Goal: Task Accomplishment & Management: Manage account settings

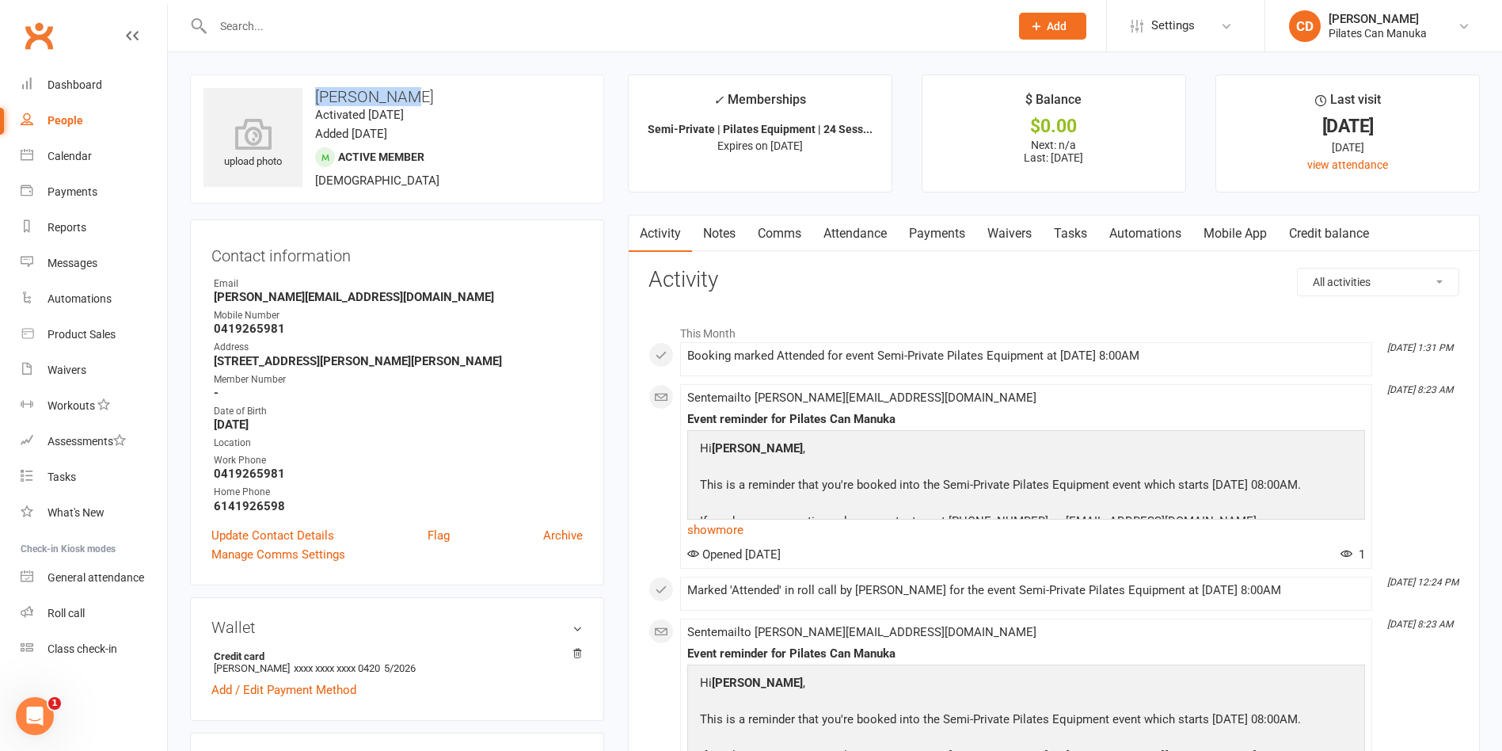
drag, startPoint x: 418, startPoint y: 94, endPoint x: 318, endPoint y: 91, distance: 99.8
click at [318, 91] on h3 "[PERSON_NAME]" at bounding box center [397, 96] width 387 height 17
copy h3 "[PERSON_NAME]"
click at [515, 437] on div "Location" at bounding box center [398, 443] width 369 height 15
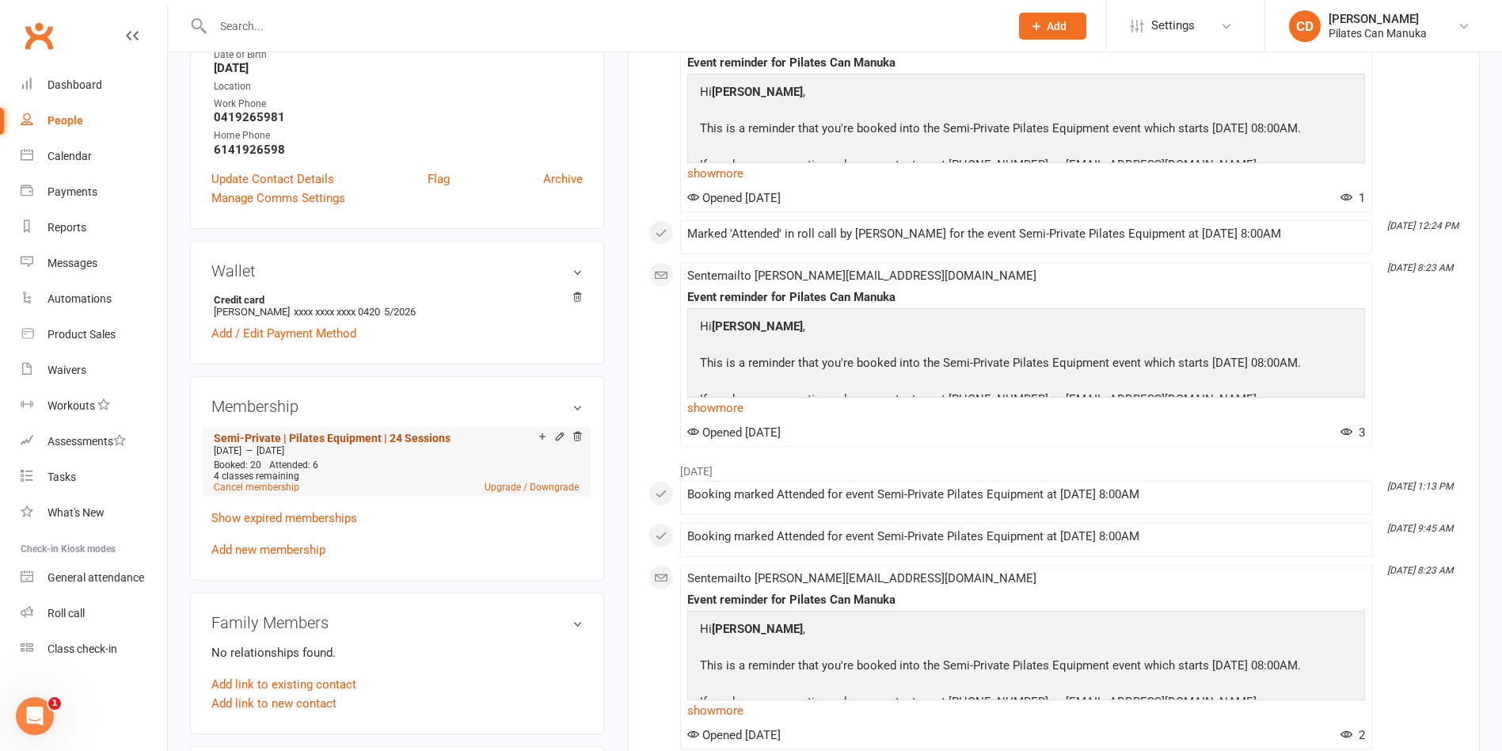
click at [398, 437] on link "Semi-Private | Pilates Equipment | 24 Sessions" at bounding box center [332, 438] width 237 height 13
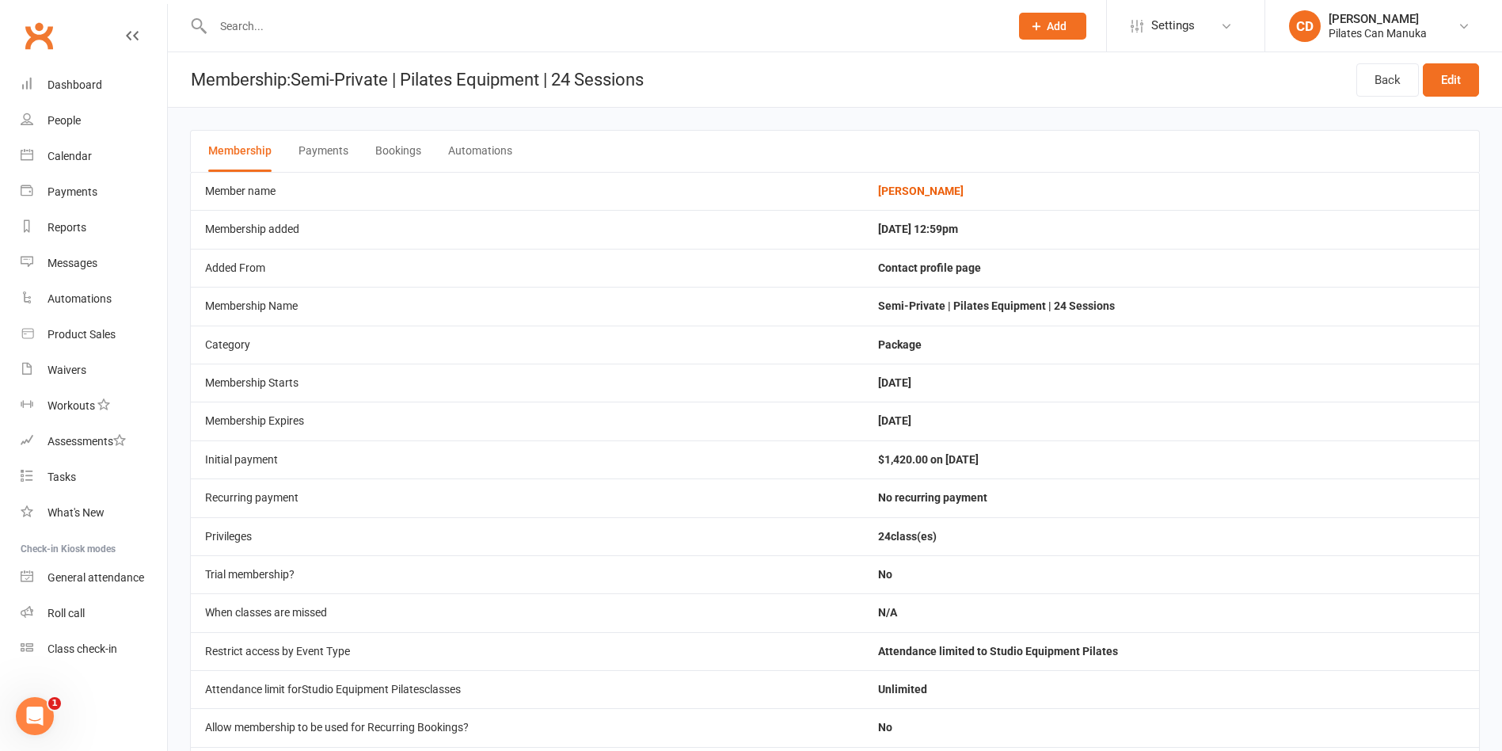
click at [380, 151] on button "Bookings" at bounding box center [398, 151] width 46 height 41
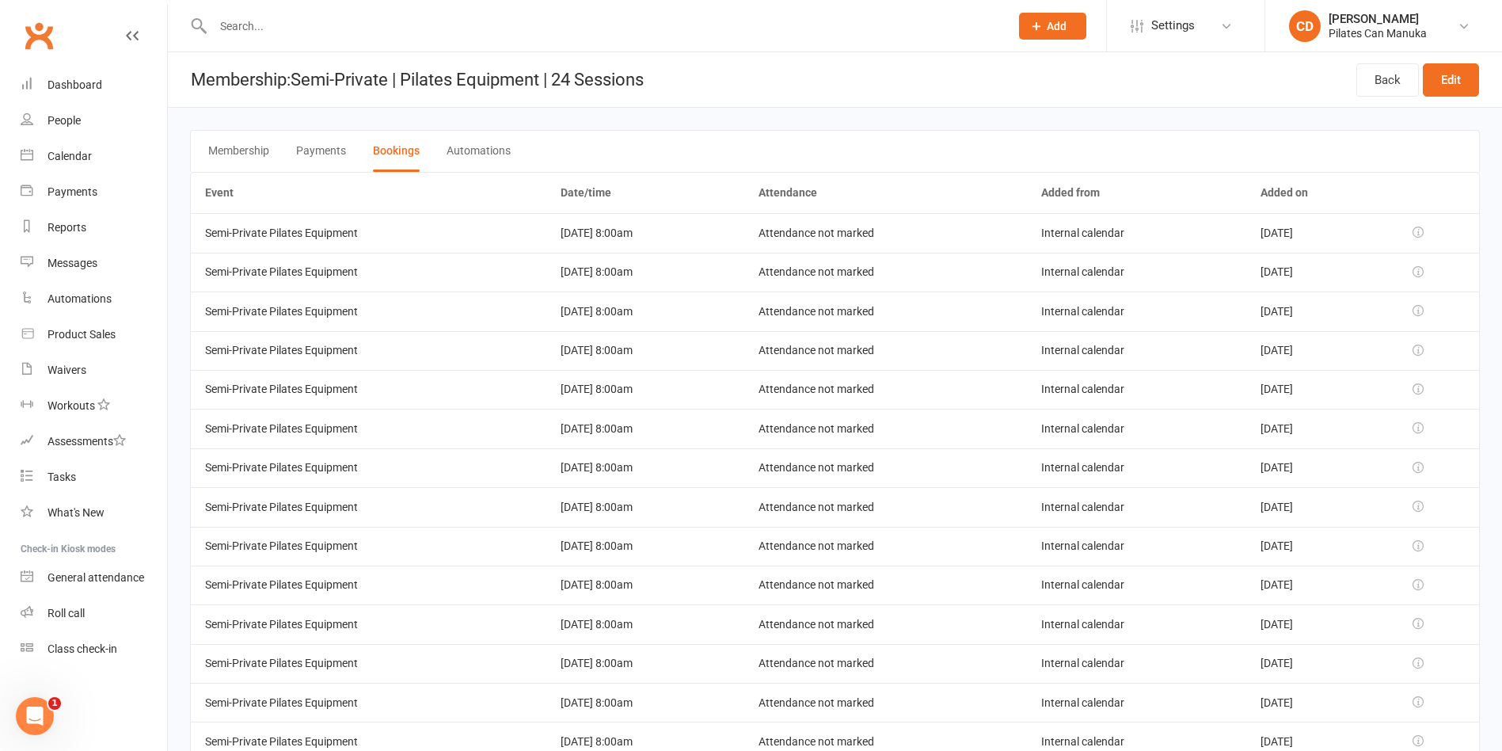
click at [809, 77] on header "Membership: Semi-Private | Pilates Equipment | 24 Sessions Back Edit" at bounding box center [835, 79] width 1334 height 55
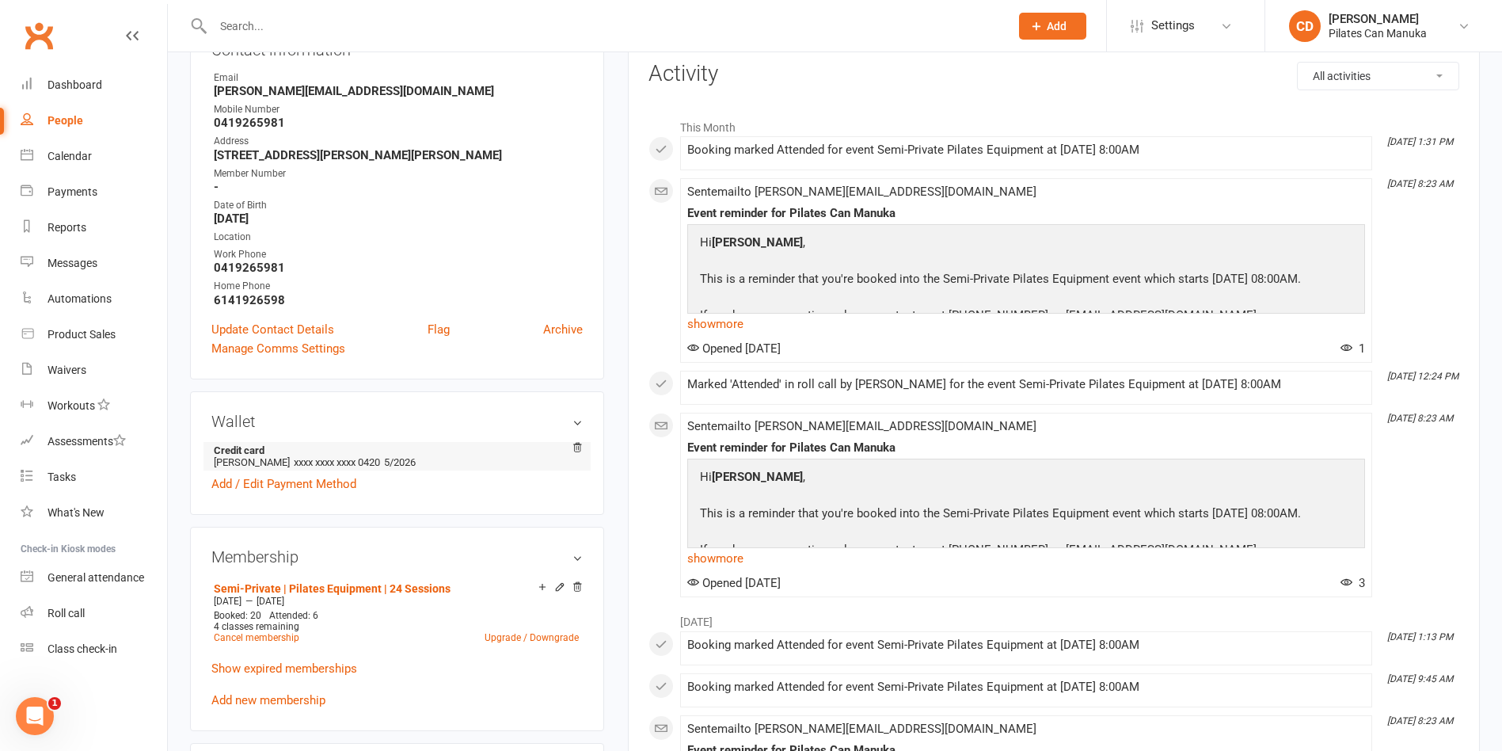
scroll to position [356, 0]
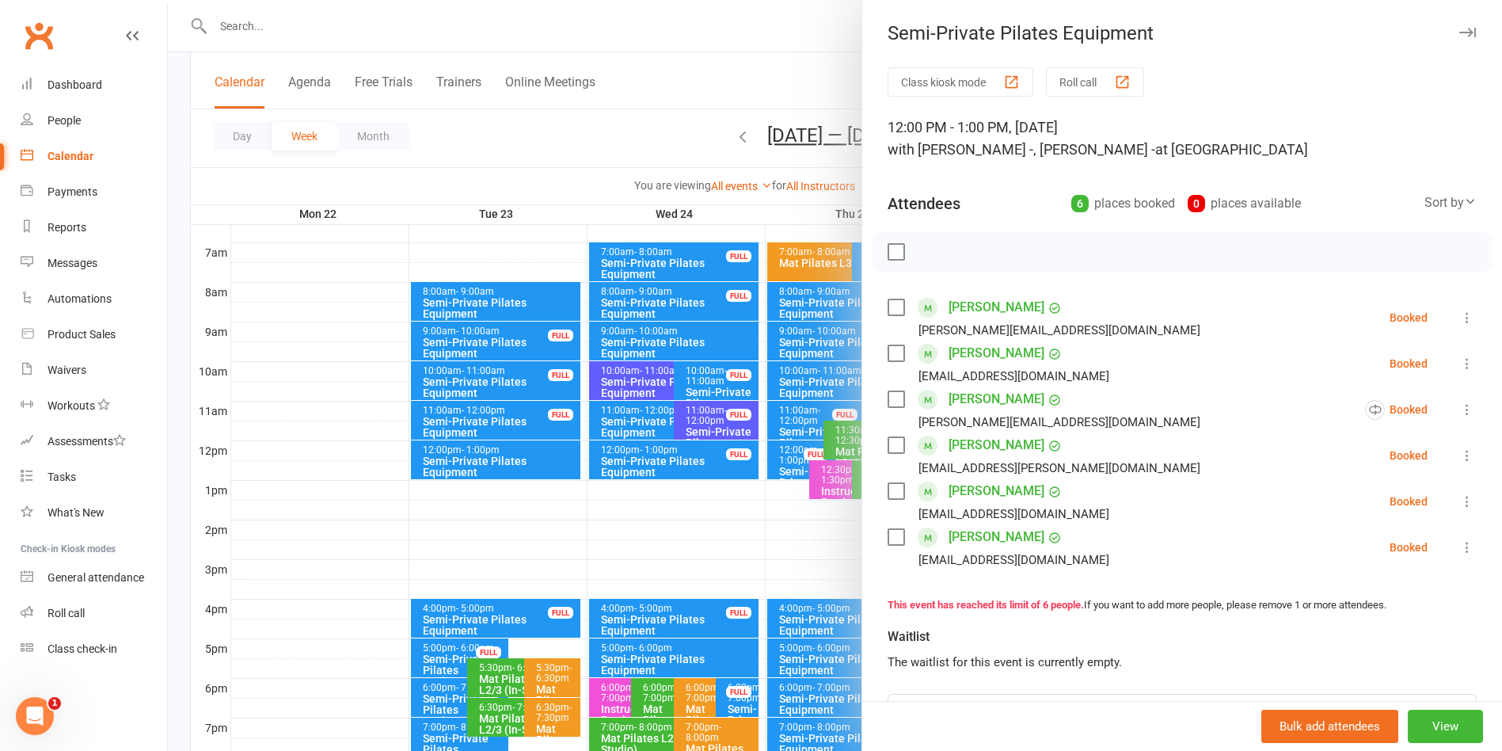
click at [751, 77] on div at bounding box center [835, 375] width 1334 height 751
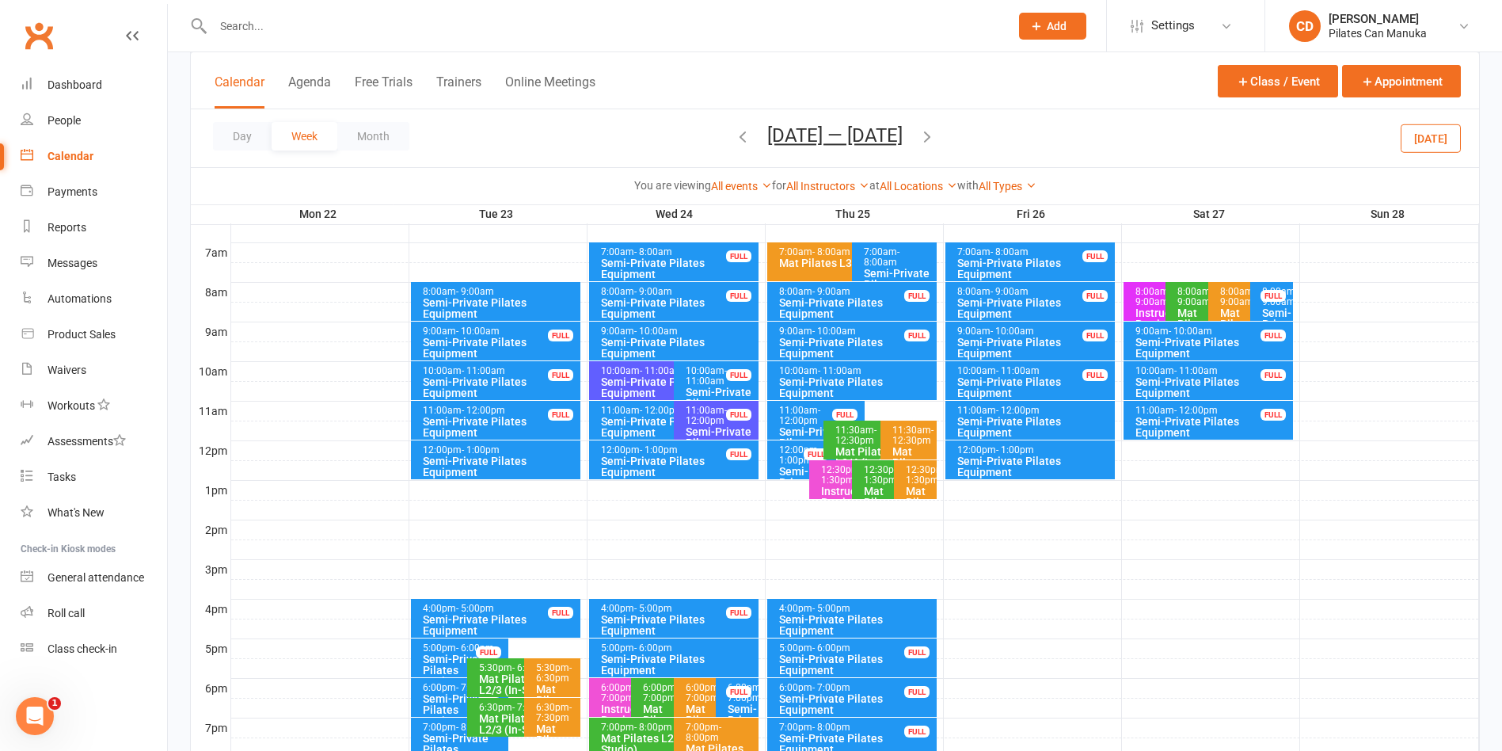
click at [809, 125] on button "Sep 22 — 28 2025" at bounding box center [834, 135] width 135 height 22
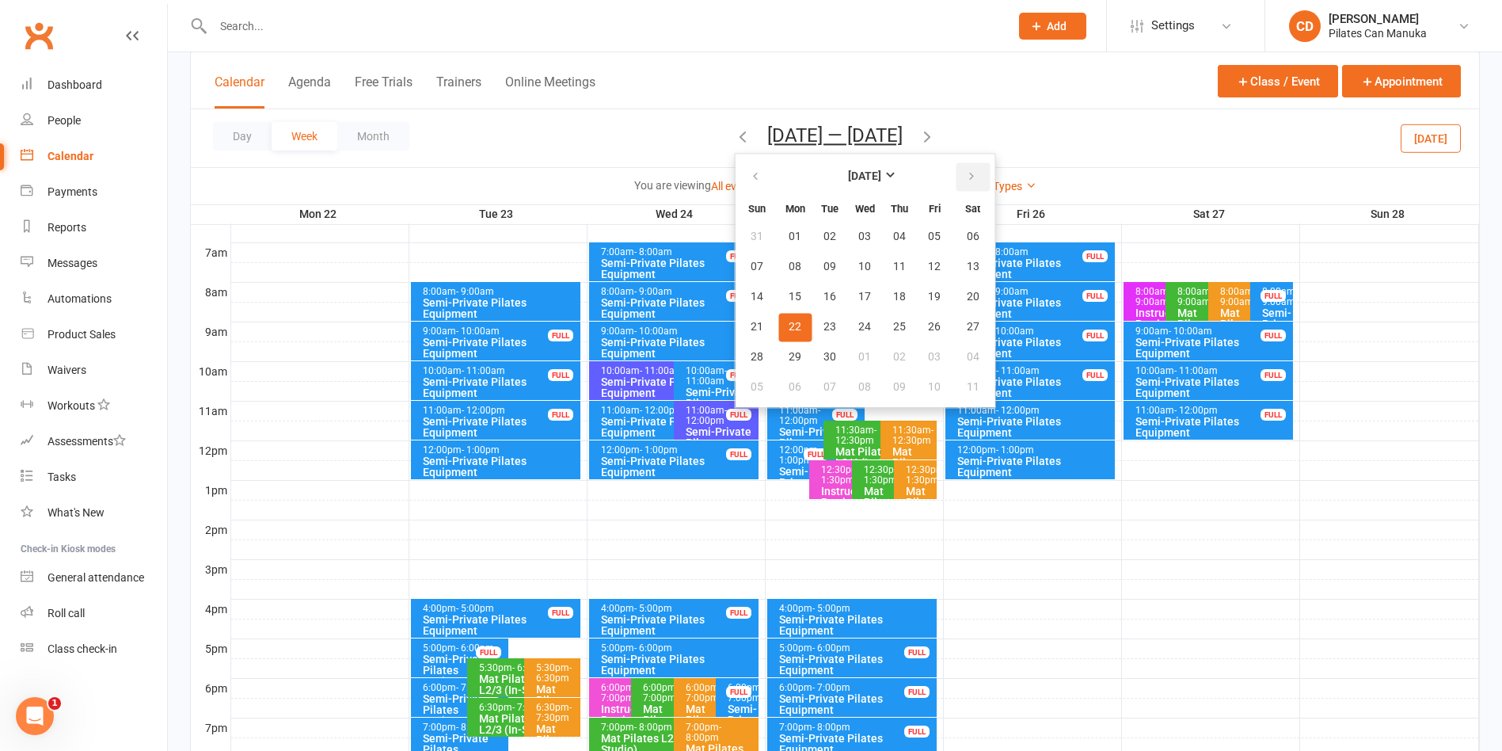
click at [961, 168] on button "button" at bounding box center [973, 176] width 34 height 29
click at [858, 269] on span "08" at bounding box center [864, 267] width 13 height 13
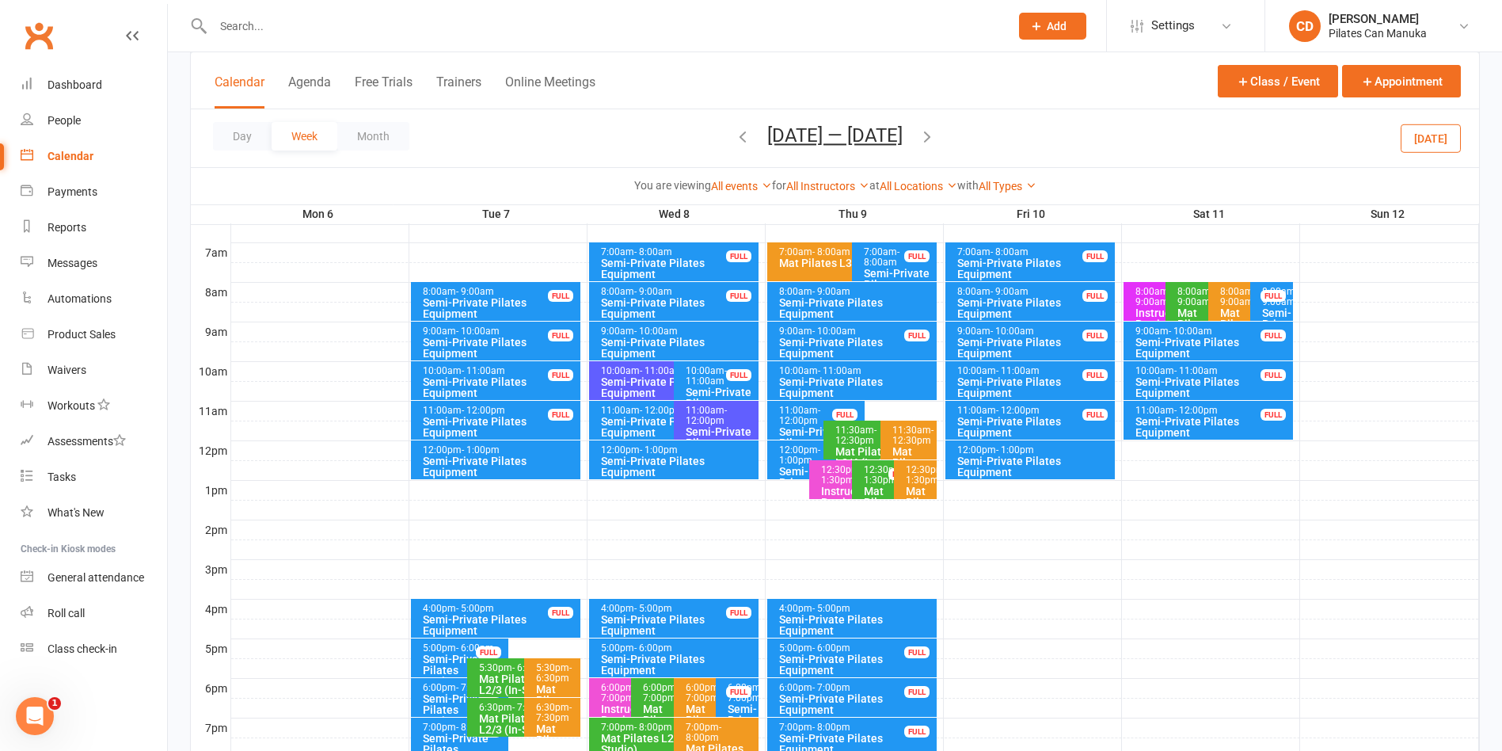
click at [672, 297] on div "Semi-Private Pilates Equipment" at bounding box center [678, 308] width 156 height 22
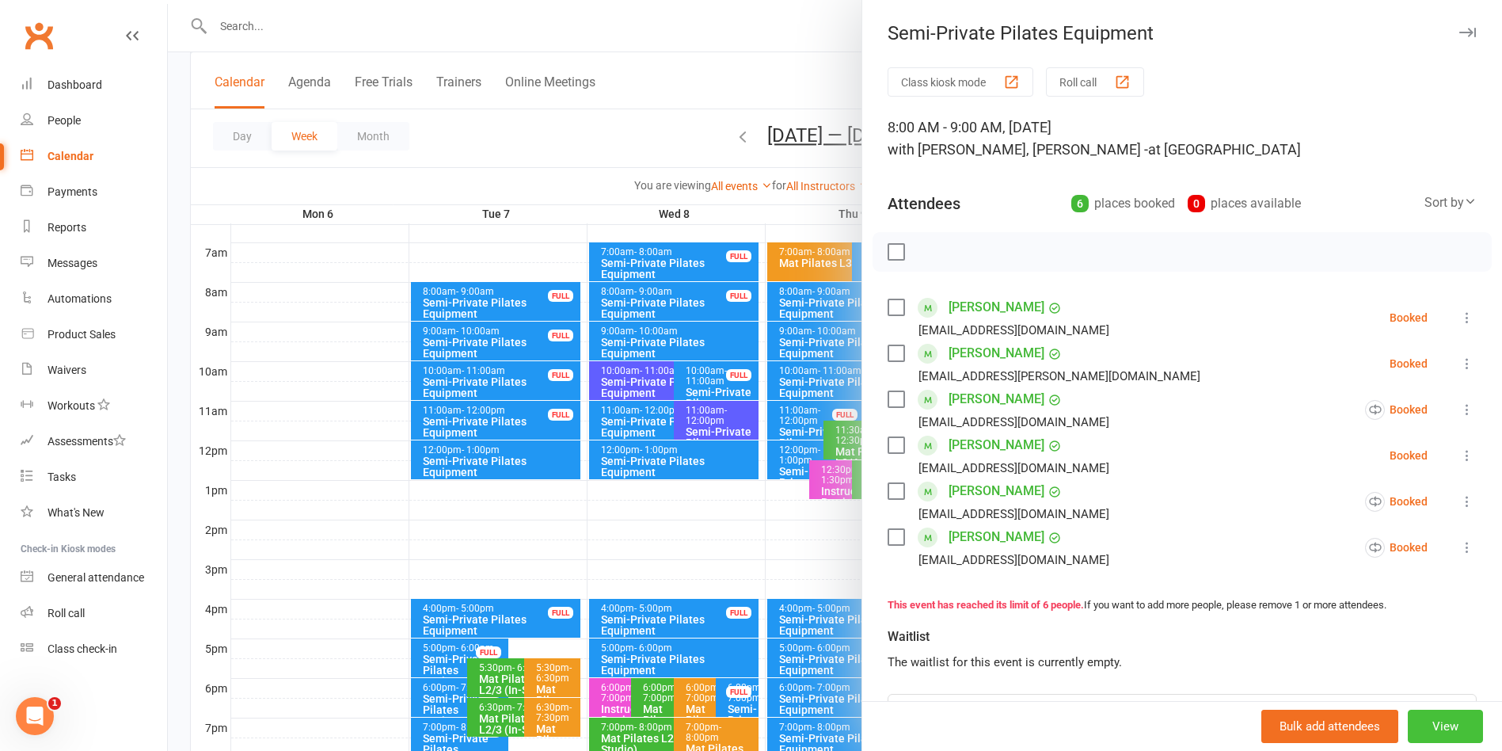
click at [1408, 729] on button "View" at bounding box center [1445, 726] width 75 height 33
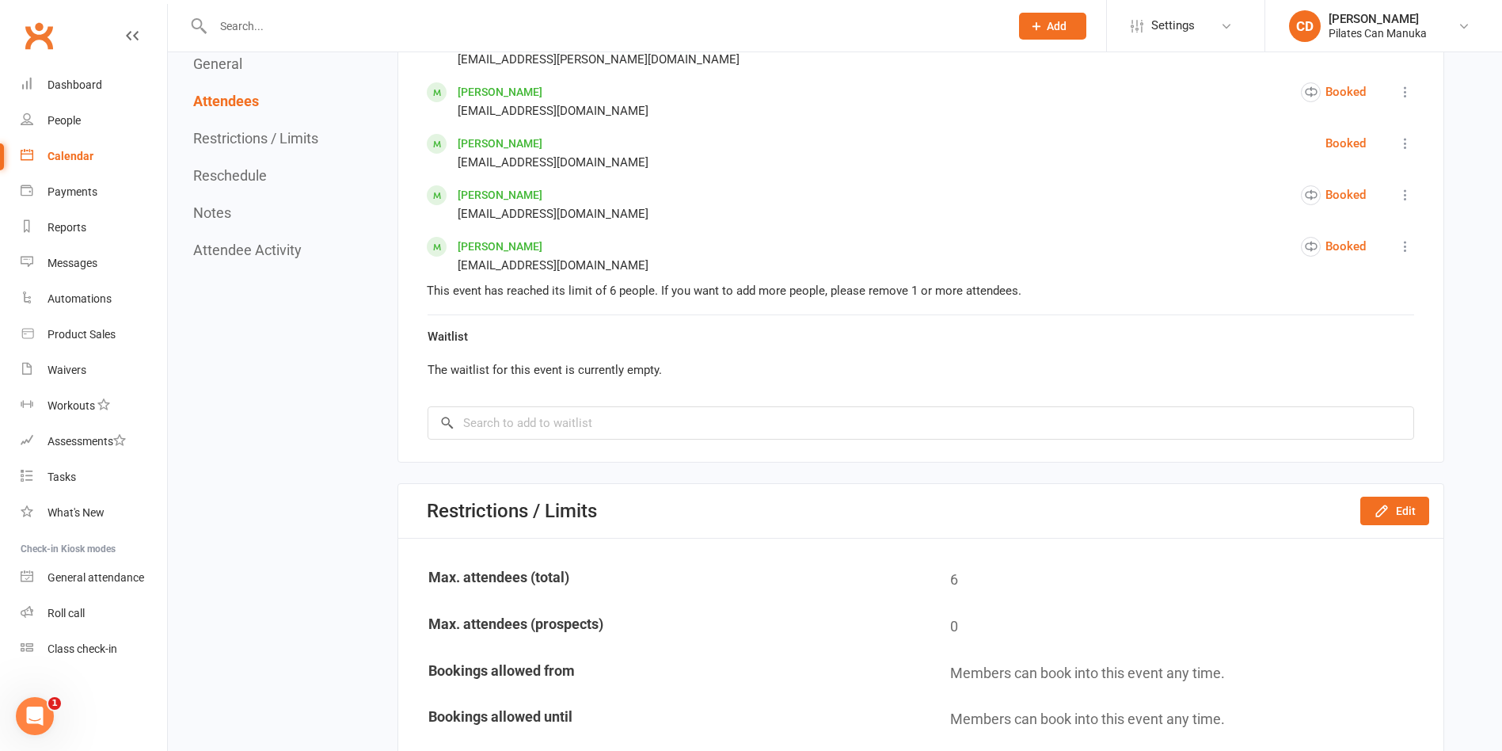
scroll to position [1069, 0]
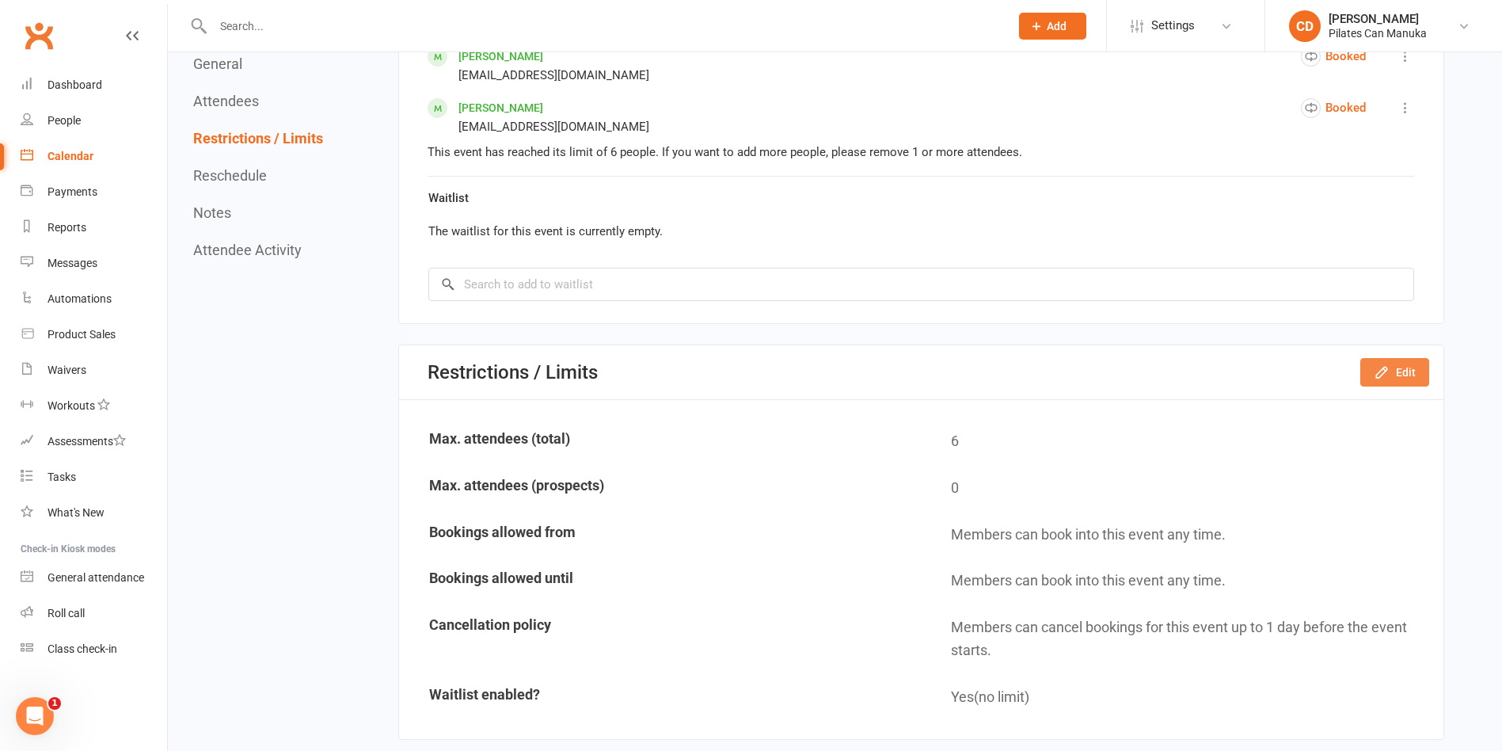
click at [1398, 379] on button "Edit" at bounding box center [1394, 372] width 69 height 29
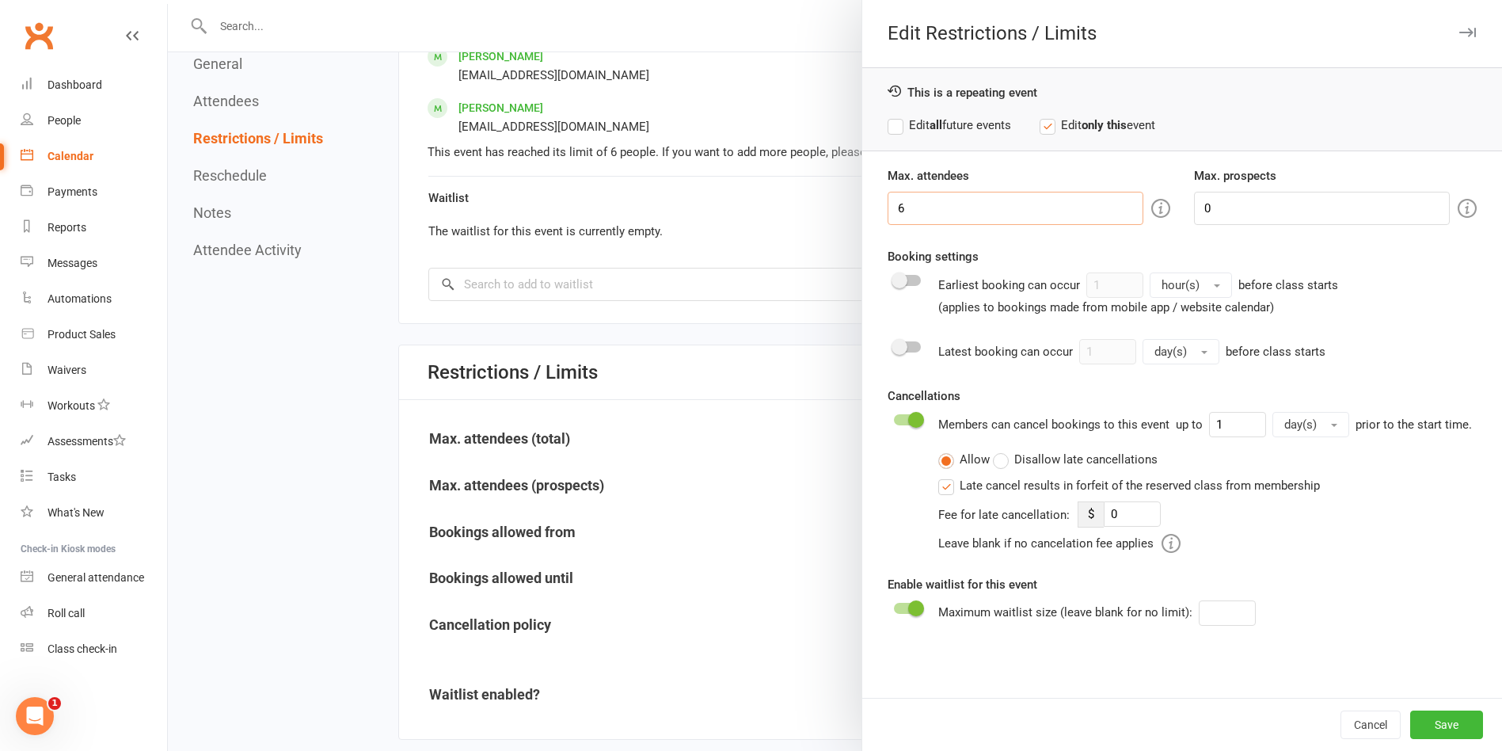
click at [938, 208] on input "6" at bounding box center [1016, 208] width 256 height 33
type input "7"
click at [1434, 722] on button "Save" at bounding box center [1446, 724] width 73 height 29
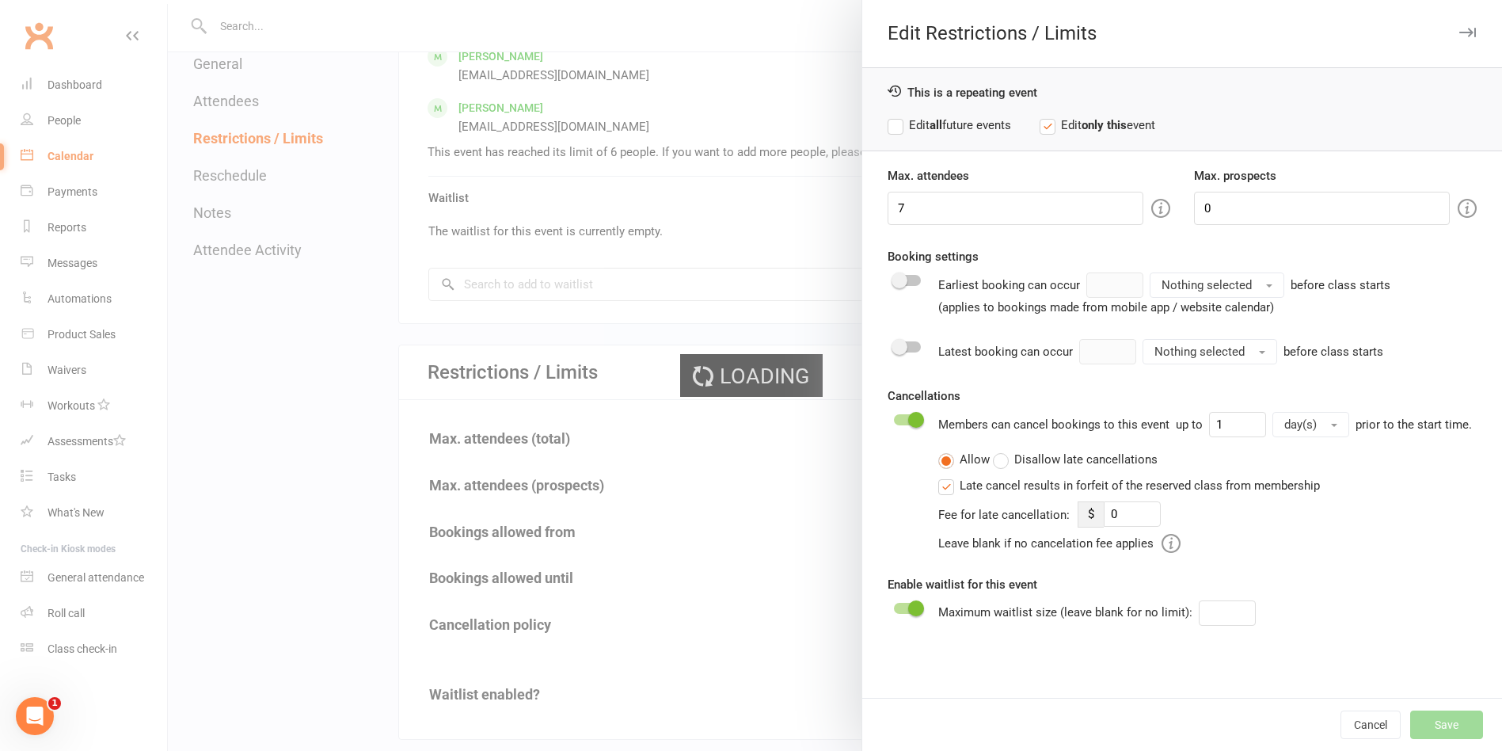
type input "0"
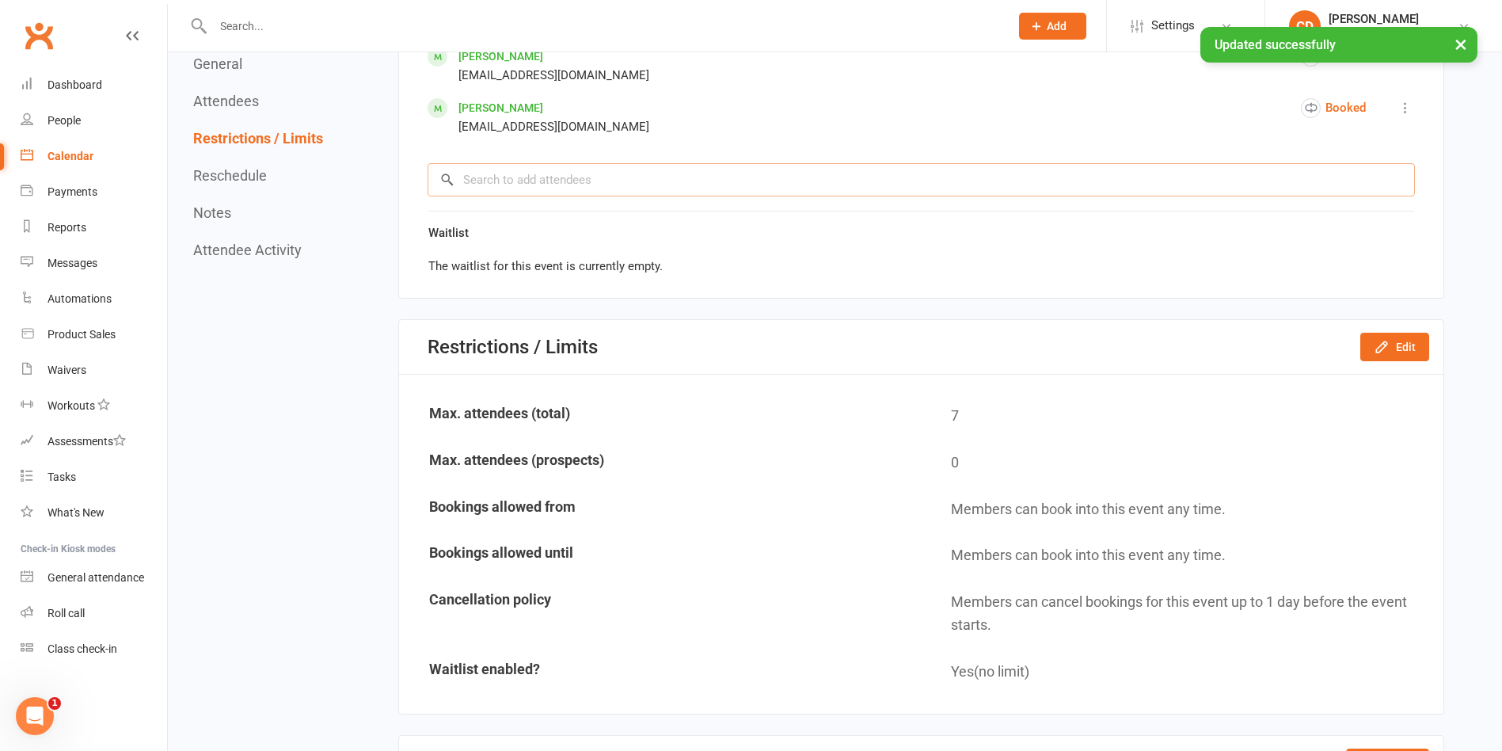
click at [546, 177] on input "search" at bounding box center [921, 179] width 987 height 33
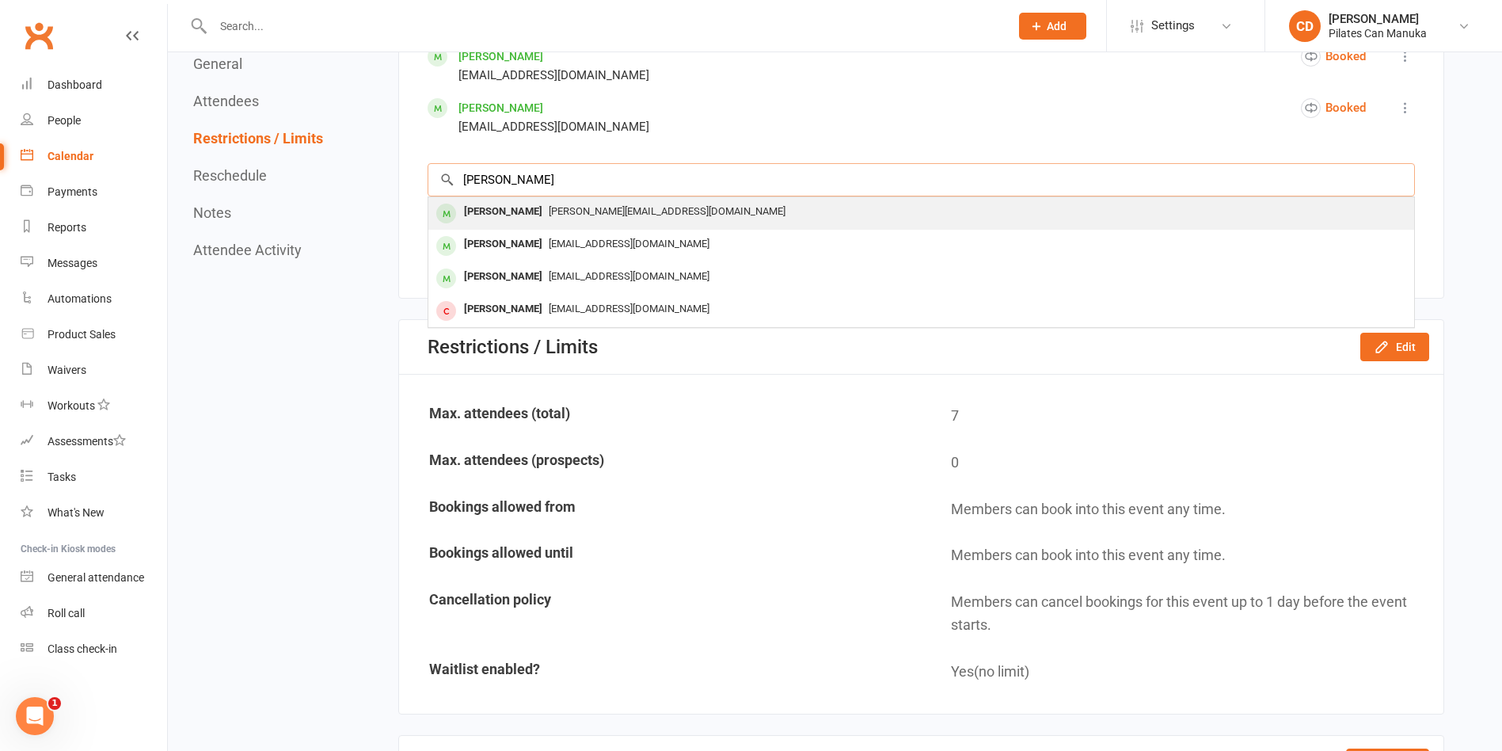
type input "julia birn"
click at [549, 213] on span "[PERSON_NAME][EMAIL_ADDRESS][DOMAIN_NAME]" at bounding box center [667, 211] width 237 height 12
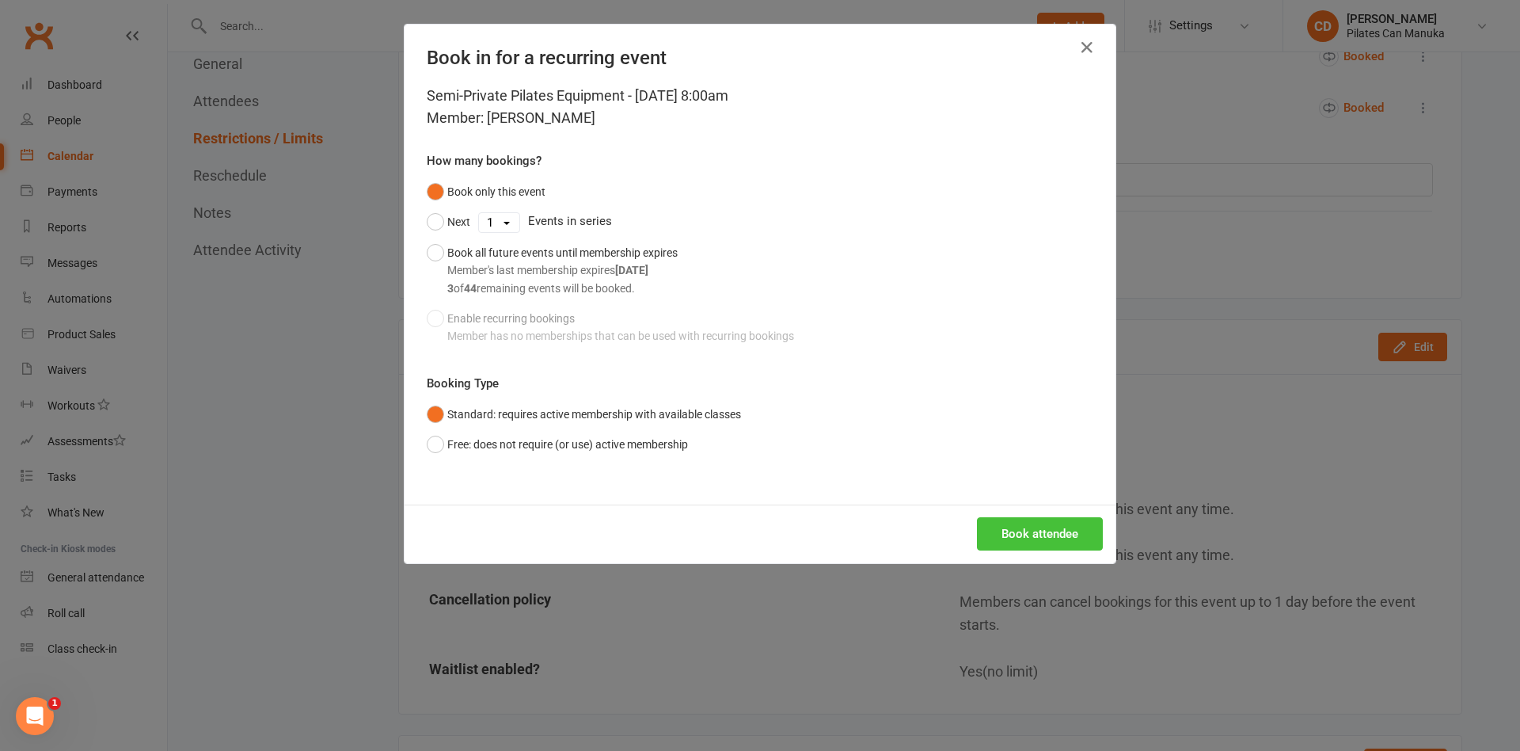
click at [1015, 541] on button "Book attendee" at bounding box center [1040, 533] width 126 height 33
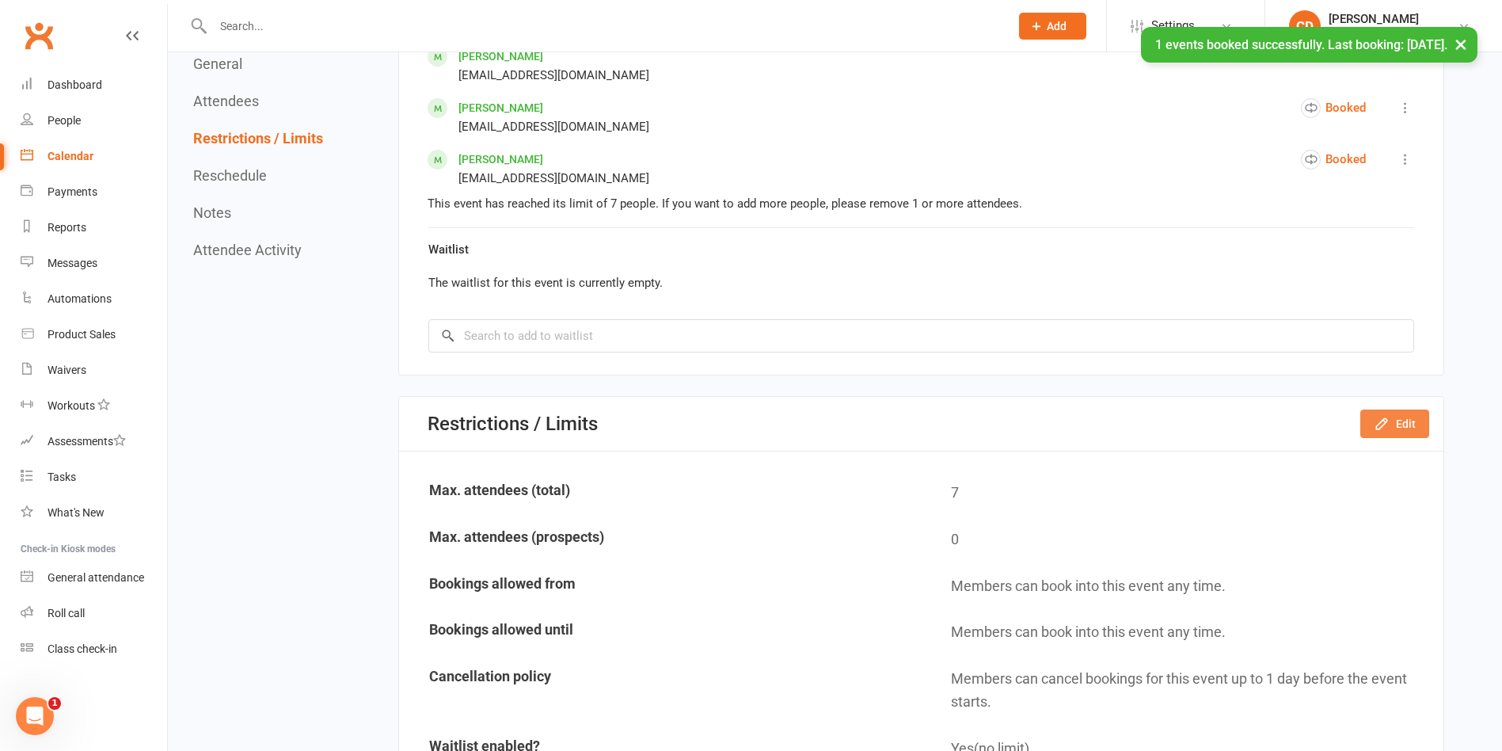
click at [1383, 426] on icon "button" at bounding box center [1381, 423] width 10 height 10
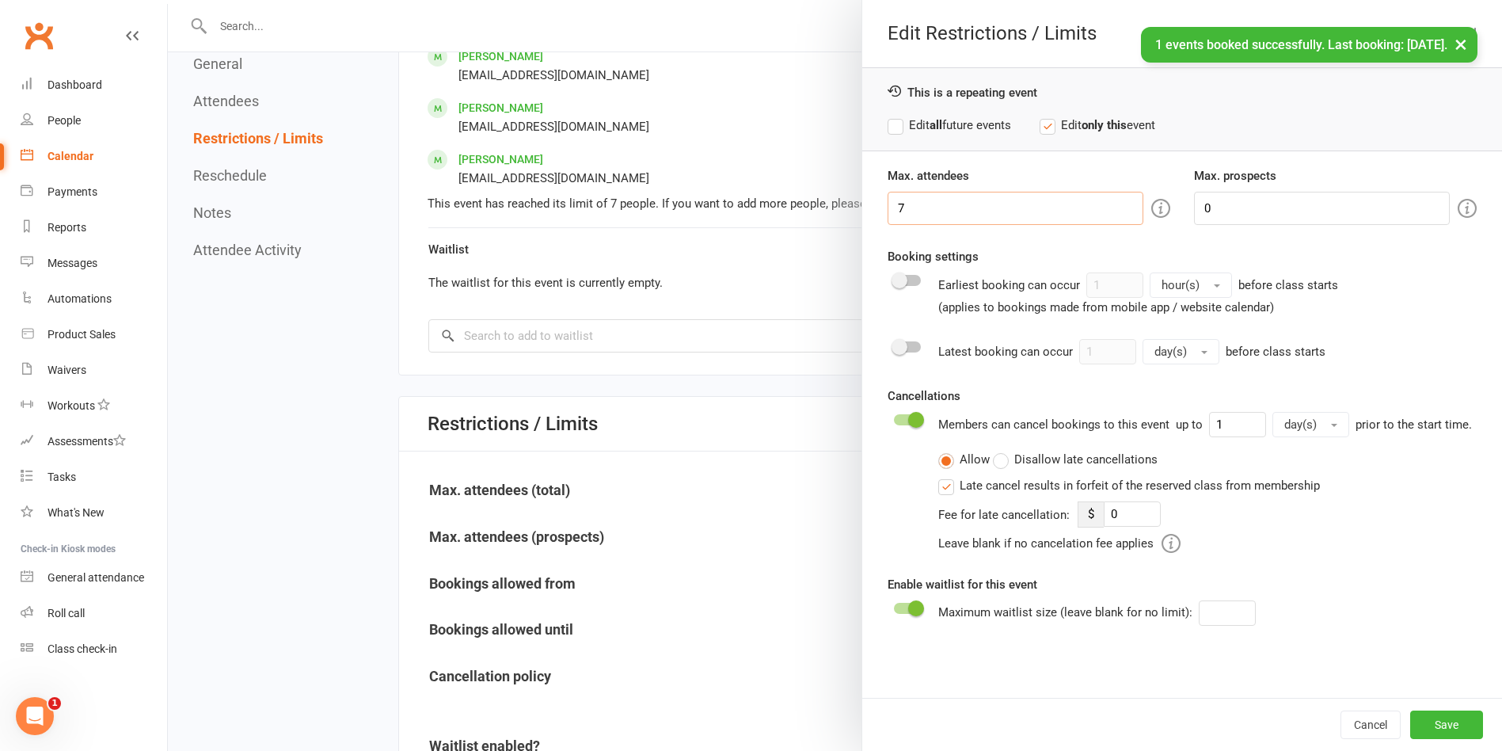
click at [990, 204] on input "7" at bounding box center [1016, 208] width 256 height 33
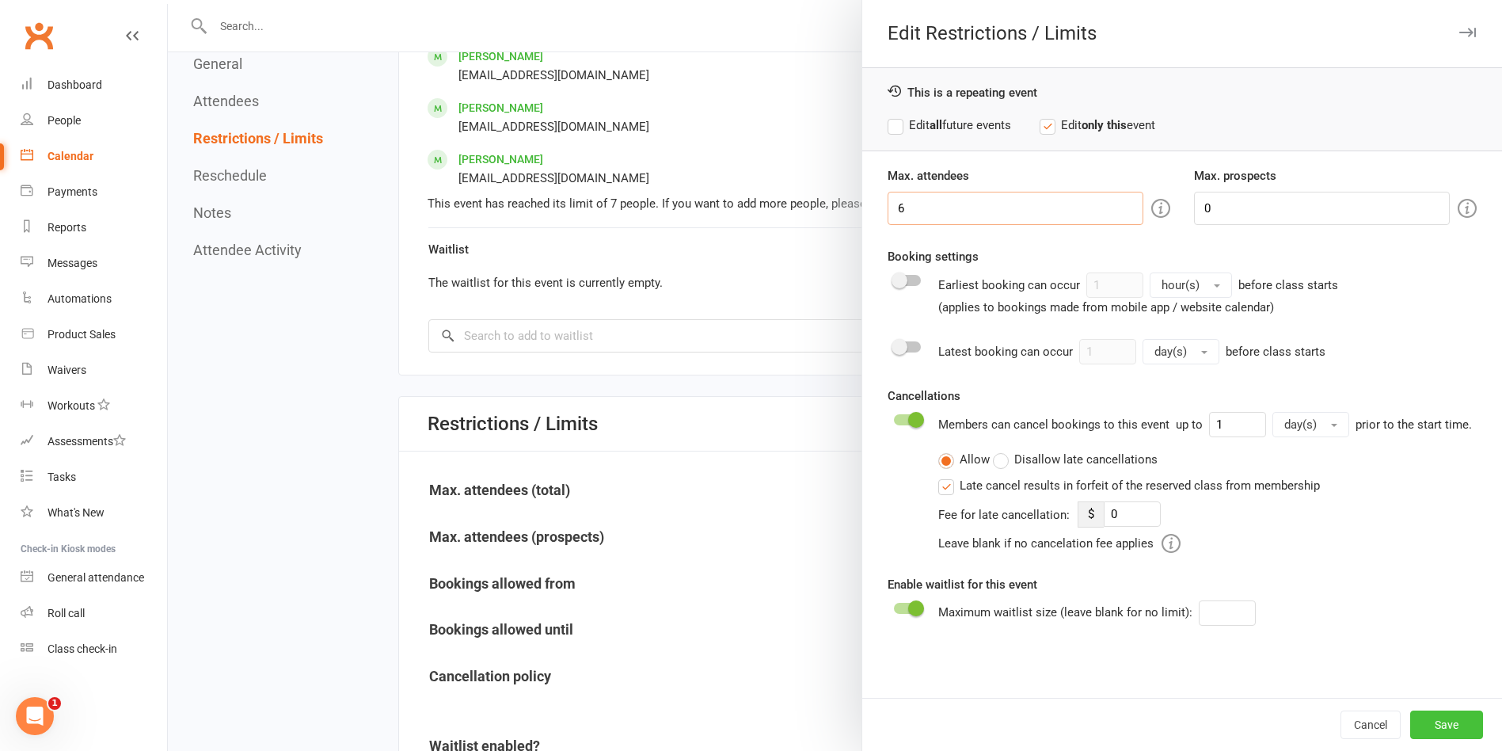
type input "6"
click at [1449, 716] on button "Save" at bounding box center [1446, 724] width 73 height 29
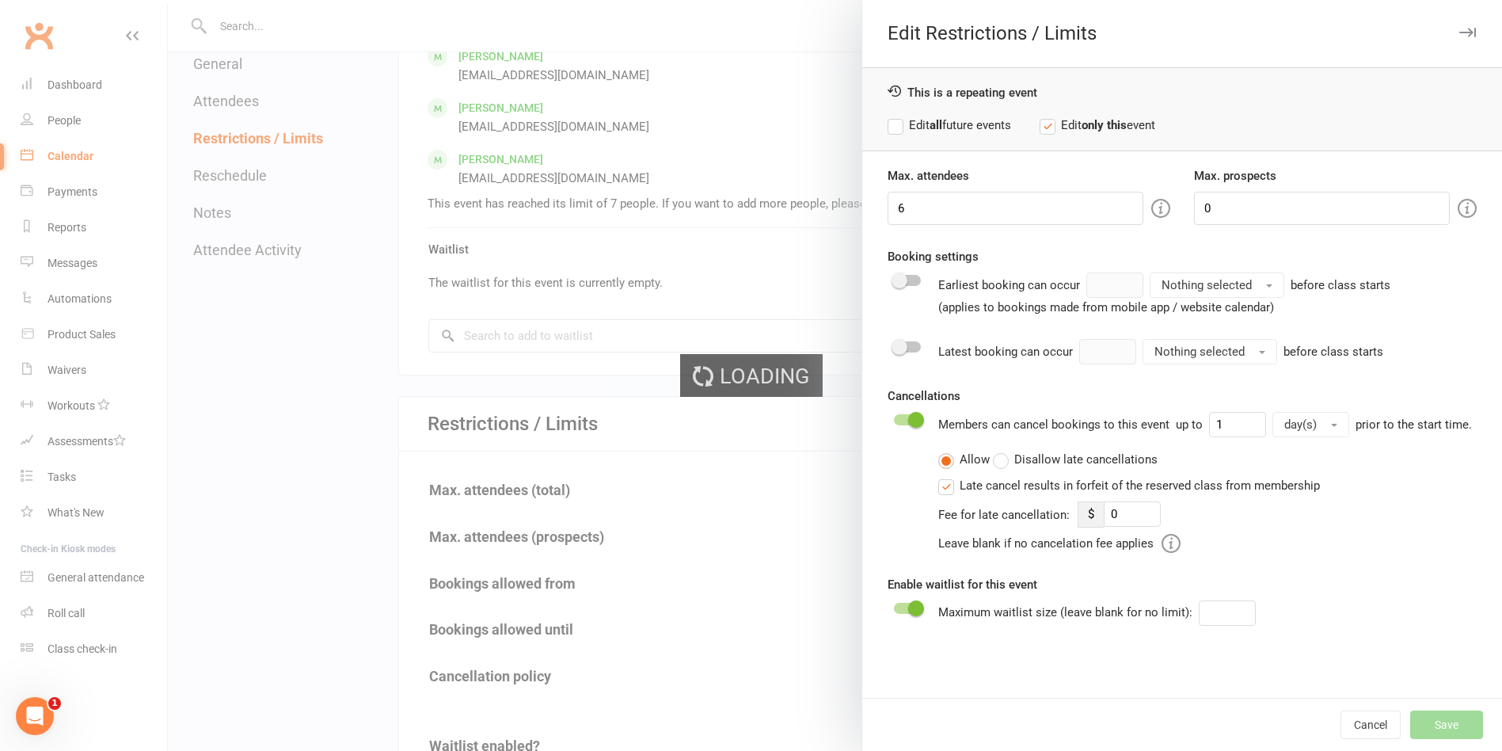
type input "0"
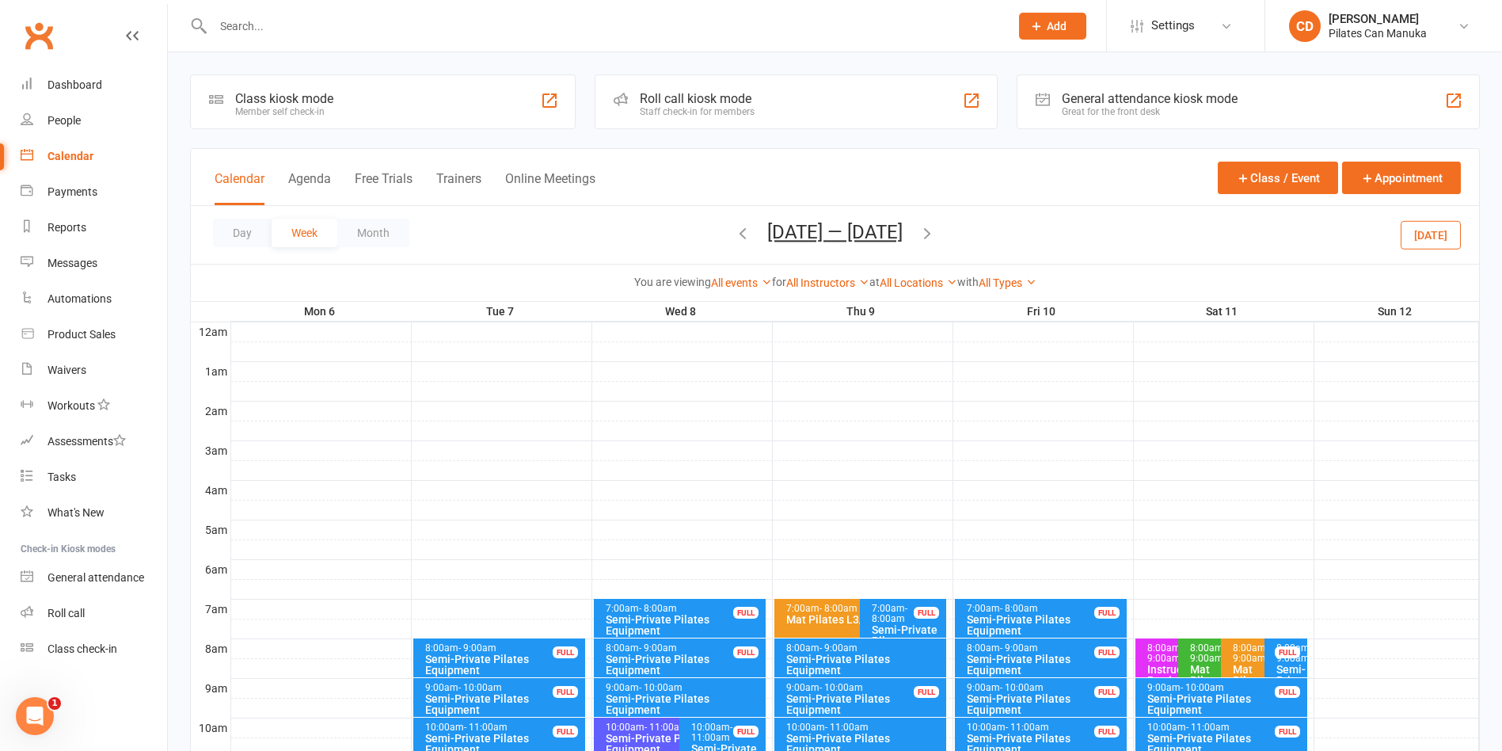
click at [904, 648] on div "8:00am - 9:00am" at bounding box center [865, 648] width 158 height 10
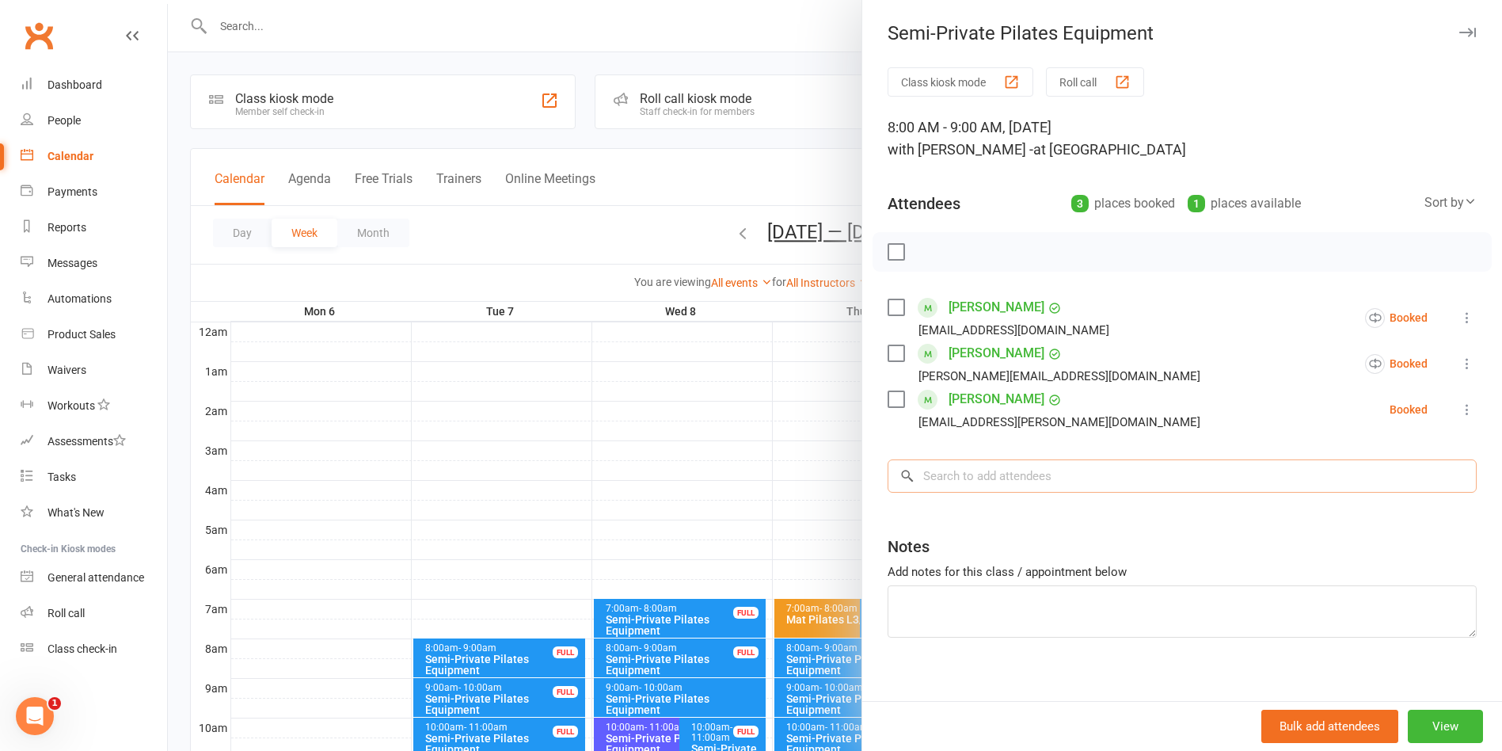
click at [992, 475] on input "search" at bounding box center [1182, 475] width 589 height 33
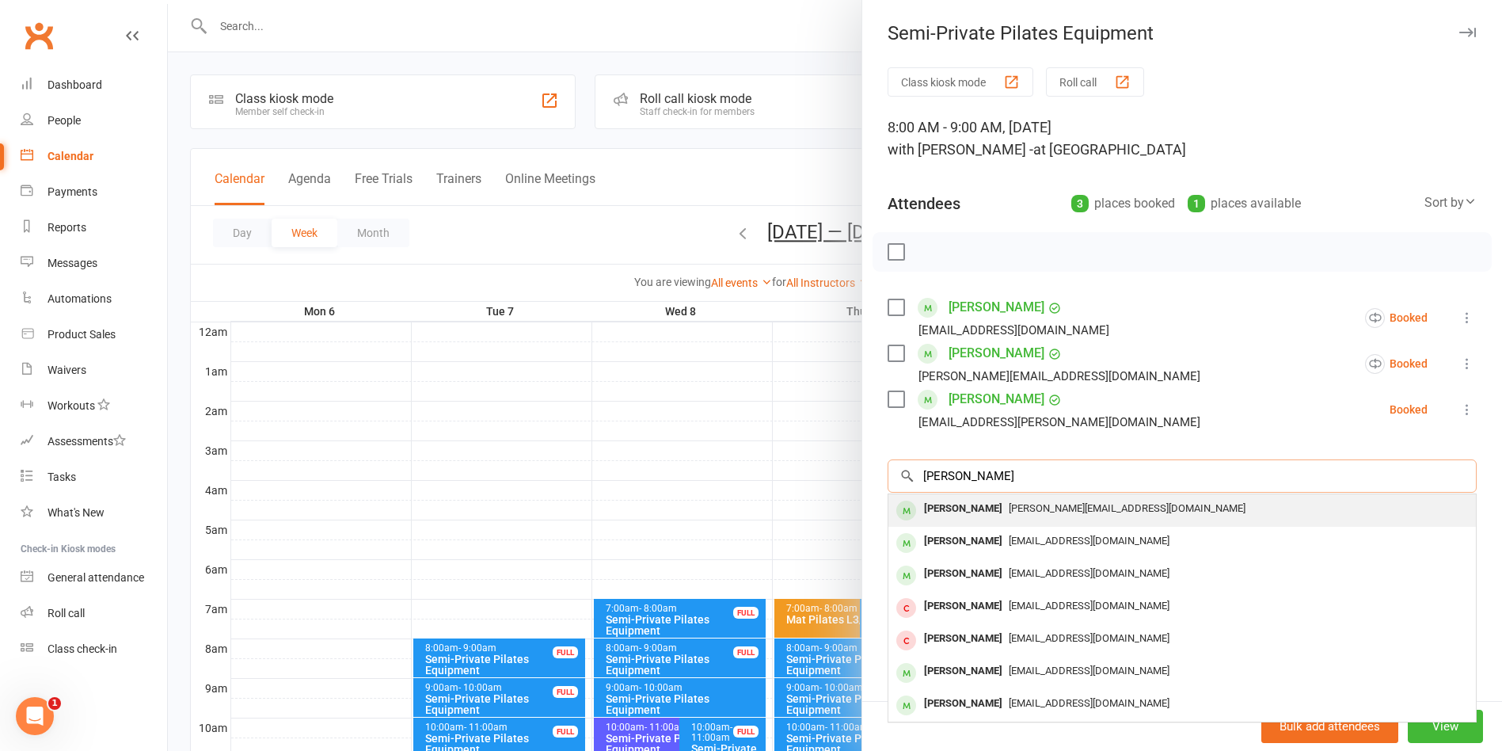
type input "Julia bi"
click at [1009, 504] on span "[PERSON_NAME][EMAIL_ADDRESS][DOMAIN_NAME]" at bounding box center [1127, 508] width 237 height 12
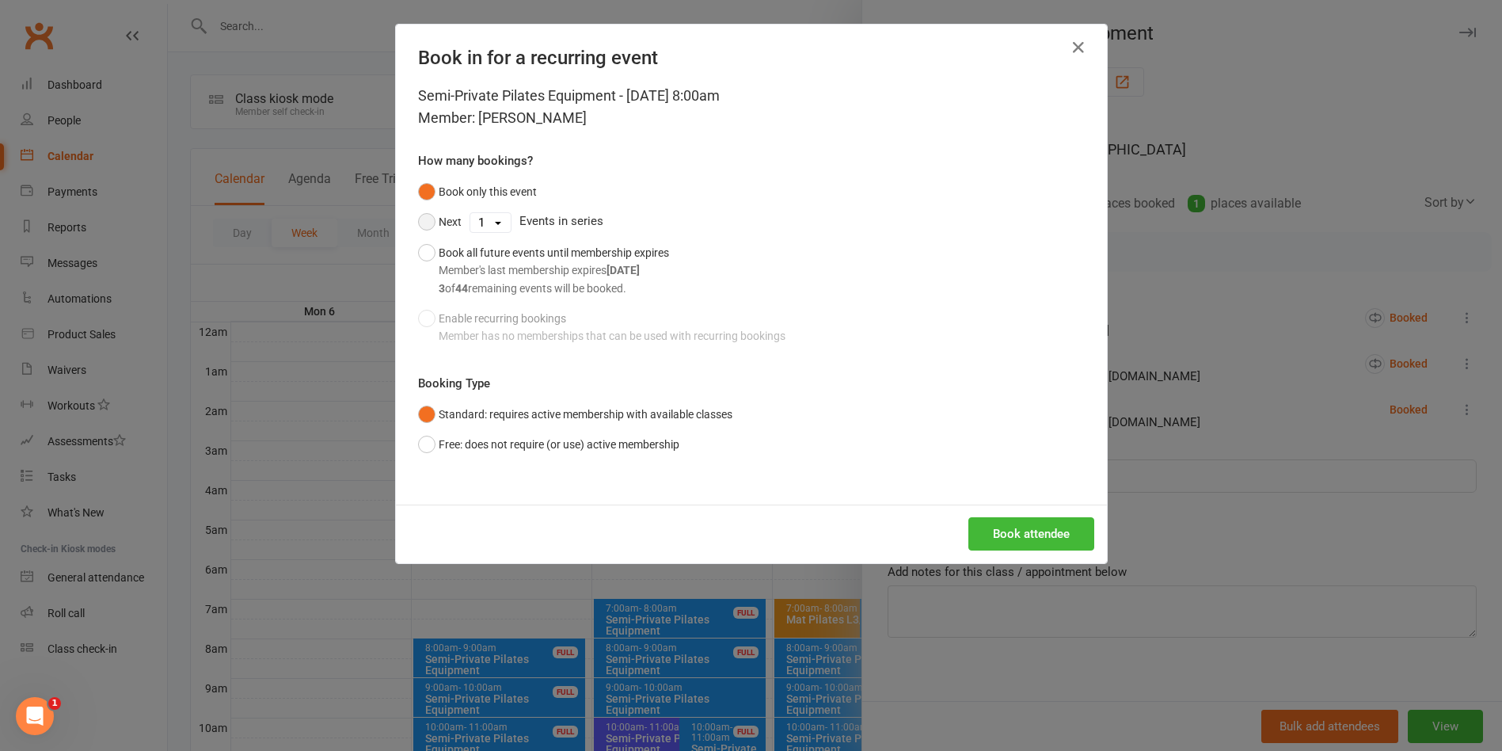
click at [422, 212] on button "Next" at bounding box center [440, 222] width 44 height 30
click at [499, 229] on select "1 2 3 4 5 6 7 8 9 10 11 12 13 14 15 16 17 18 19 20 21 22 23 24 25 26 27 28 29 3…" at bounding box center [490, 222] width 40 height 19
select select "1"
click at [470, 213] on select "1 2 3 4 5 6 7 8 9 10 11 12 13 14 15 16 17 18 19 20 21 22 23 24 25 26 27 28 29 3…" at bounding box center [490, 222] width 40 height 19
click at [988, 535] on button "Book attendee" at bounding box center [1031, 533] width 126 height 33
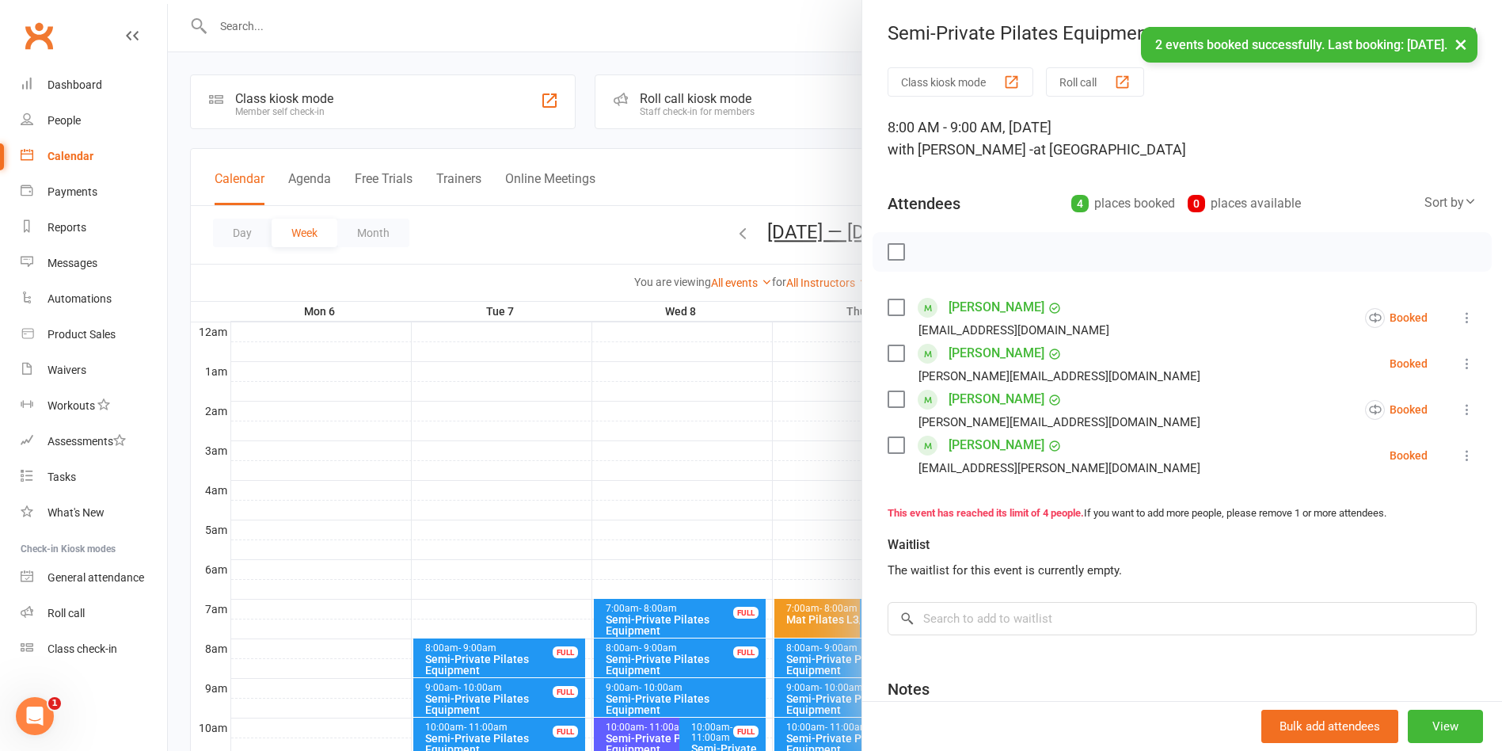
click at [753, 168] on div at bounding box center [835, 375] width 1334 height 751
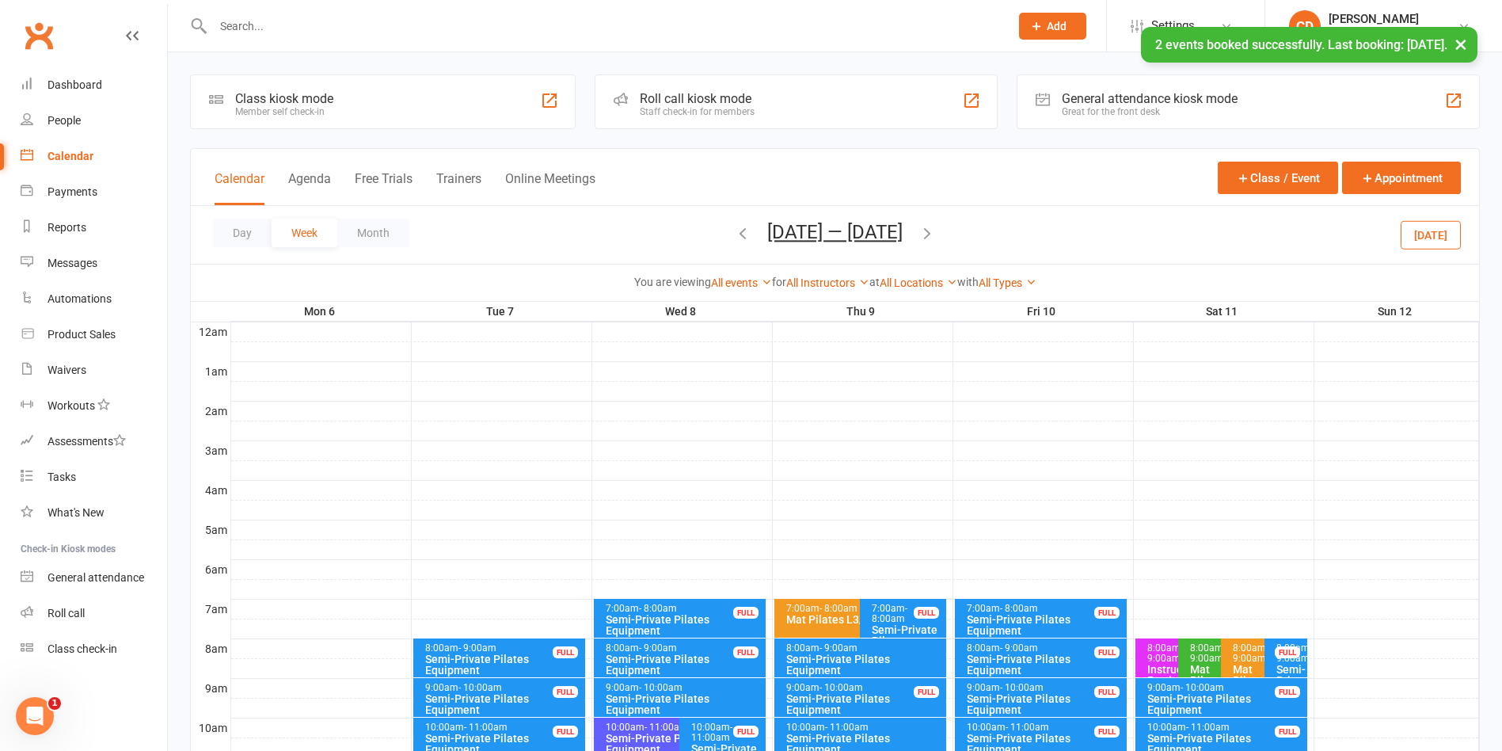
click at [930, 229] on icon "button" at bounding box center [927, 232] width 17 height 17
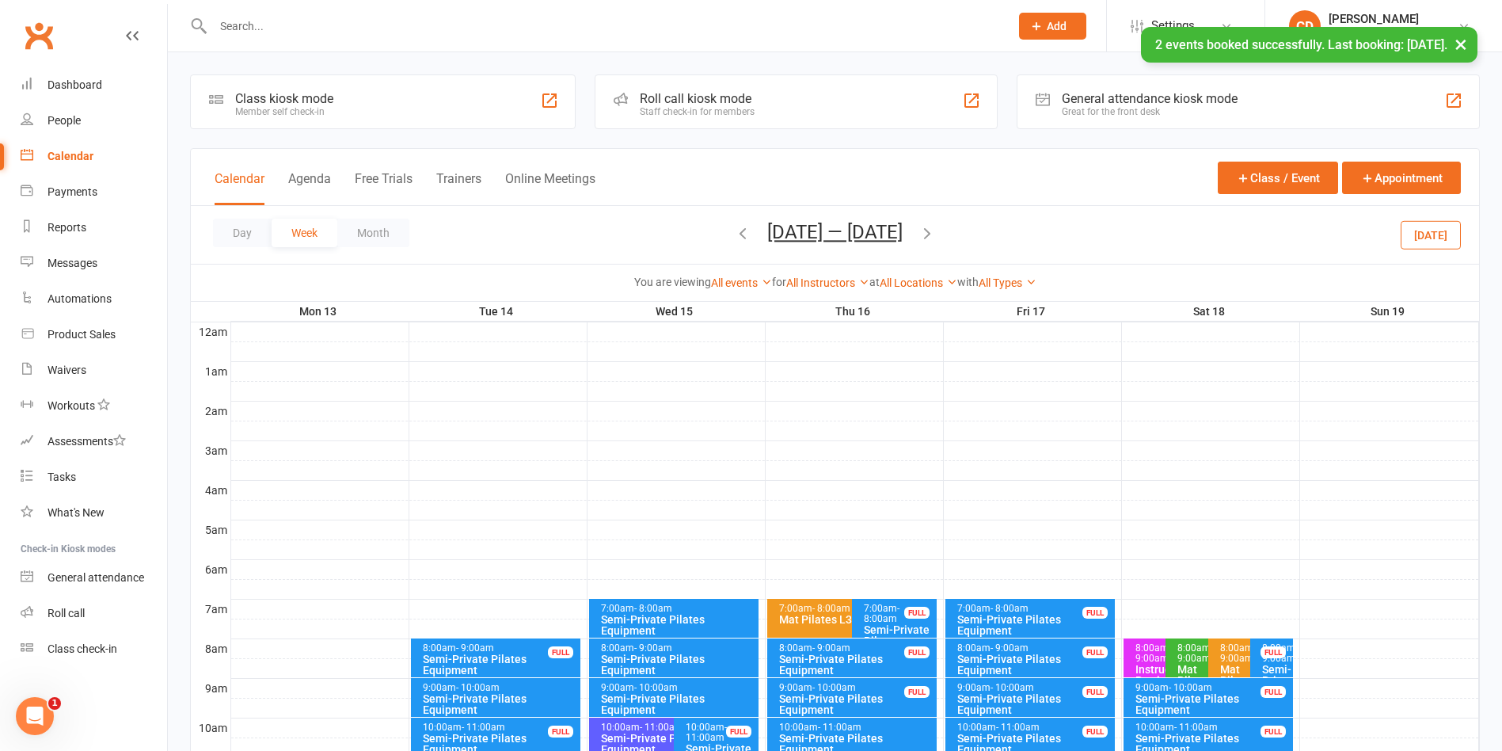
click at [691, 660] on div "Semi-Private Pilates Equipment" at bounding box center [678, 664] width 156 height 22
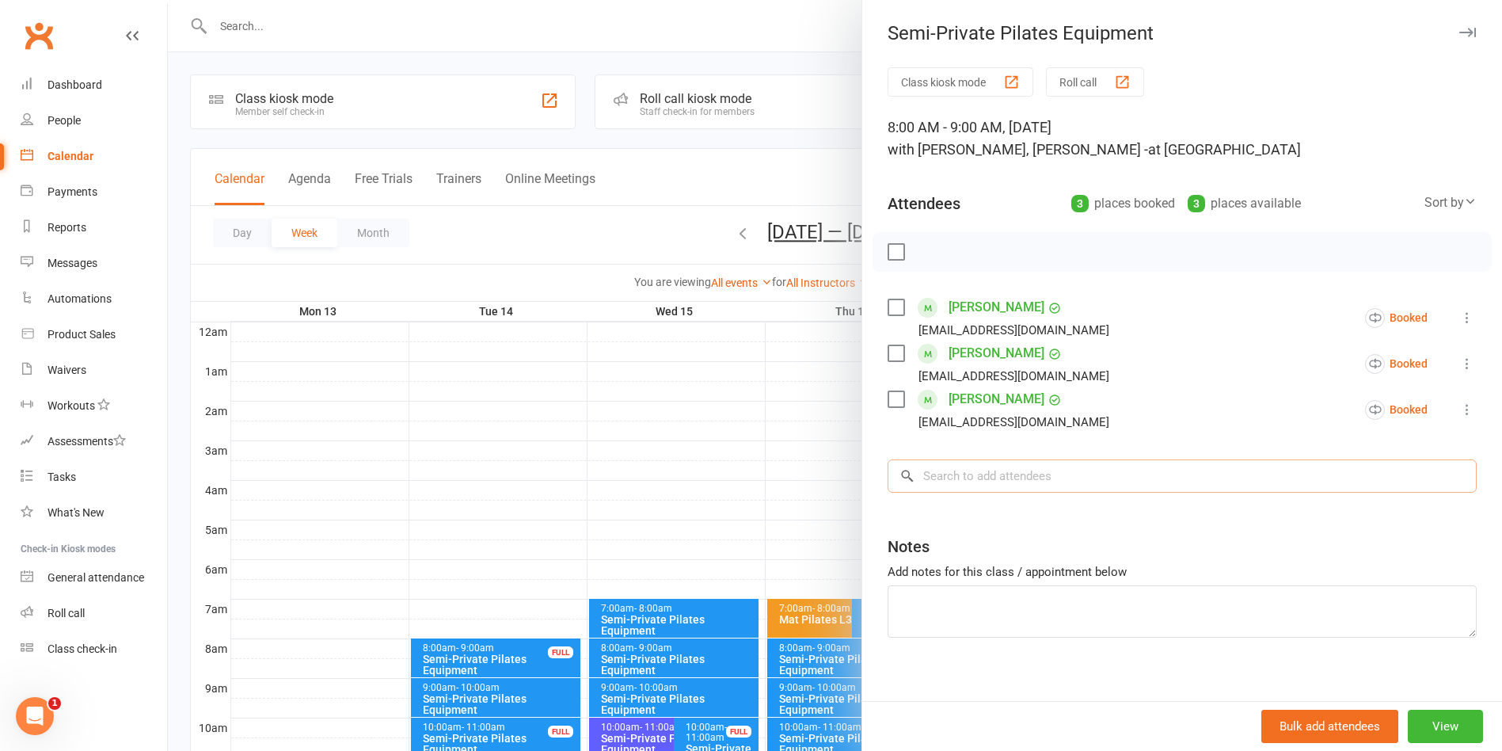
click at [1009, 475] on input "search" at bounding box center [1182, 475] width 589 height 33
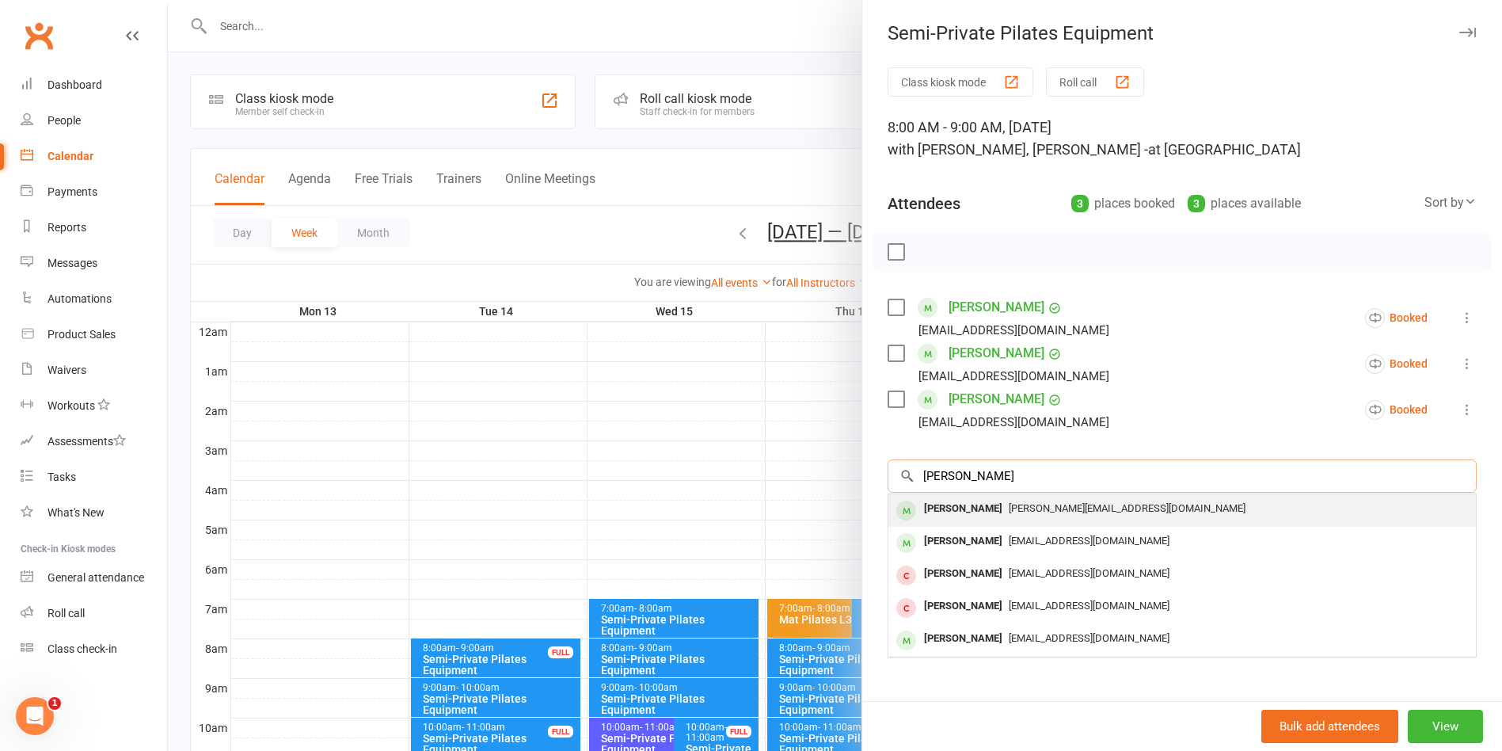
type input "Julia bu"
click at [1009, 502] on span "[PERSON_NAME][EMAIL_ADDRESS][DOMAIN_NAME]" at bounding box center [1127, 508] width 237 height 12
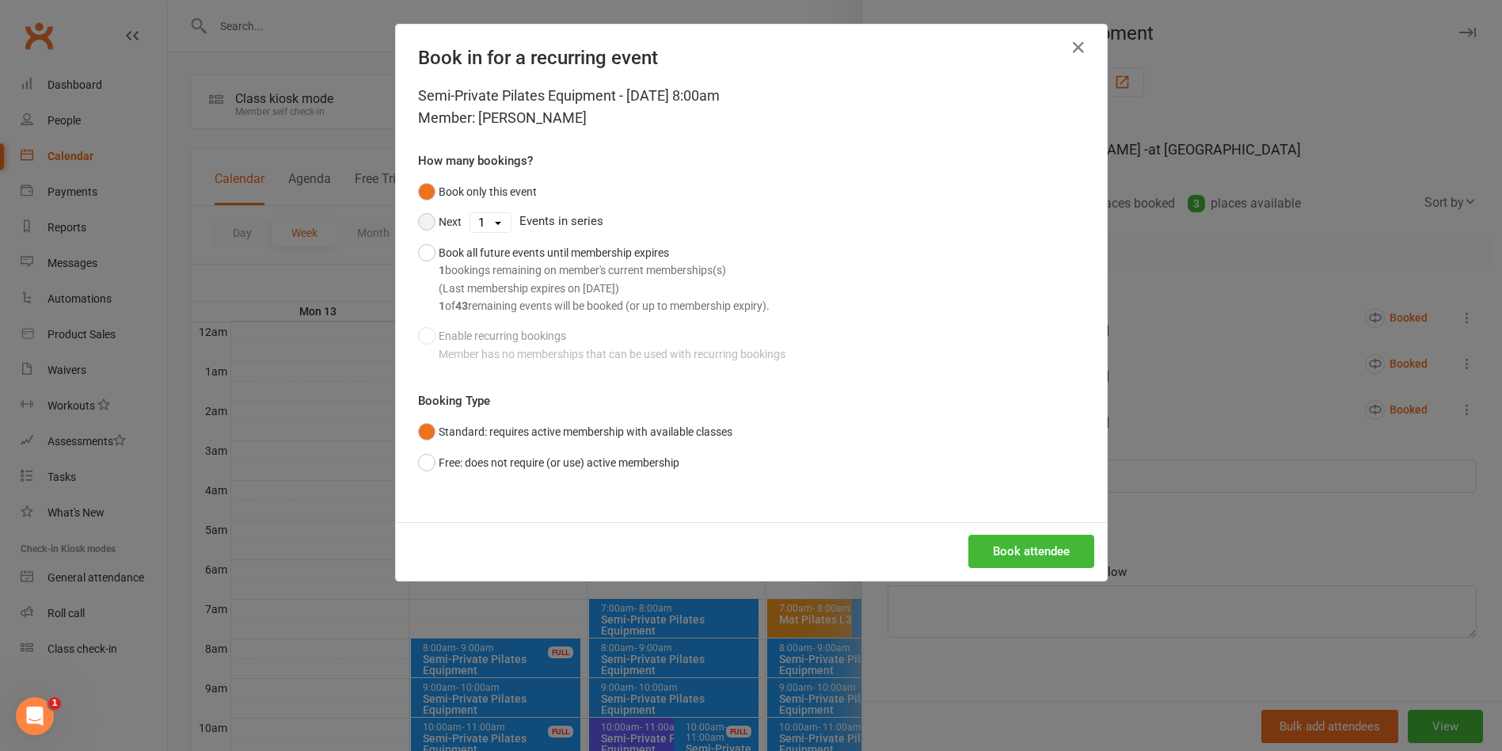
click at [421, 215] on button "Next" at bounding box center [440, 222] width 44 height 30
click at [995, 552] on button "Book attendee" at bounding box center [1031, 551] width 126 height 33
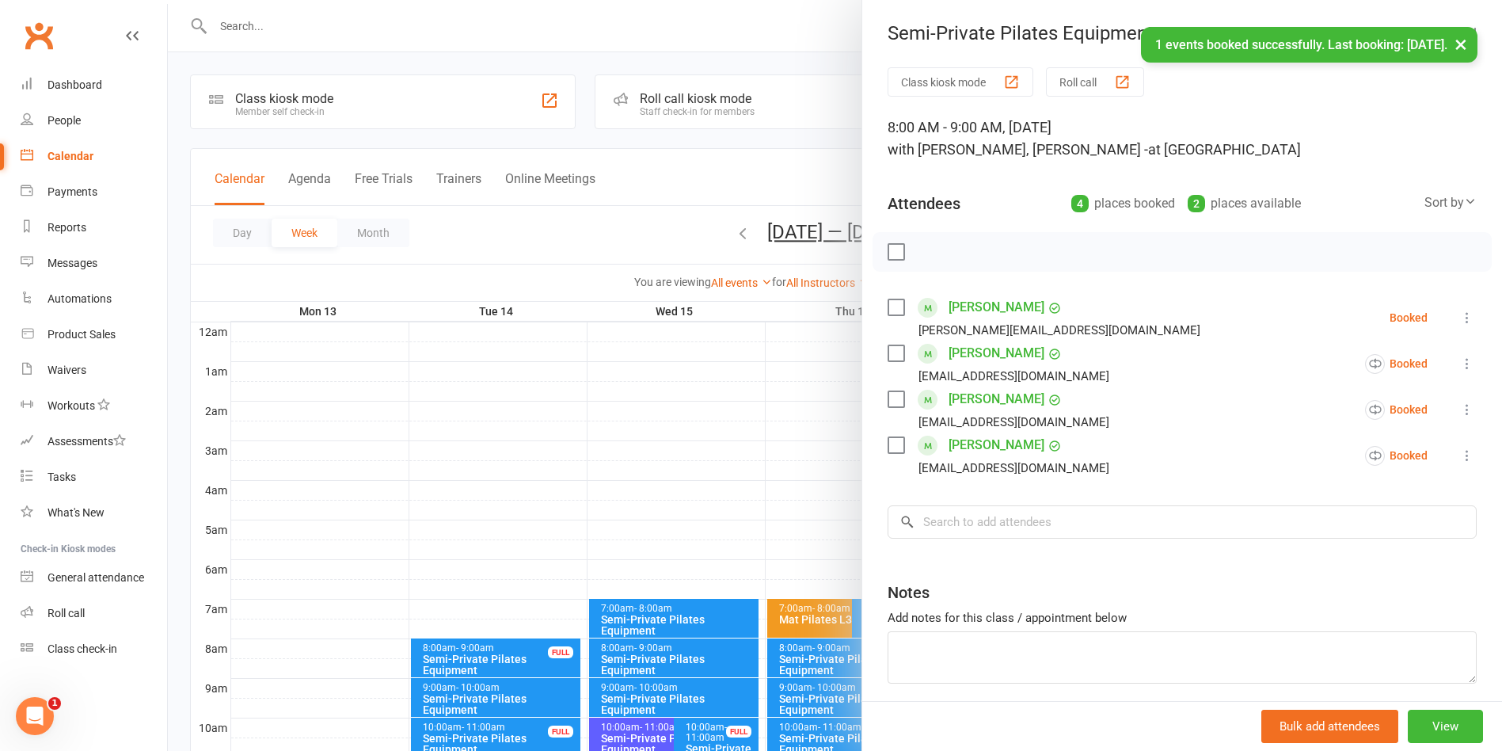
click at [787, 27] on div "× 1 events booked successfully. Last booking: Oct 15, 2025." at bounding box center [741, 27] width 1482 height 0
click at [796, 27] on div "× 1 events booked successfully. Last booking: Oct 15, 2025." at bounding box center [741, 27] width 1482 height 0
click at [799, 27] on div "× 1 events booked successfully. Last booking: Oct 15, 2025." at bounding box center [741, 27] width 1482 height 0
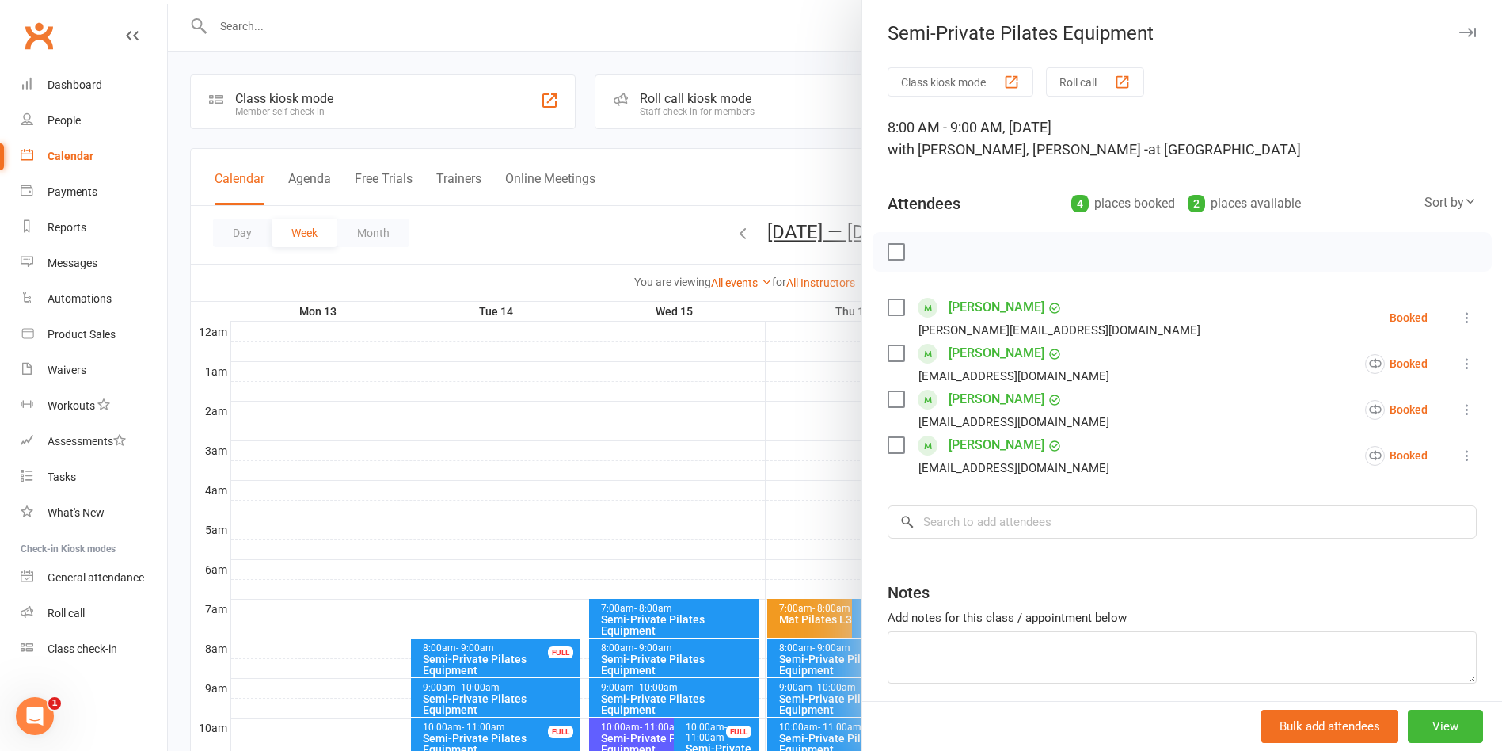
click at [798, 47] on div at bounding box center [835, 375] width 1334 height 751
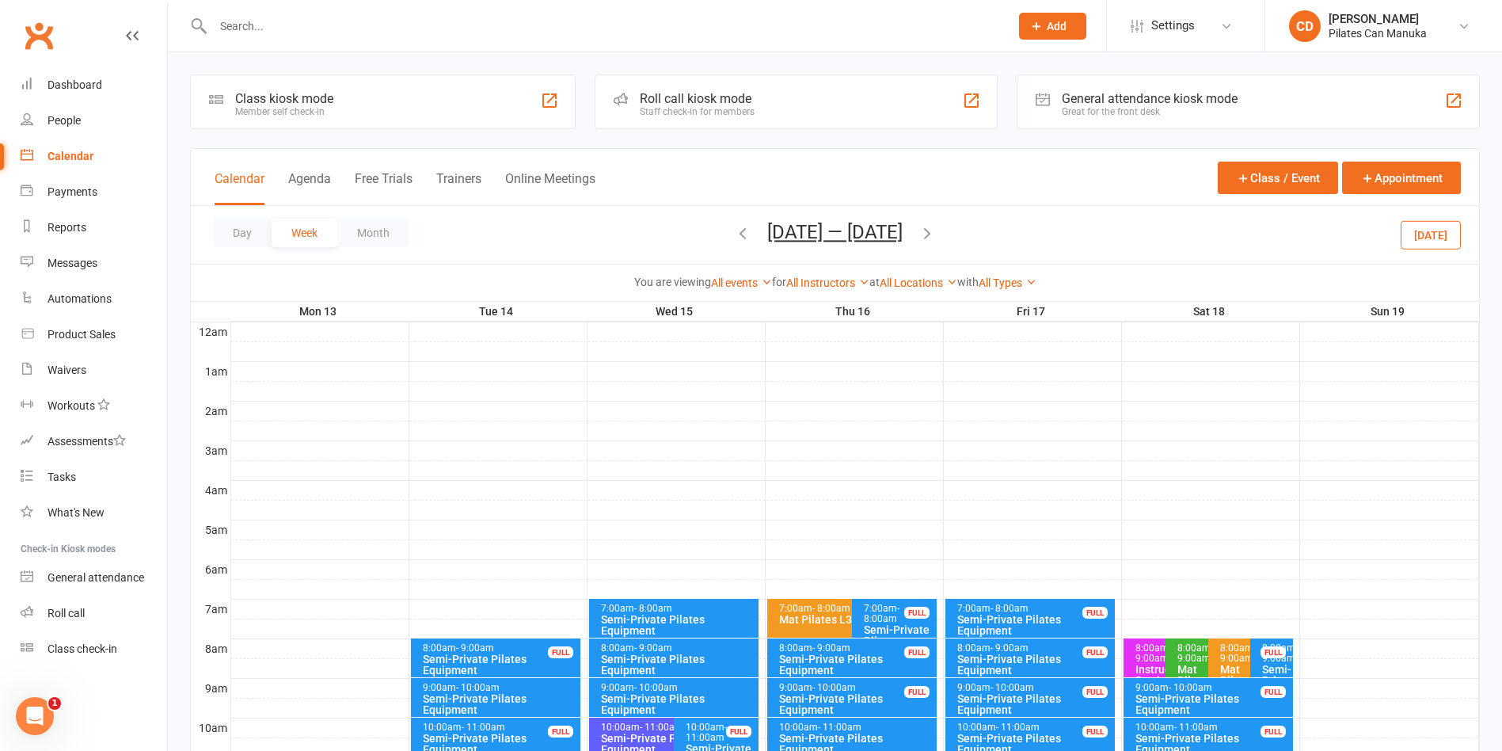
click at [931, 232] on icon "button" at bounding box center [927, 232] width 17 height 17
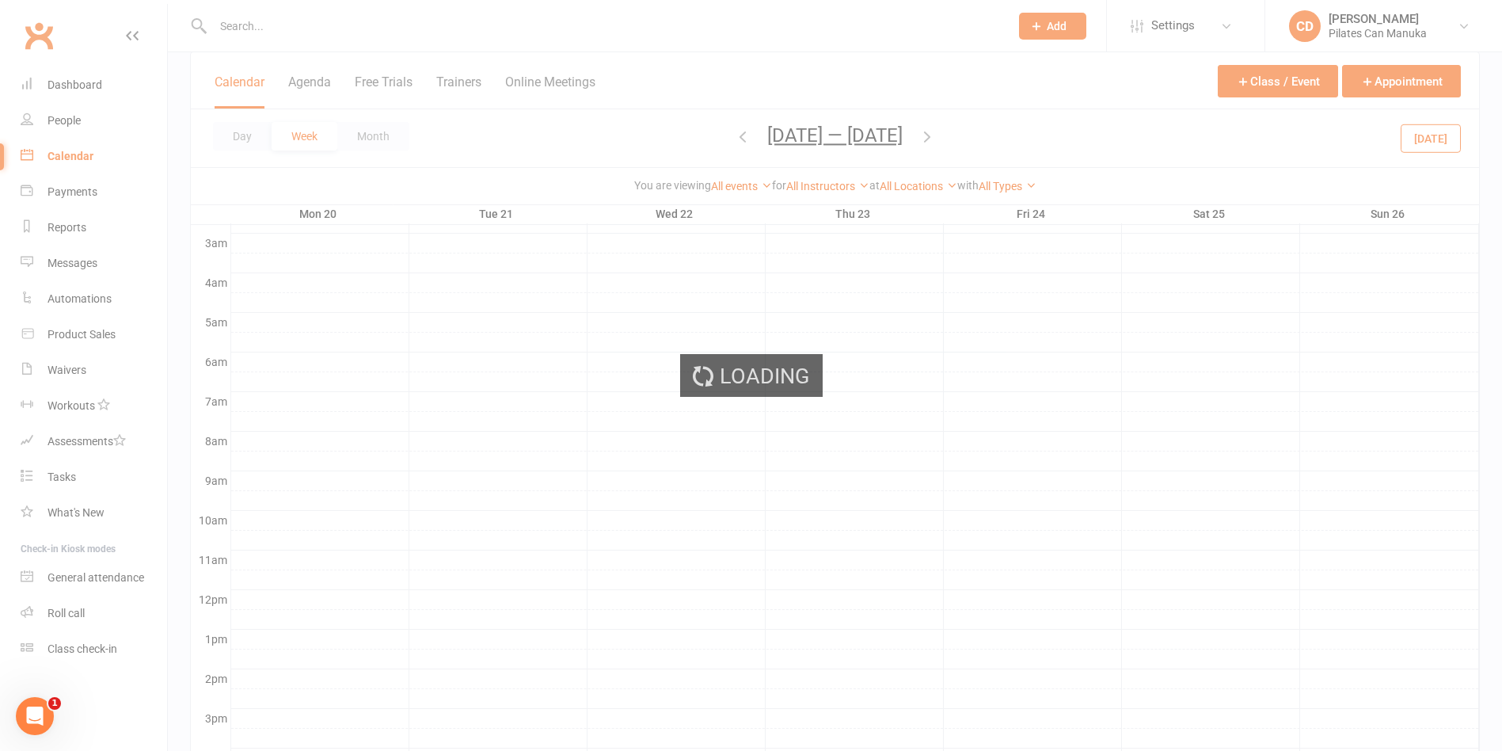
scroll to position [238, 0]
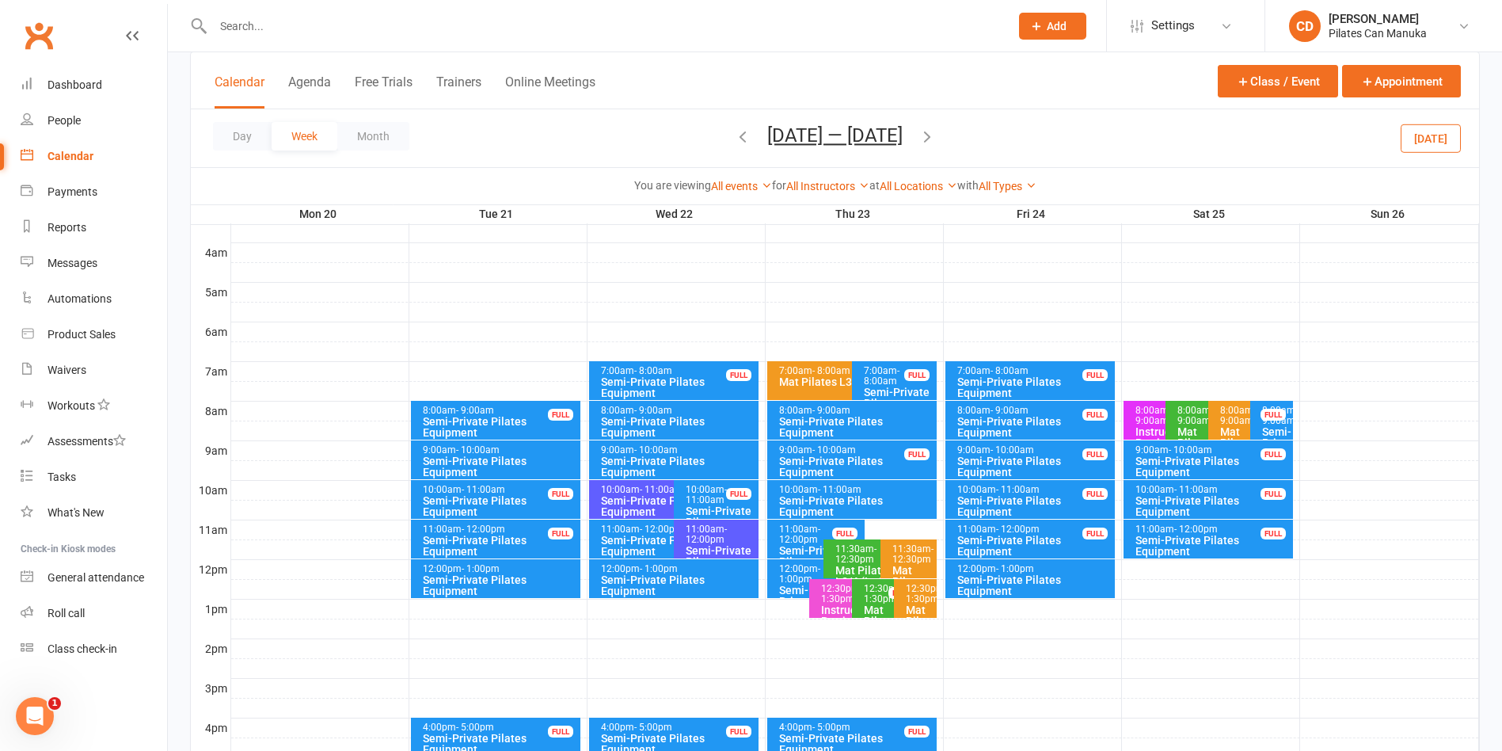
click at [696, 410] on div "8:00am - 9:00am" at bounding box center [678, 410] width 156 height 10
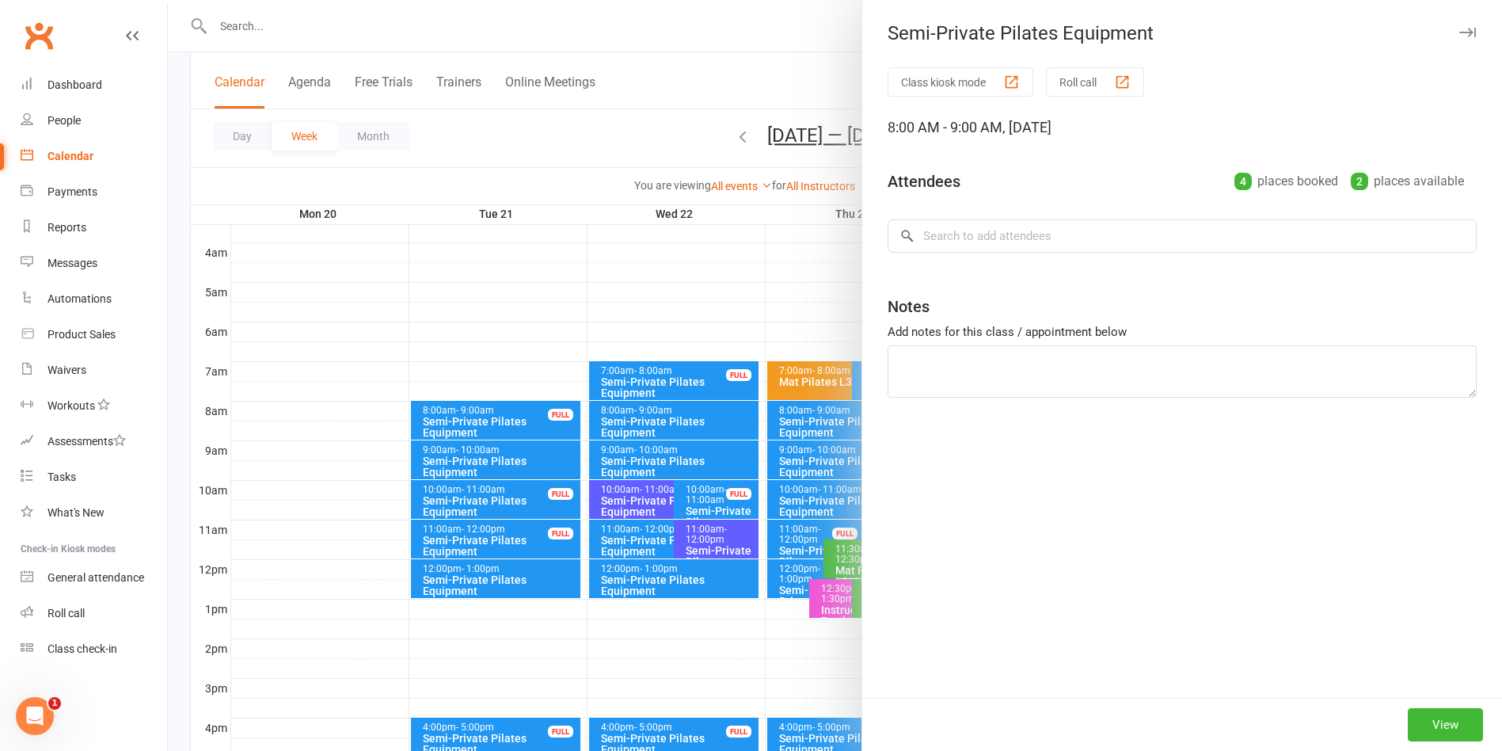
click at [752, 33] on div at bounding box center [835, 375] width 1334 height 751
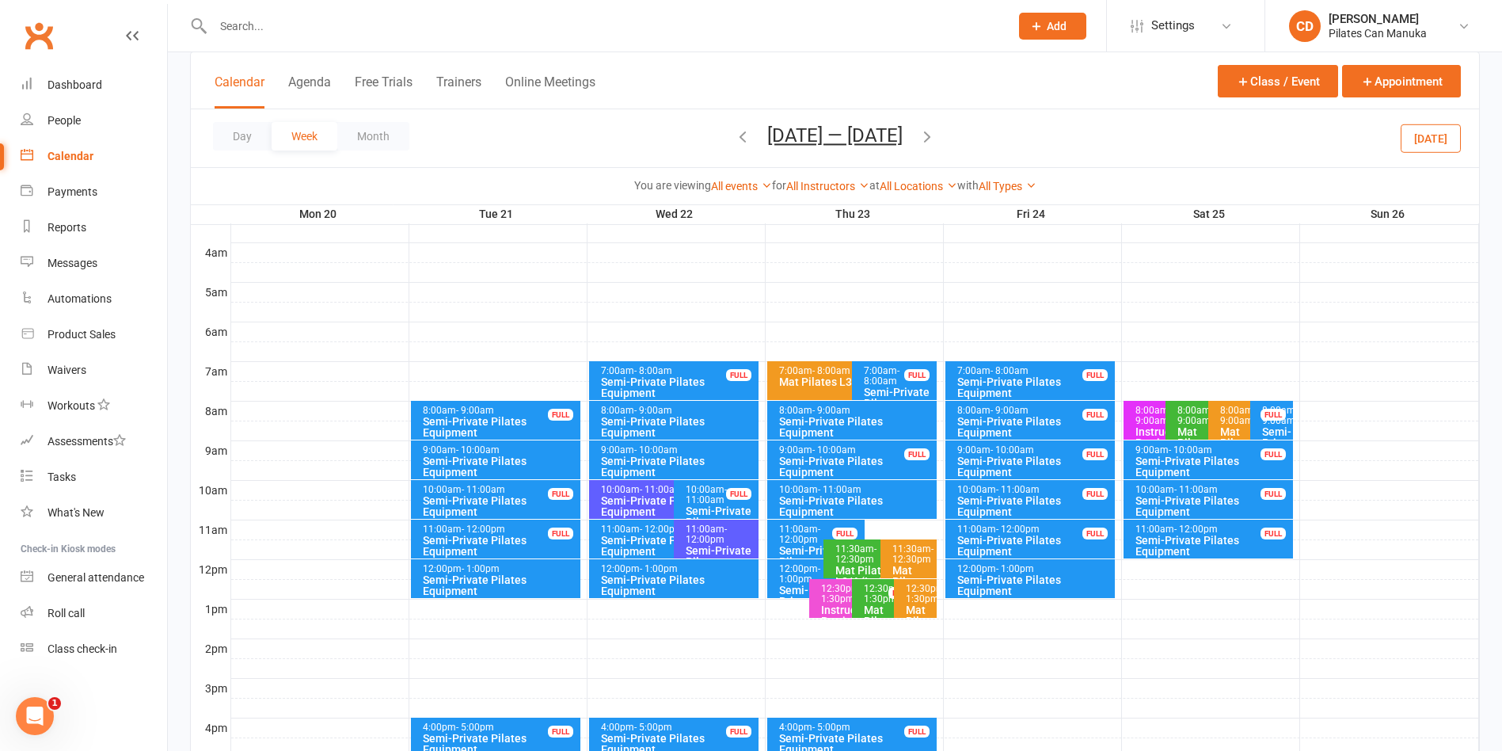
click at [835, 424] on div "Semi-Private Pilates Equipment" at bounding box center [856, 427] width 156 height 22
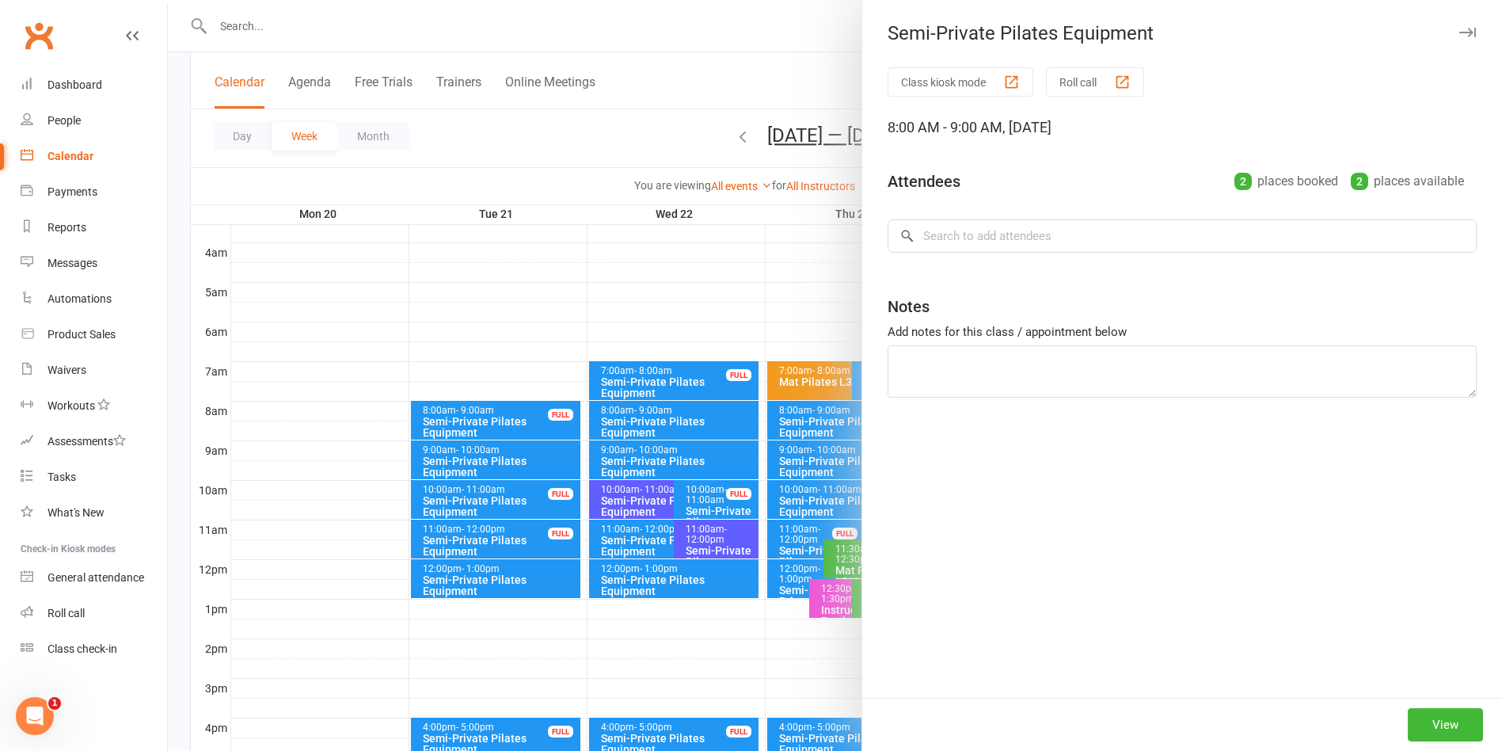
click at [781, 37] on div at bounding box center [835, 375] width 1334 height 751
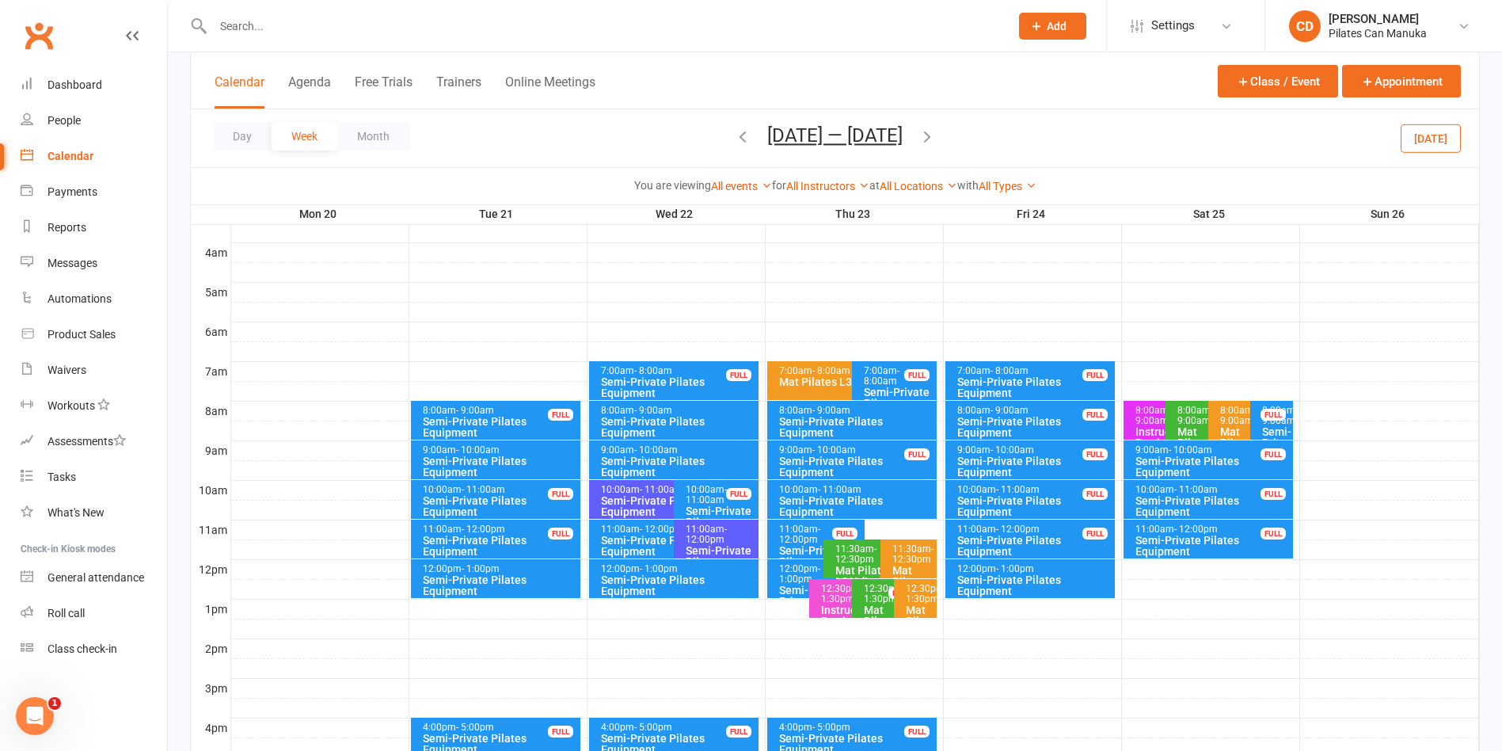
click at [692, 451] on div "9:00am - 10:00am" at bounding box center [678, 450] width 156 height 10
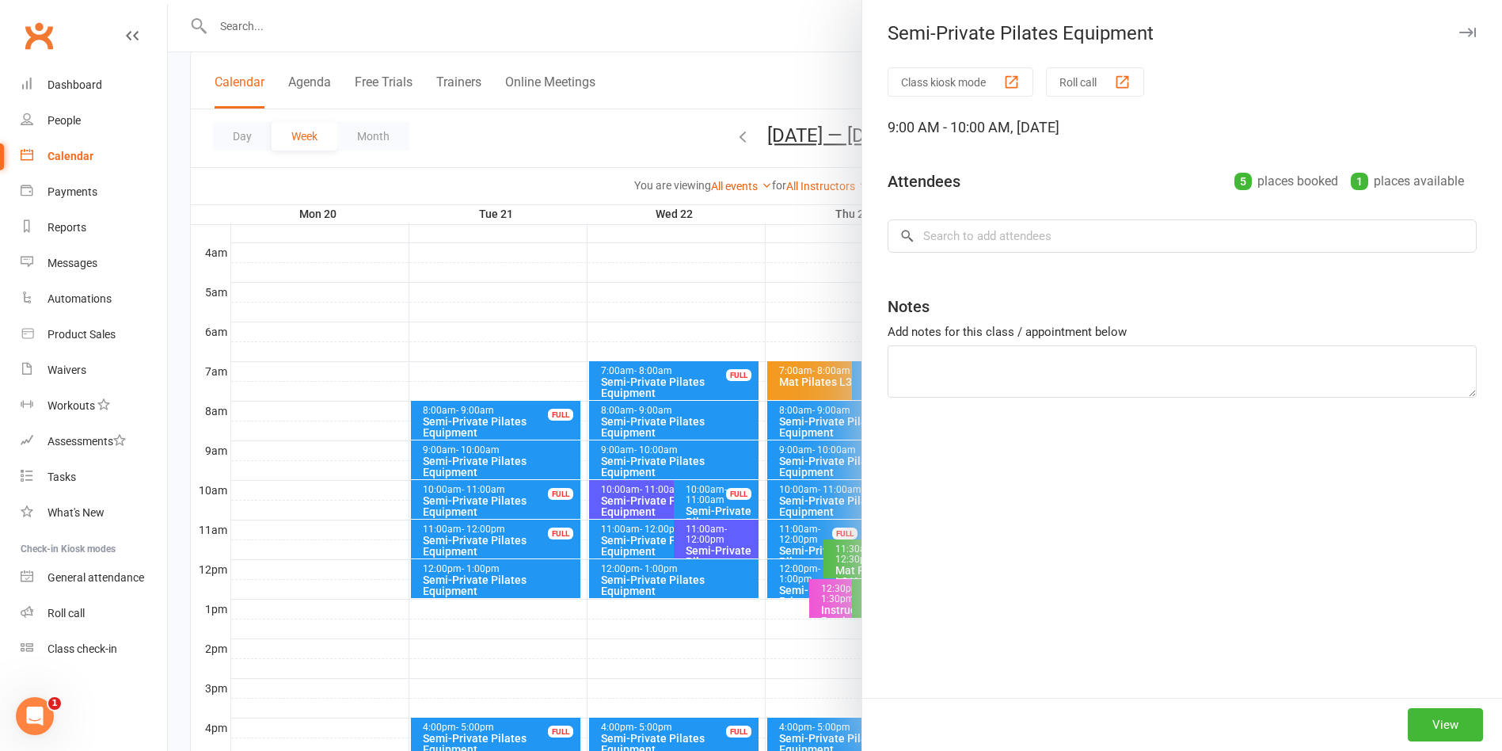
click at [739, 47] on div at bounding box center [835, 375] width 1334 height 751
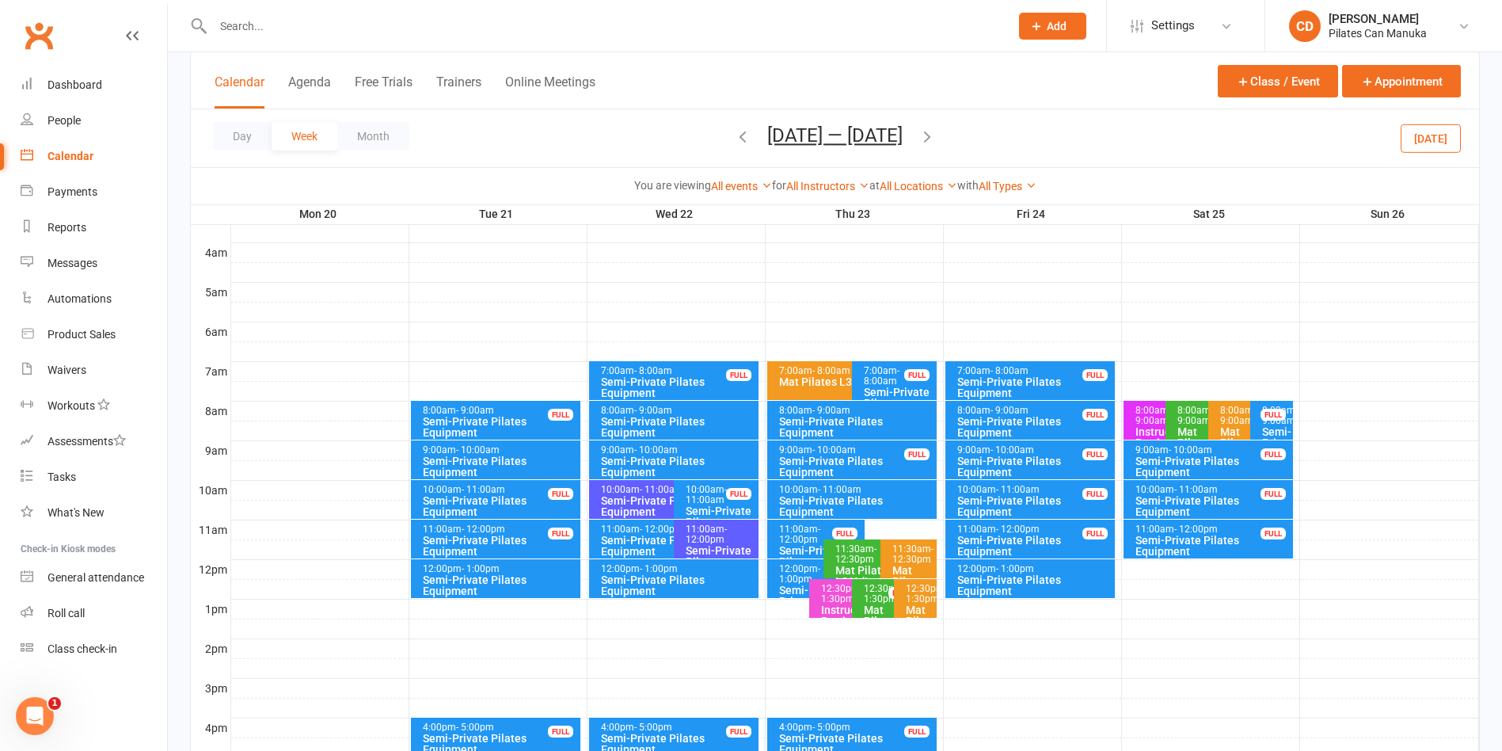
click at [725, 422] on div "Semi-Private Pilates Equipment" at bounding box center [678, 427] width 156 height 22
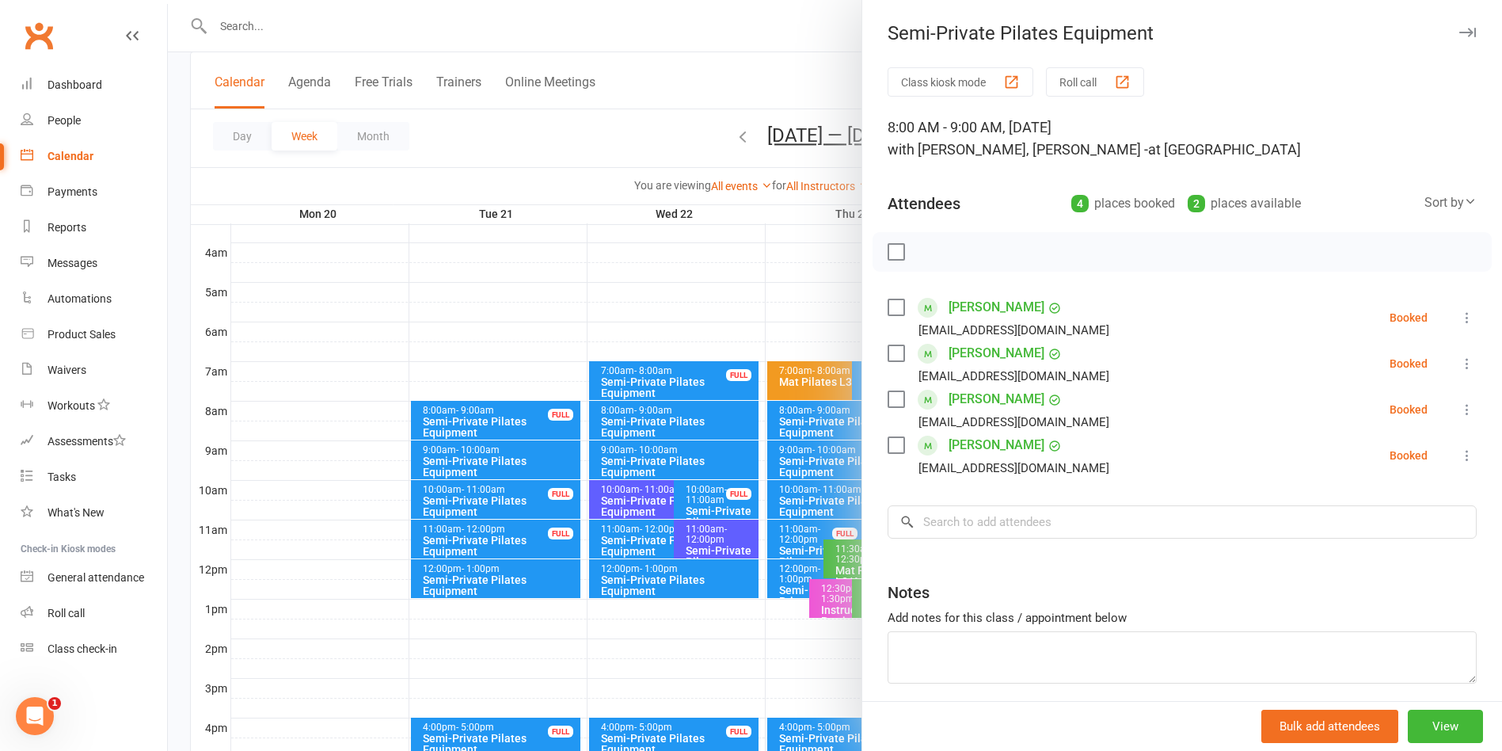
click at [725, 422] on div at bounding box center [835, 375] width 1334 height 751
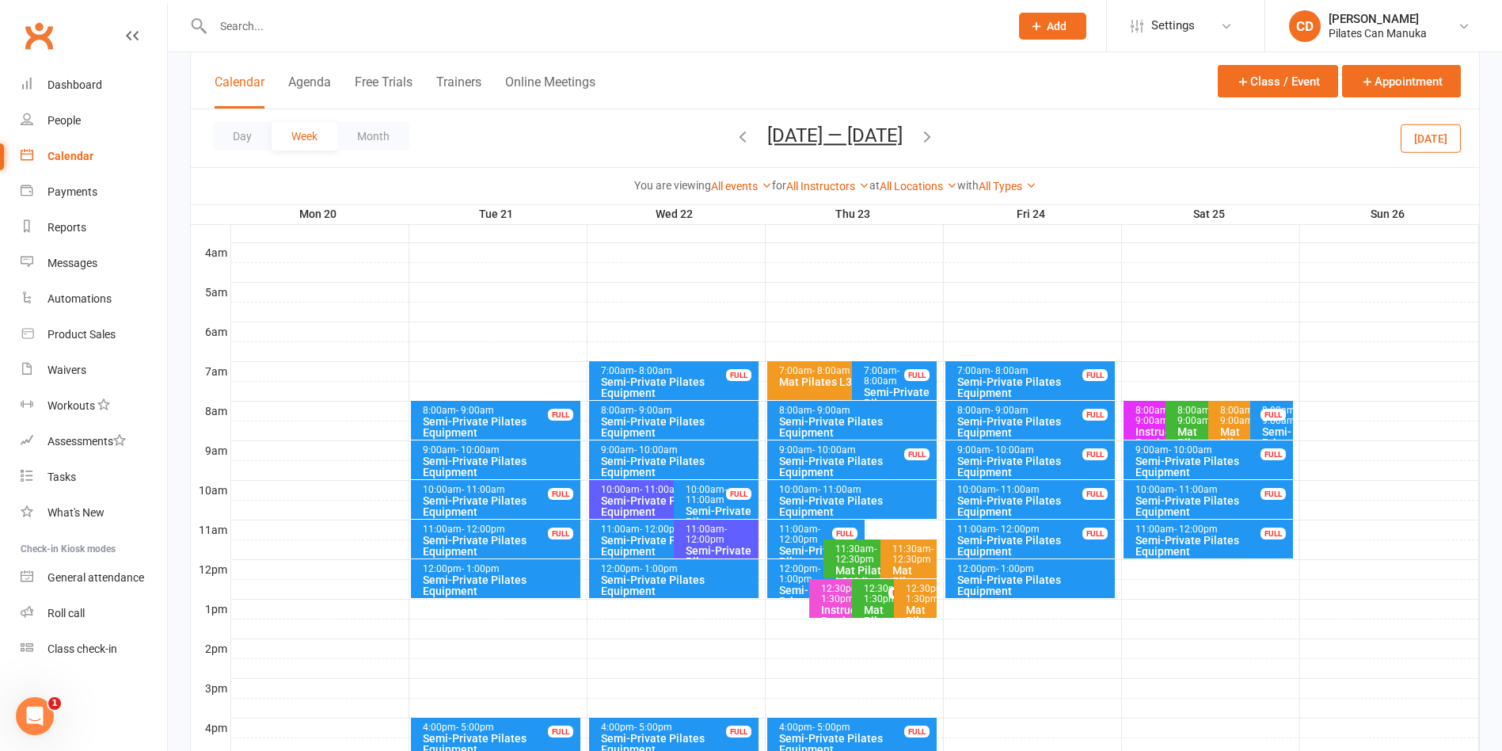
click at [725, 422] on div "Semi-Private Pilates Equipment" at bounding box center [678, 427] width 156 height 22
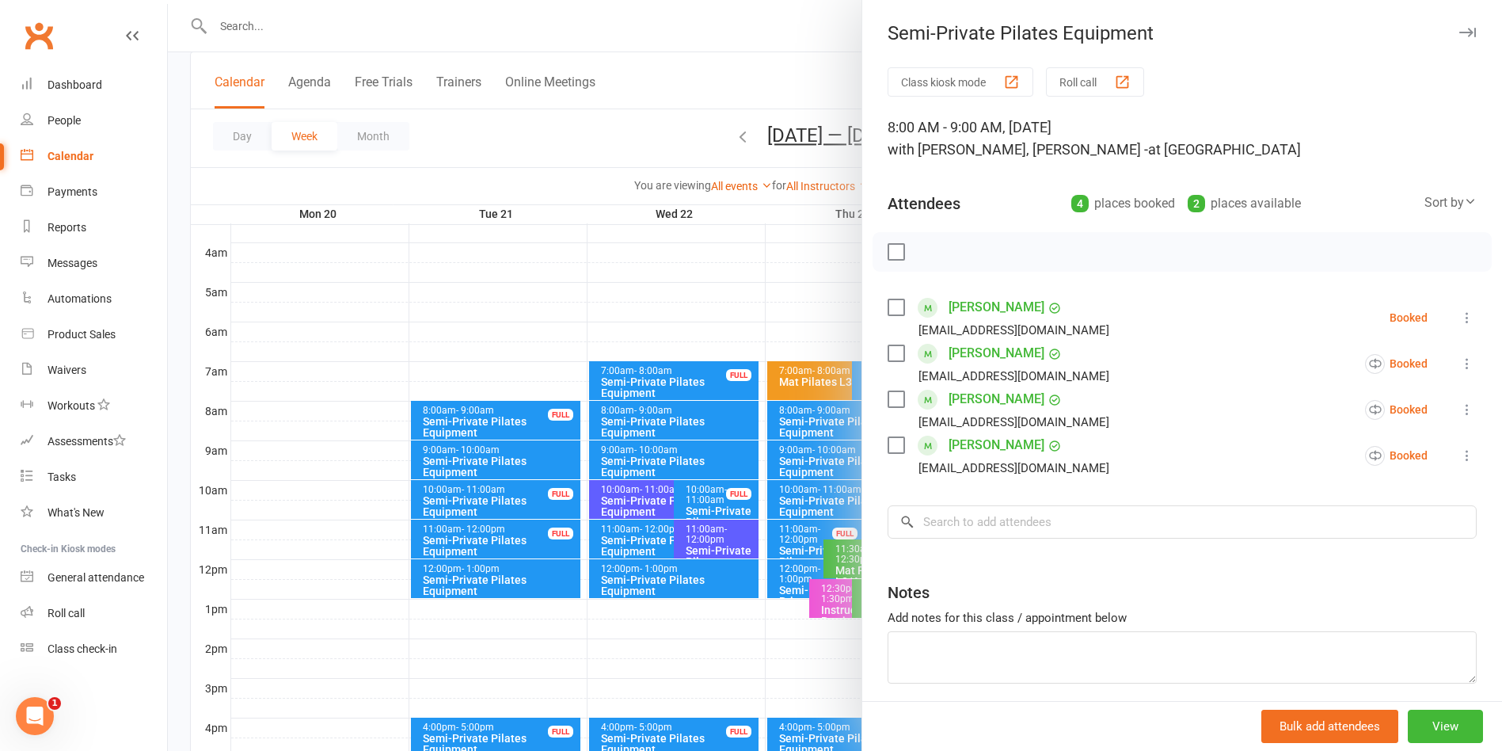
click at [755, 66] on div at bounding box center [835, 375] width 1334 height 751
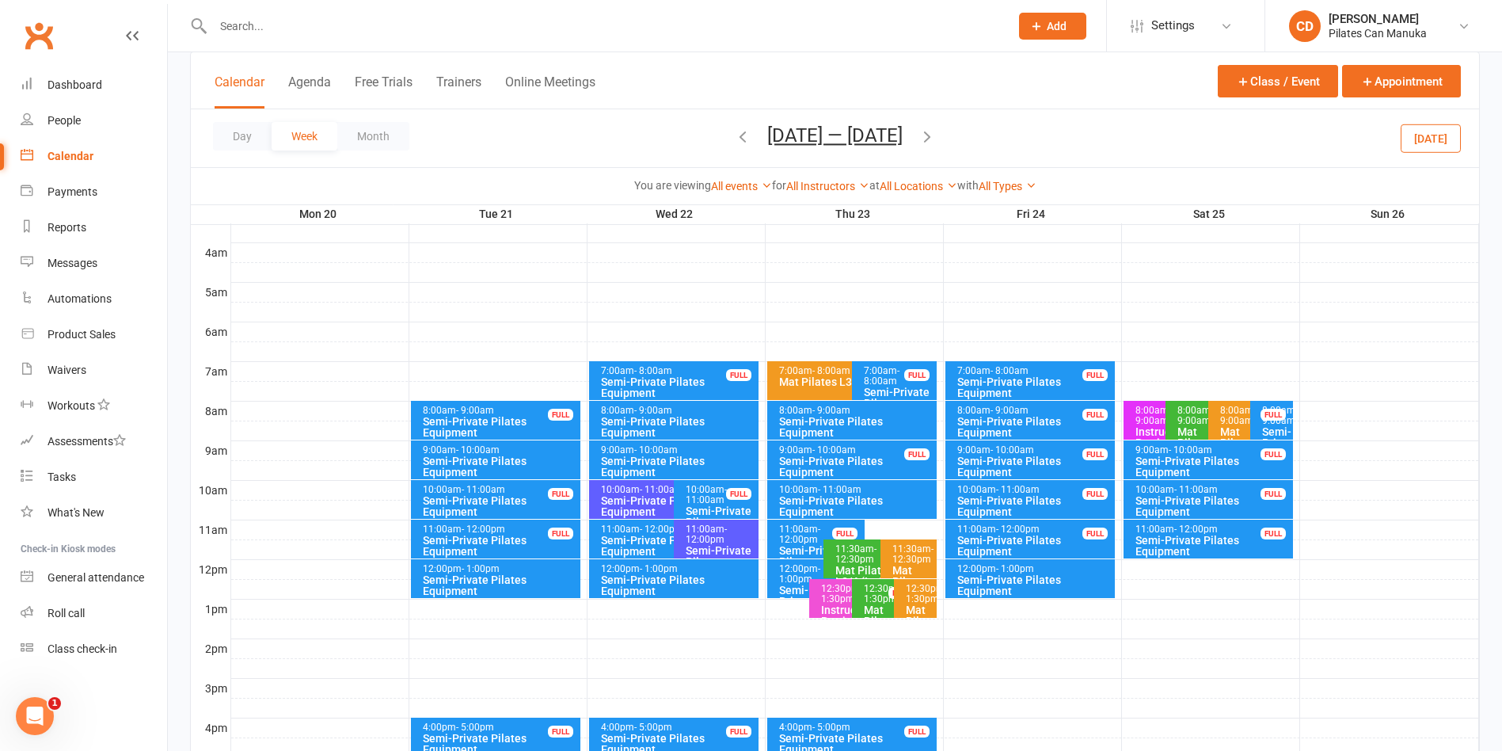
click at [716, 425] on div "Semi-Private Pilates Equipment" at bounding box center [678, 427] width 156 height 22
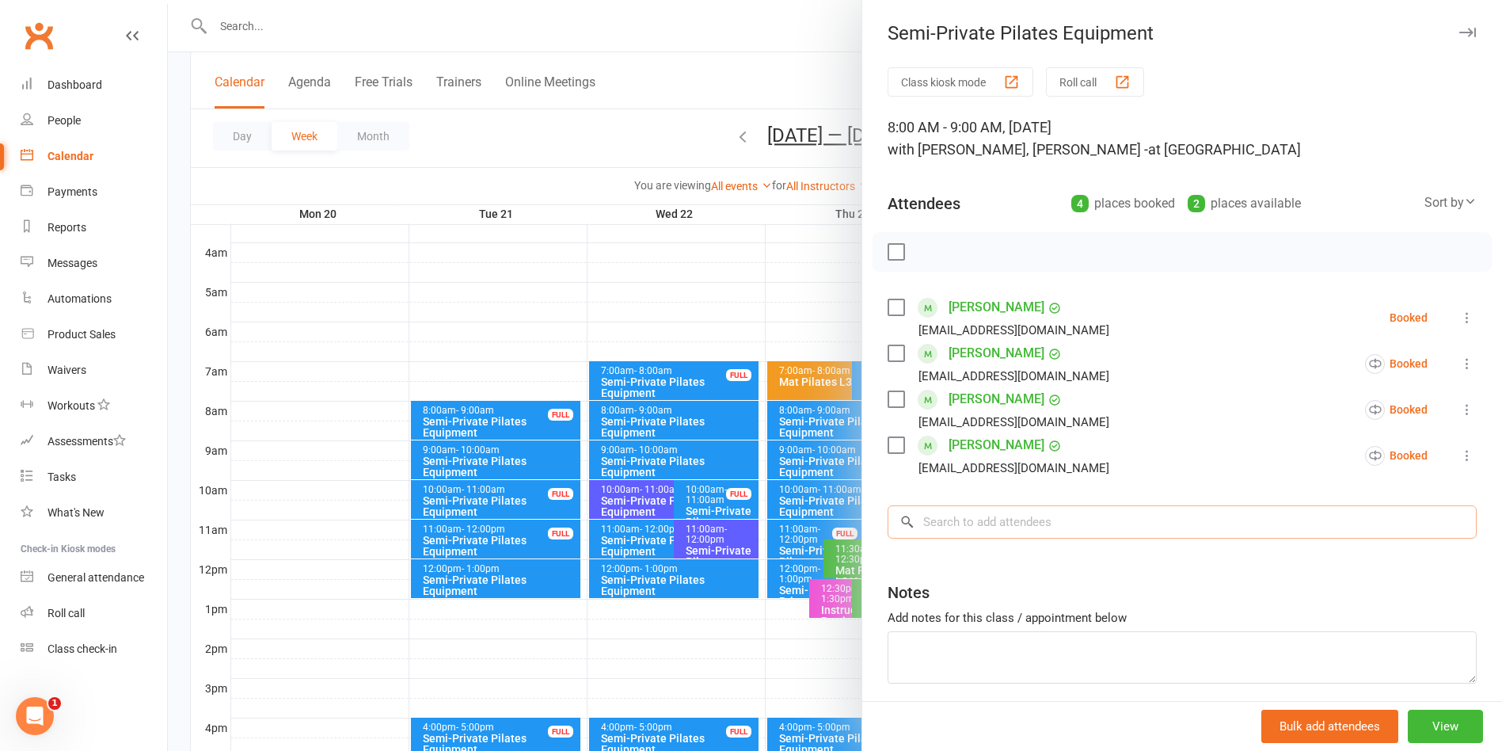
click at [993, 519] on input "search" at bounding box center [1182, 521] width 589 height 33
type input "Julia Burn"
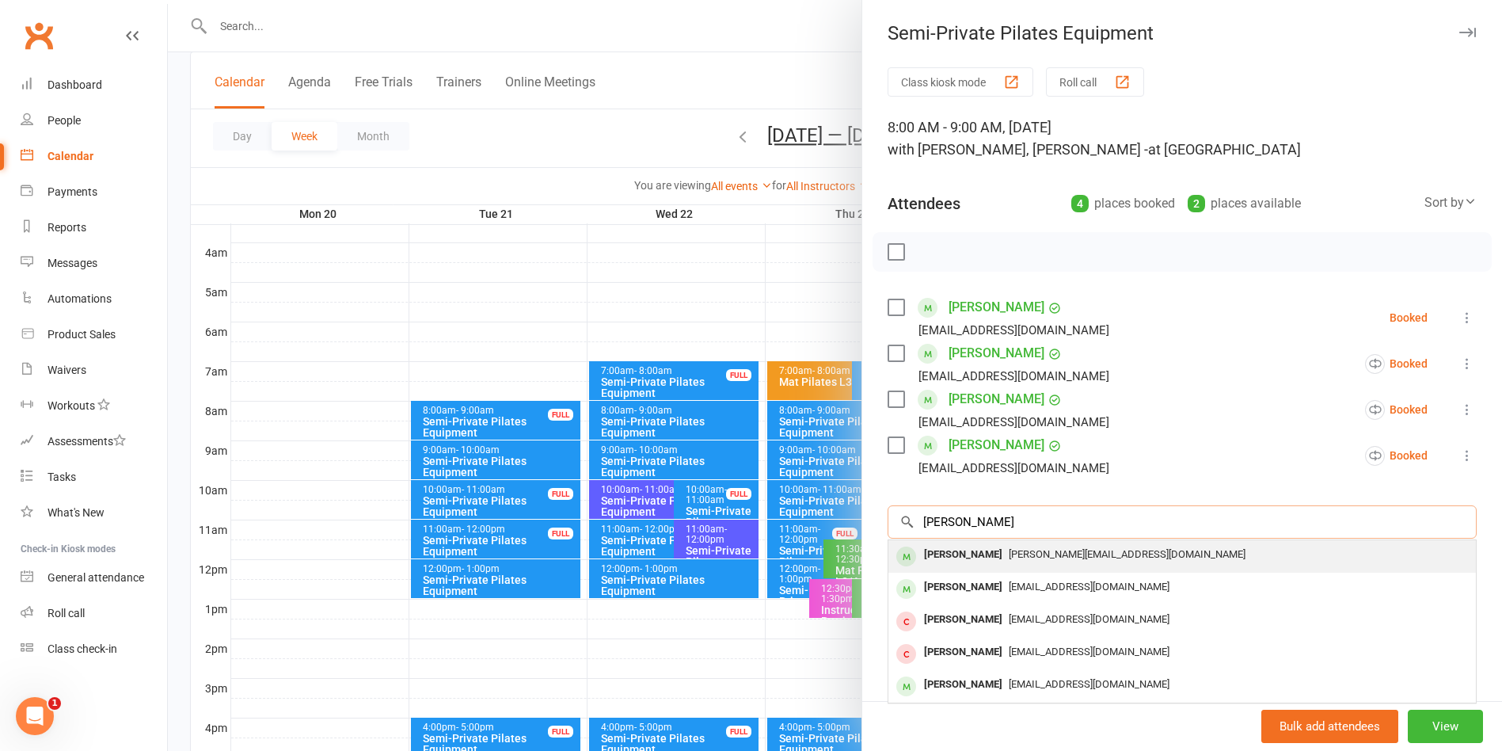
type input "[PERSON_NAME]"
click at [1166, 552] on div "[PERSON_NAME][EMAIL_ADDRESS][DOMAIN_NAME]" at bounding box center [1182, 554] width 575 height 23
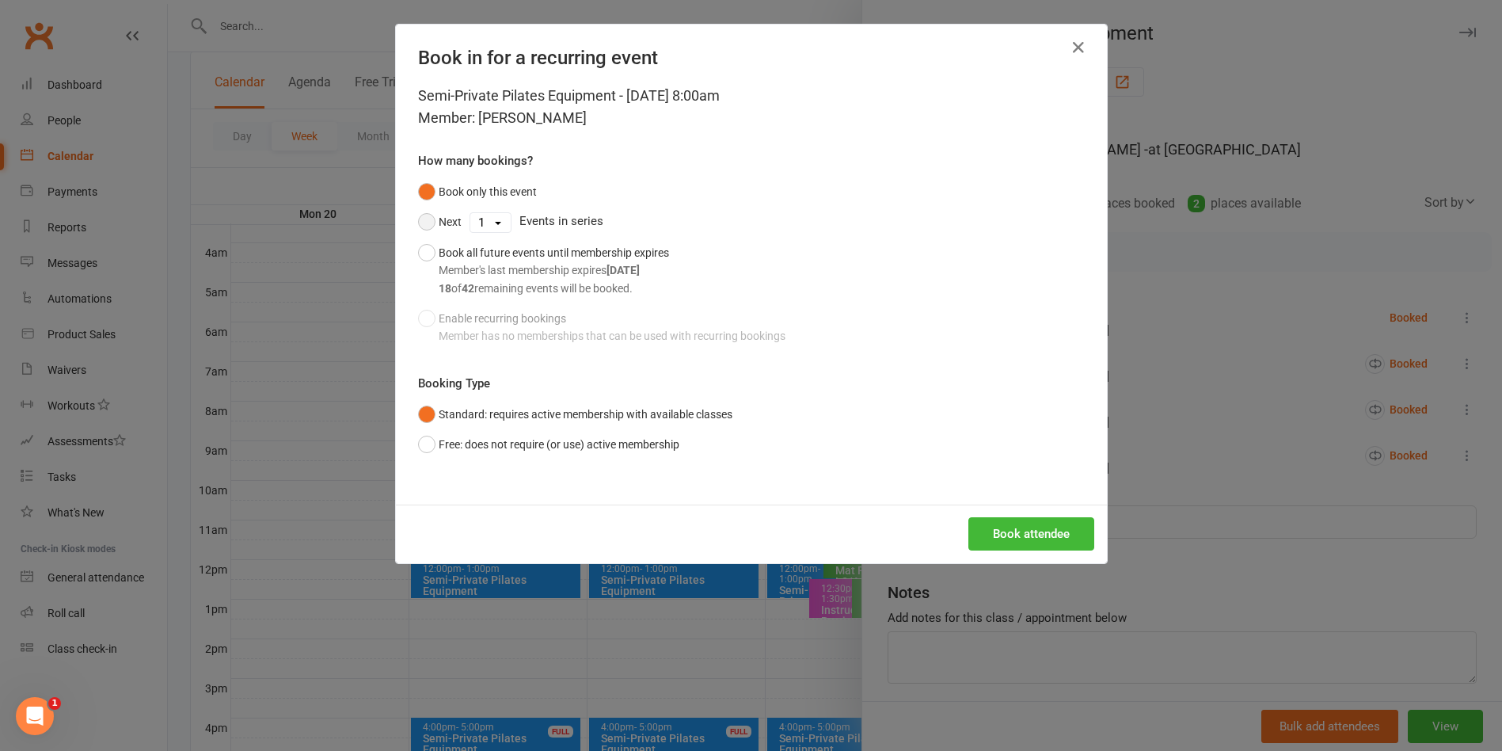
click at [420, 221] on button "Next" at bounding box center [440, 222] width 44 height 30
click at [480, 221] on select "1 2 3 4 5 6 7 8 9 10 11 12 13 14 15 16 17 18 19 20 21 22 23 24 25 26 27 28 29 3…" at bounding box center [490, 222] width 40 height 19
select select "11"
click at [470, 213] on select "1 2 3 4 5 6 7 8 9 10 11 12 13 14 15 16 17 18 19 20 21 22 23 24 25 26 27 28 29 3…" at bounding box center [490, 222] width 40 height 19
click at [984, 538] on button "Book attendee" at bounding box center [1031, 533] width 126 height 33
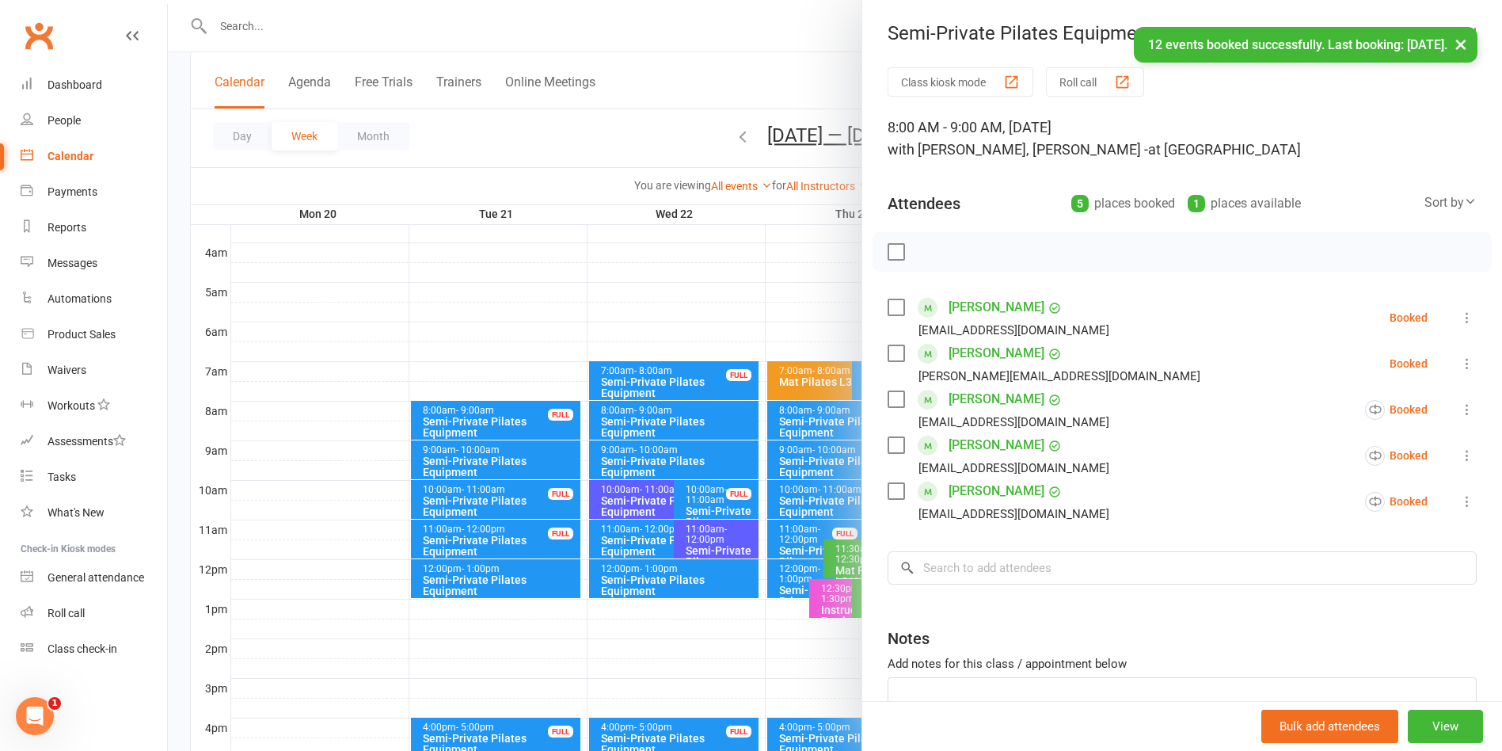
click at [748, 27] on div "× 12 events booked successfully. Last booking: Jan 7, 2026." at bounding box center [741, 27] width 1482 height 0
click at [749, 27] on div "× 12 events booked successfully. Last booking: Jan 7, 2026." at bounding box center [741, 27] width 1482 height 0
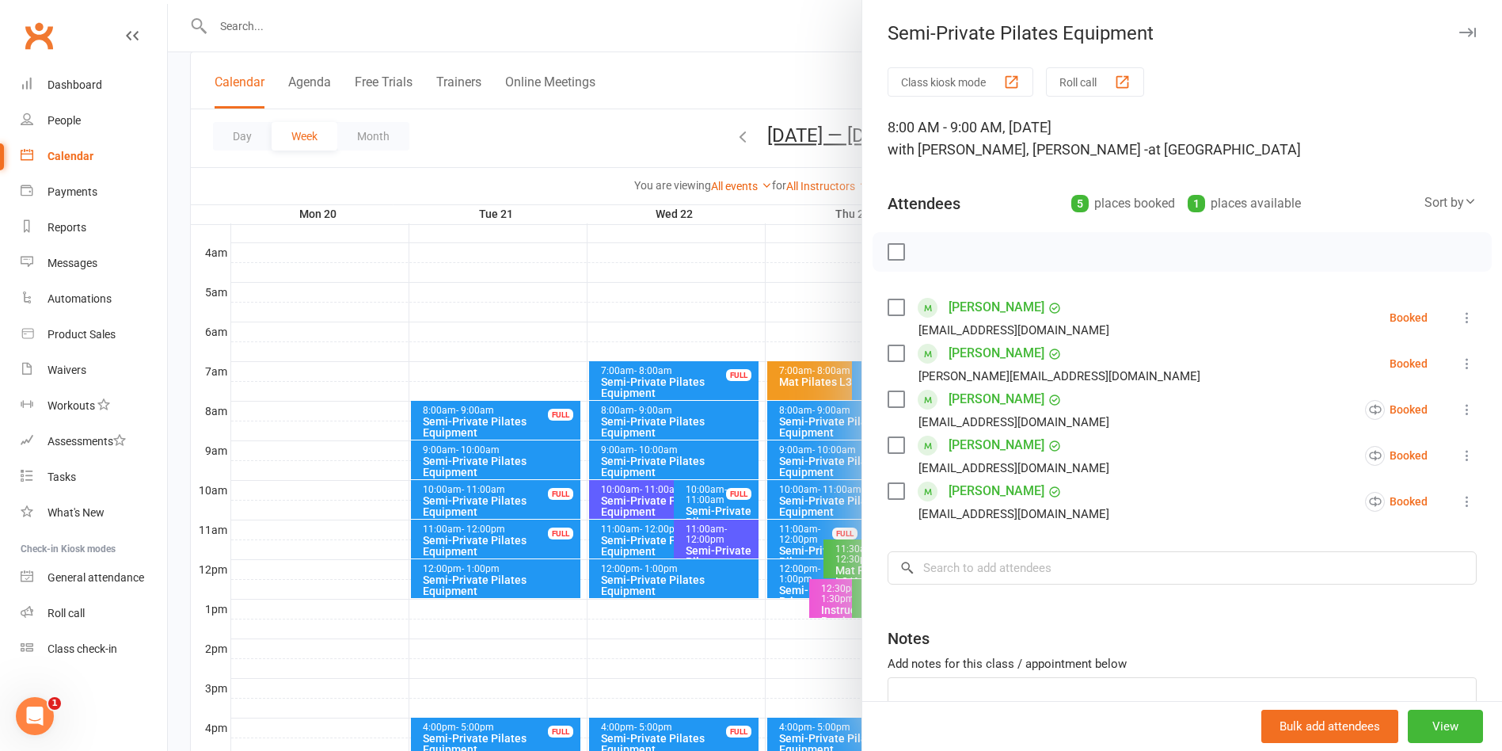
click at [749, 67] on div at bounding box center [835, 375] width 1334 height 751
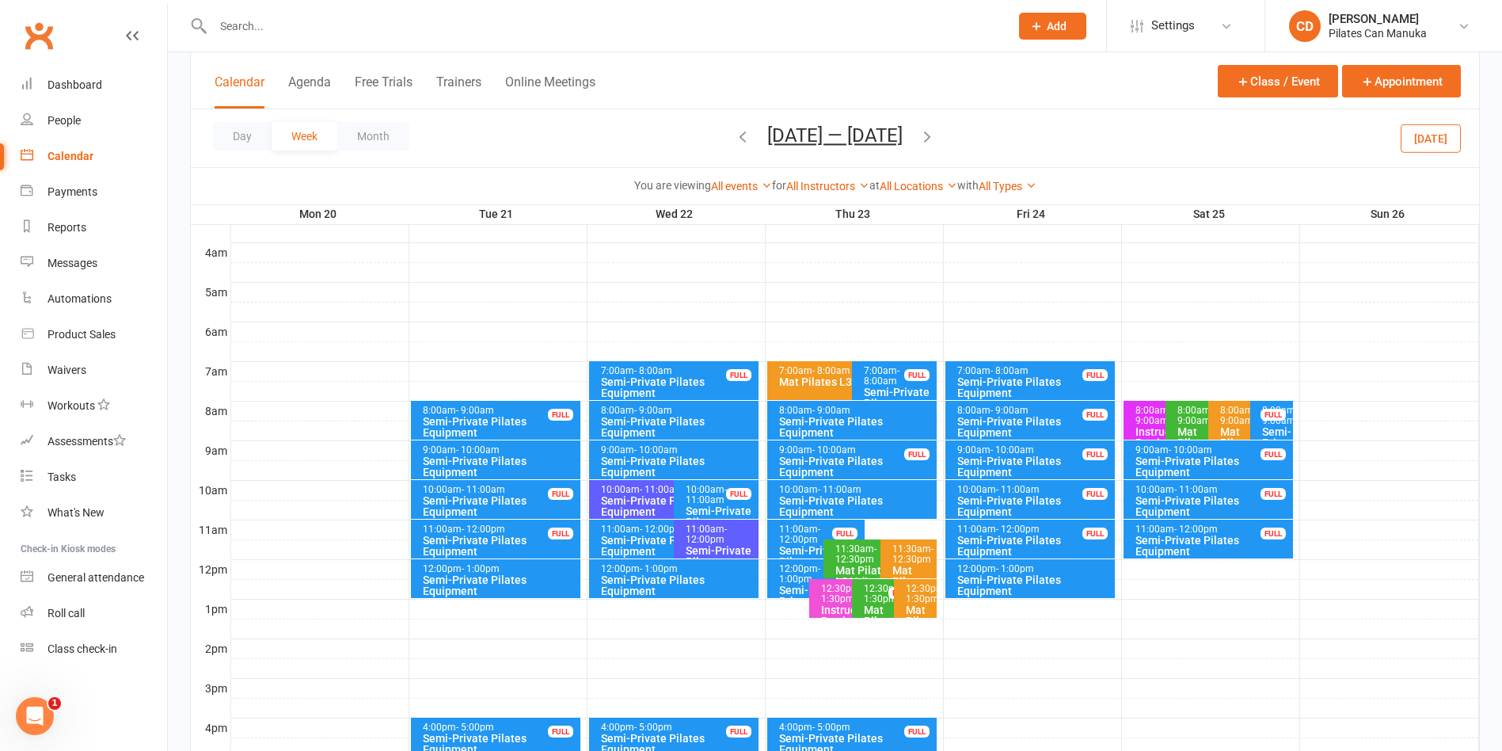
click at [890, 412] on div "8:00am - 9:00am" at bounding box center [856, 410] width 156 height 10
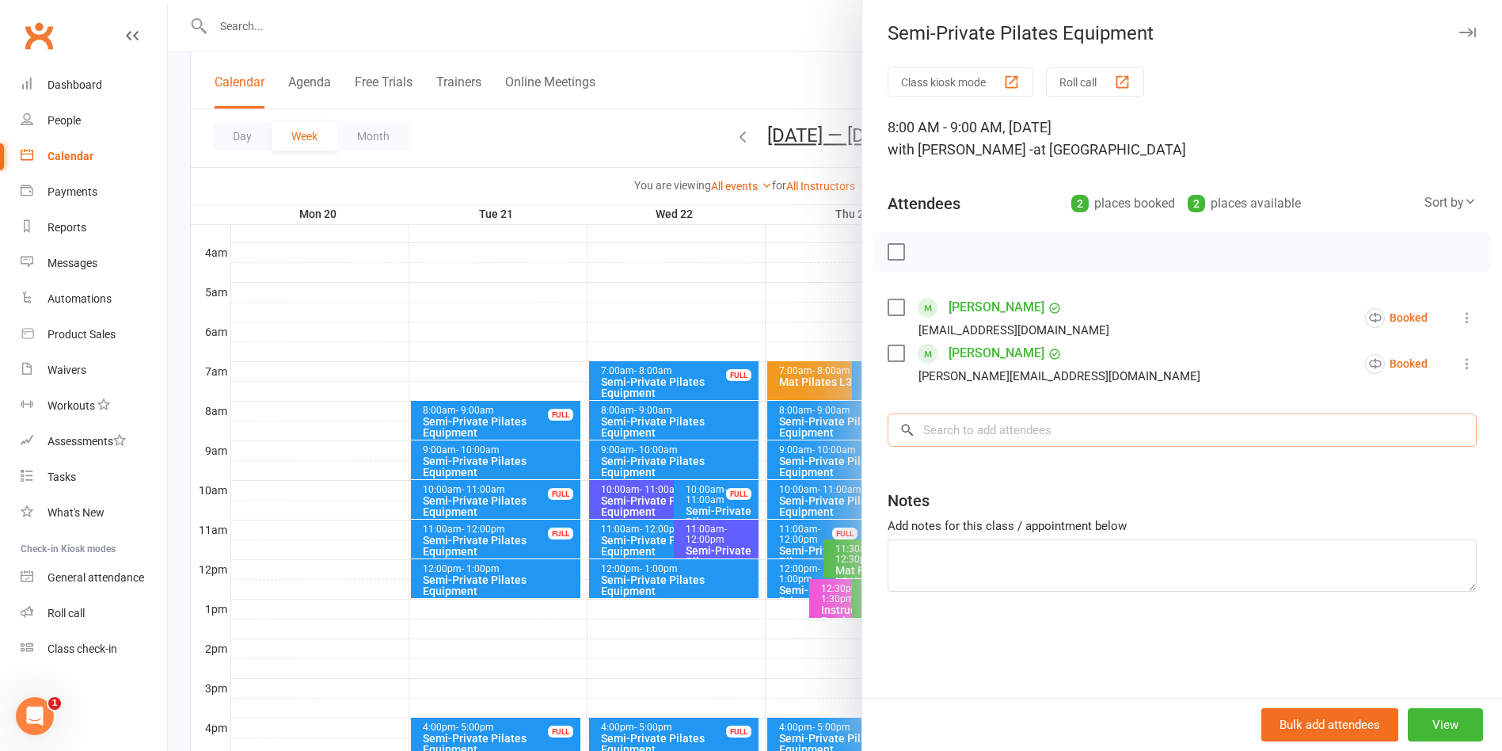
click at [1044, 443] on input "search" at bounding box center [1182, 429] width 589 height 33
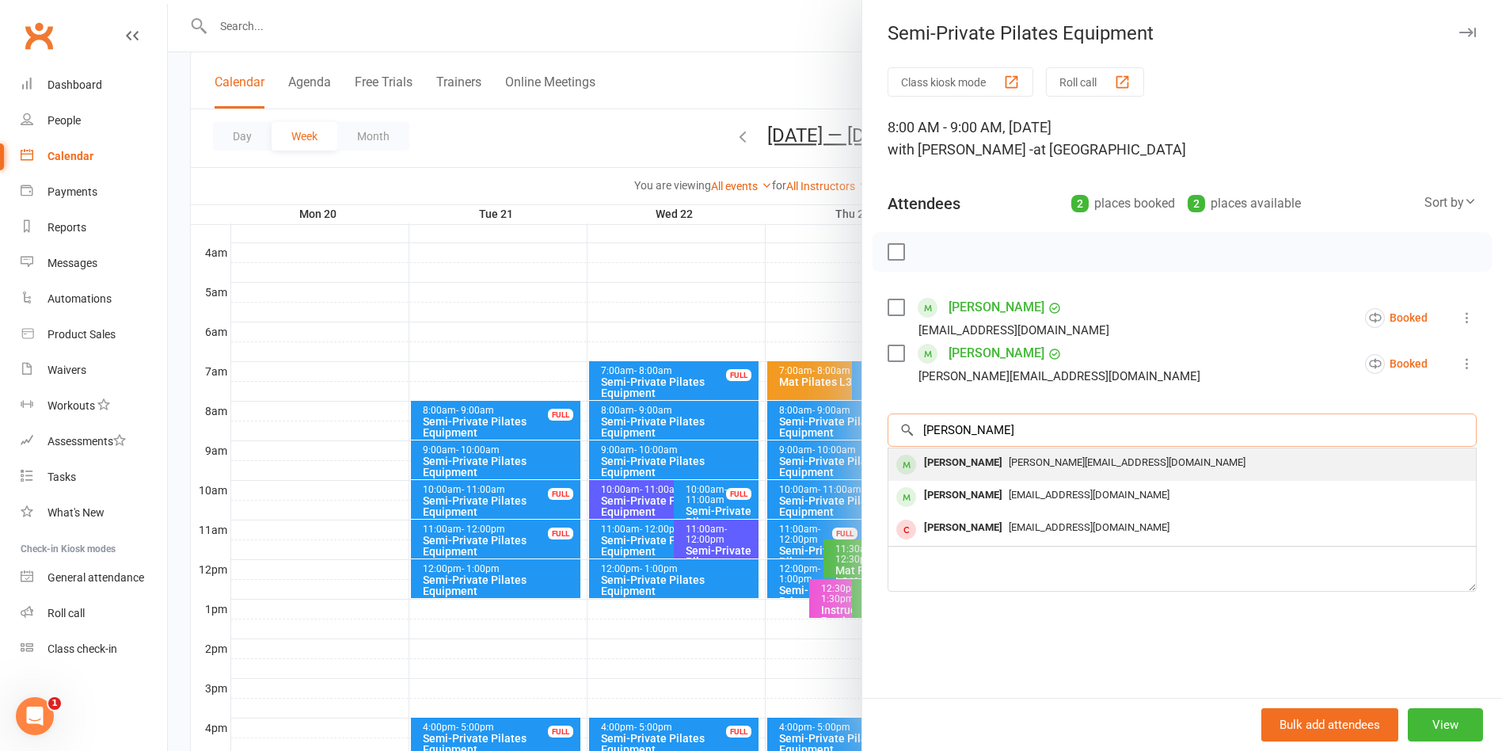
type input "[PERSON_NAME]"
click at [1042, 458] on span "[PERSON_NAME][EMAIL_ADDRESS][DOMAIN_NAME]" at bounding box center [1127, 462] width 237 height 12
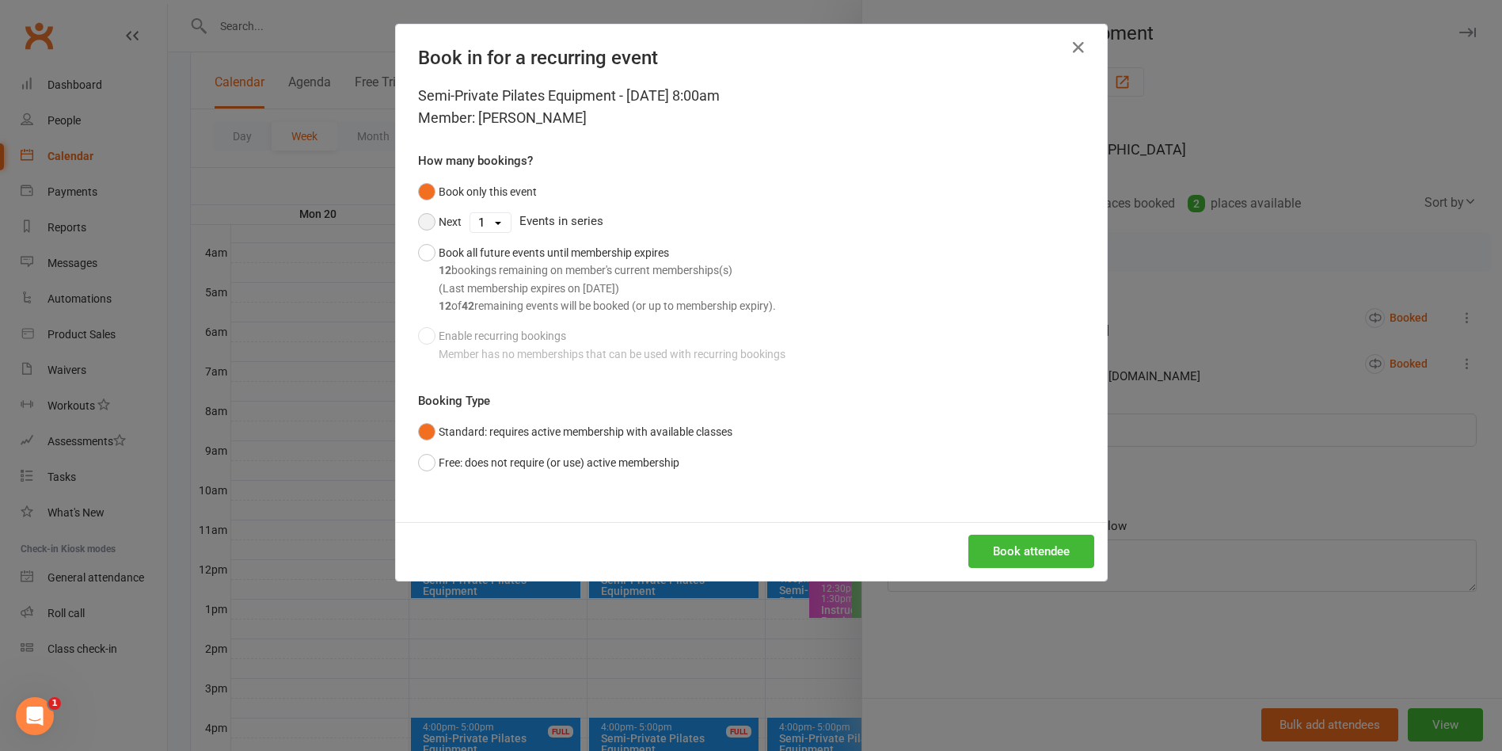
click at [420, 219] on button "Next" at bounding box center [440, 222] width 44 height 30
click at [471, 219] on select "1 2 3 4 5 6 7 8 9 10 11 12 13 14 15 16 17 18 19 20 21 22 23 24 25 26 27 28 29 3…" at bounding box center [490, 222] width 40 height 19
select select "11"
click at [470, 213] on select "1 2 3 4 5 6 7 8 9 10 11 12 13 14 15 16 17 18 19 20 21 22 23 24 25 26 27 28 29 3…" at bounding box center [490, 222] width 40 height 19
click at [1006, 551] on button "Book attendee" at bounding box center [1031, 551] width 126 height 33
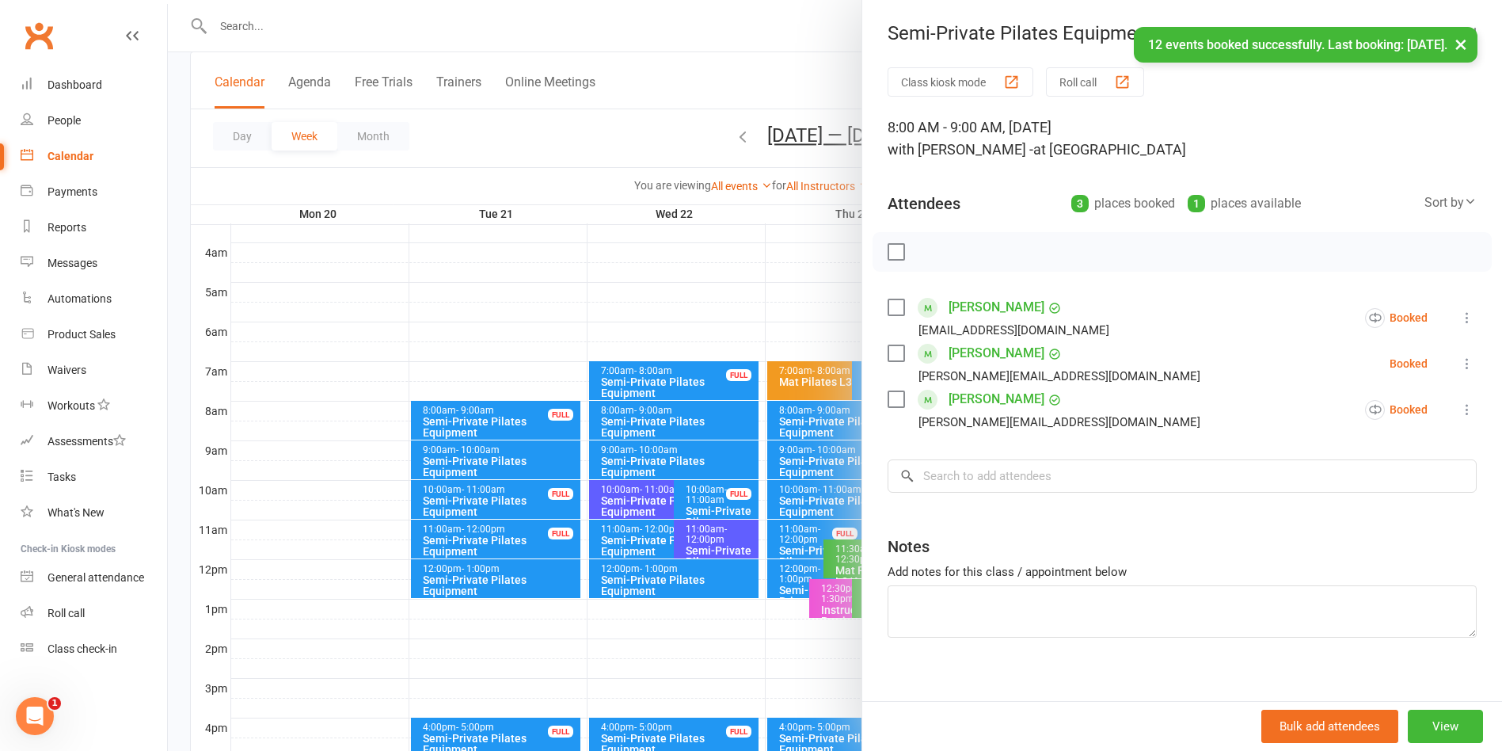
click at [786, 87] on div at bounding box center [835, 375] width 1334 height 751
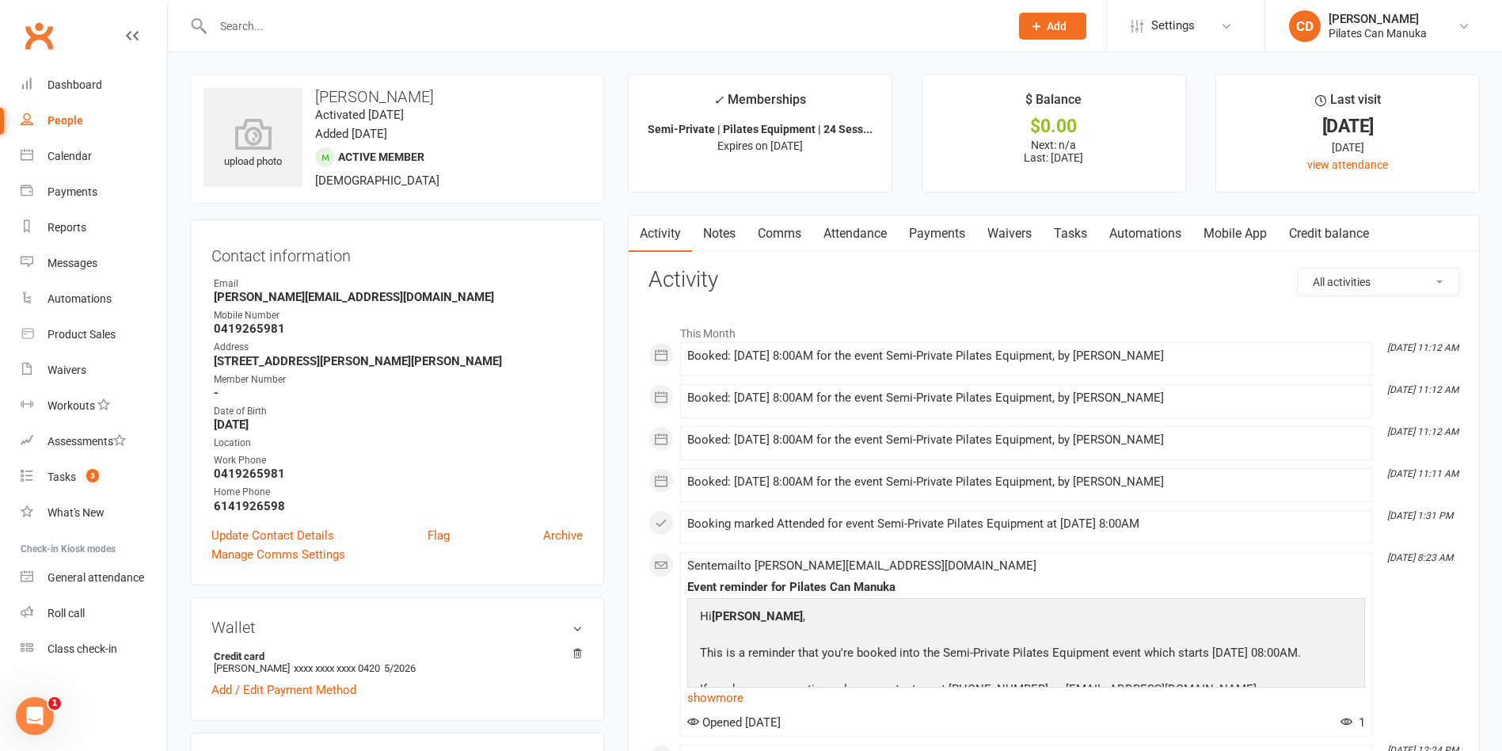
click at [953, 232] on link "Payments" at bounding box center [937, 233] width 78 height 36
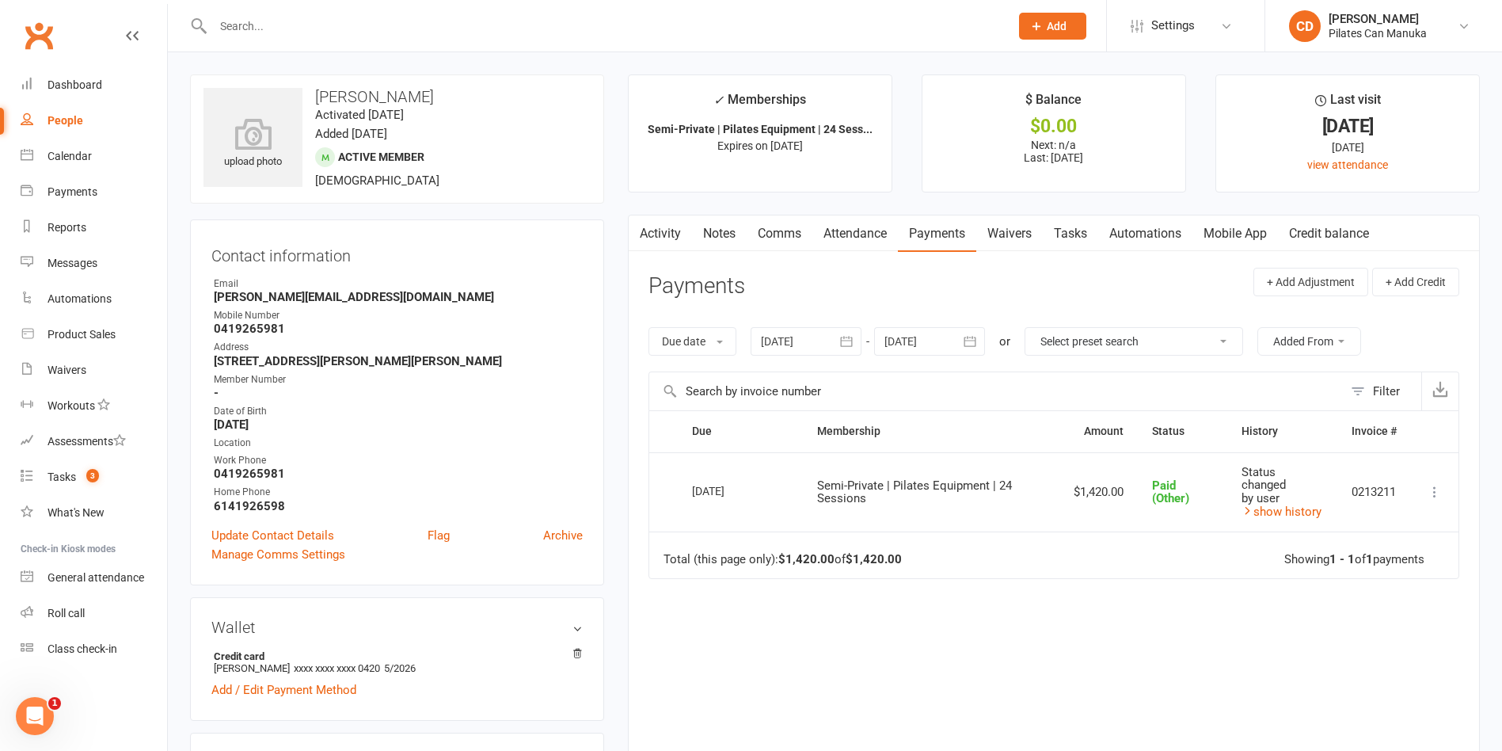
scroll to position [238, 0]
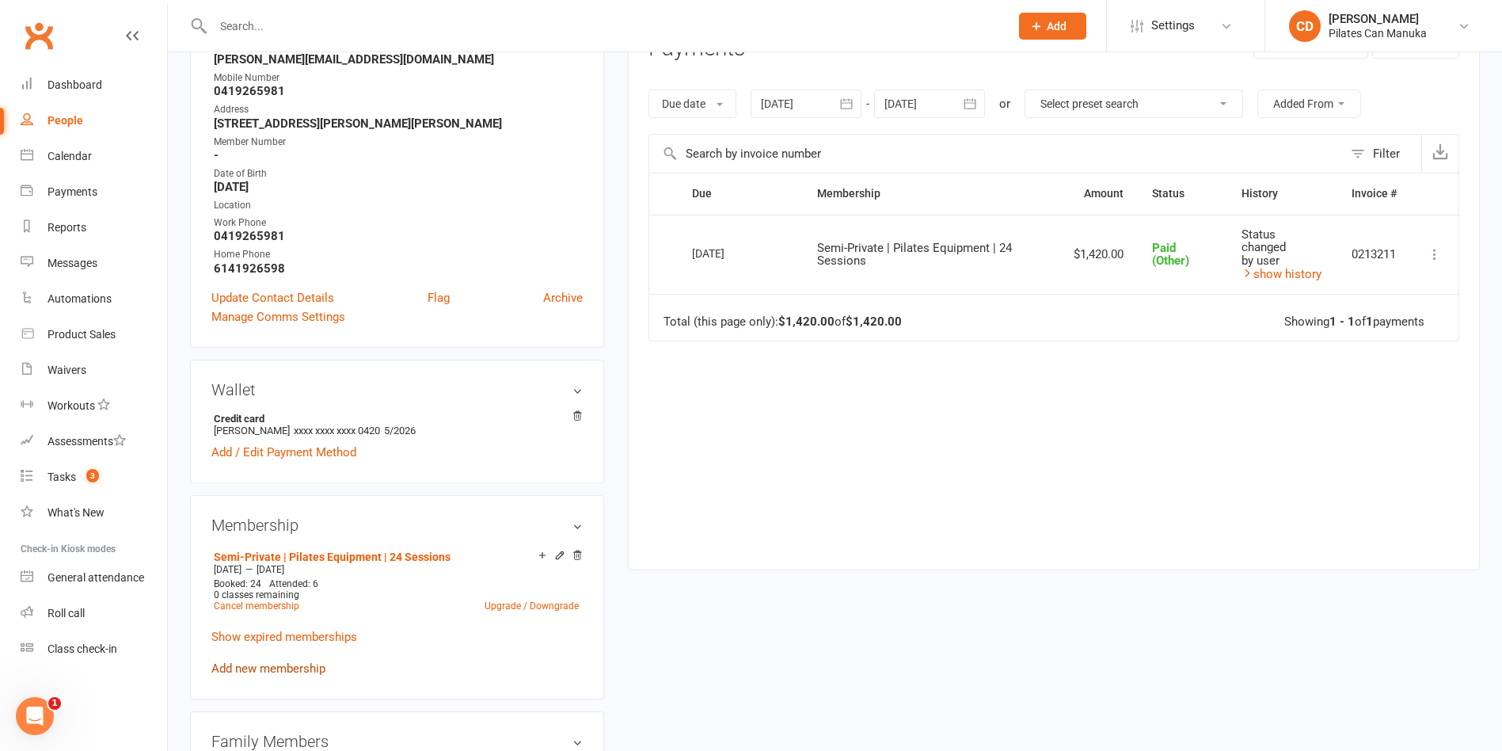
click at [305, 665] on link "Add new membership" at bounding box center [268, 668] width 114 height 14
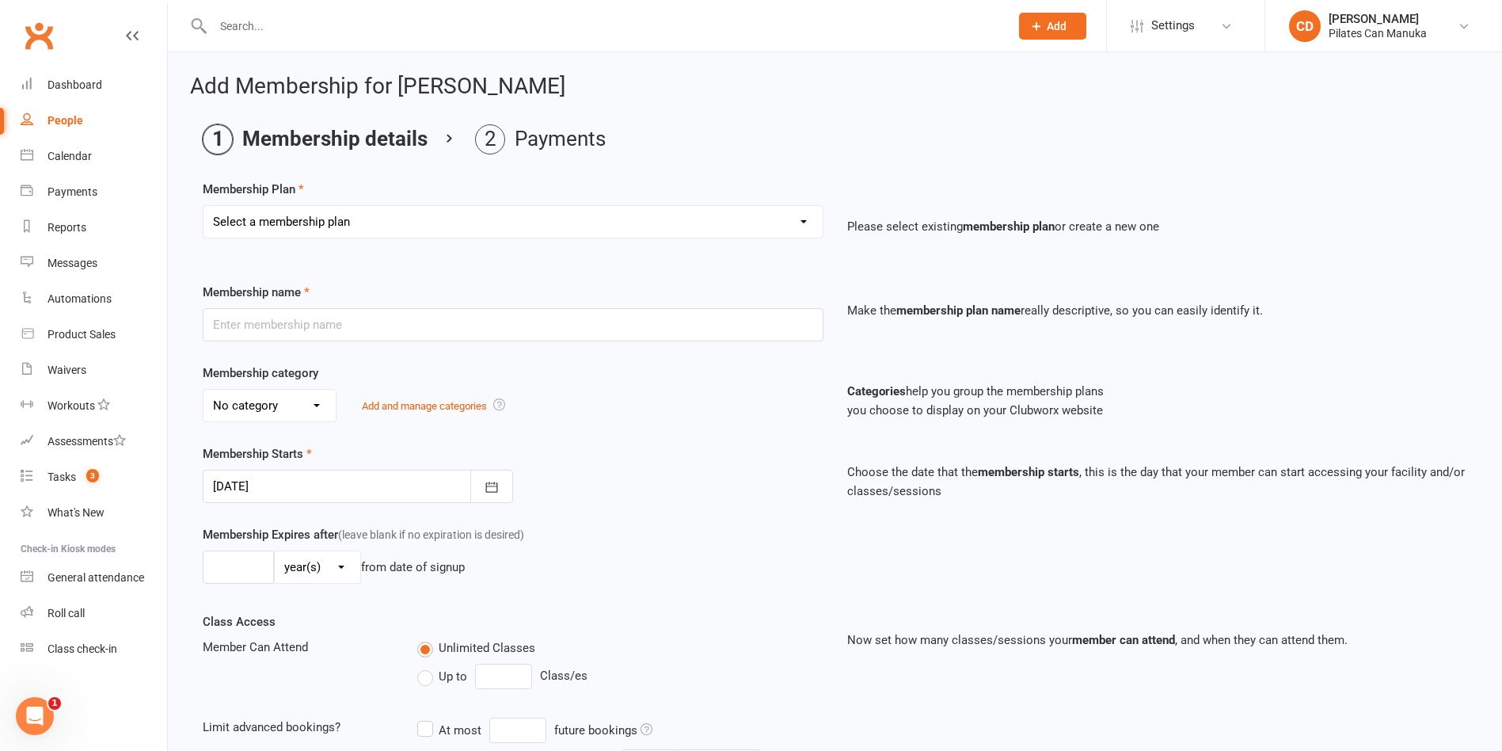
click at [517, 230] on select "Select a membership plan Create new Membership Plan Private Equipment Pilates I…" at bounding box center [513, 222] width 619 height 32
select select "6"
click at [204, 206] on select "Select a membership plan Create new Membership Plan Private Equipment Pilates I…" at bounding box center [513, 222] width 619 height 32
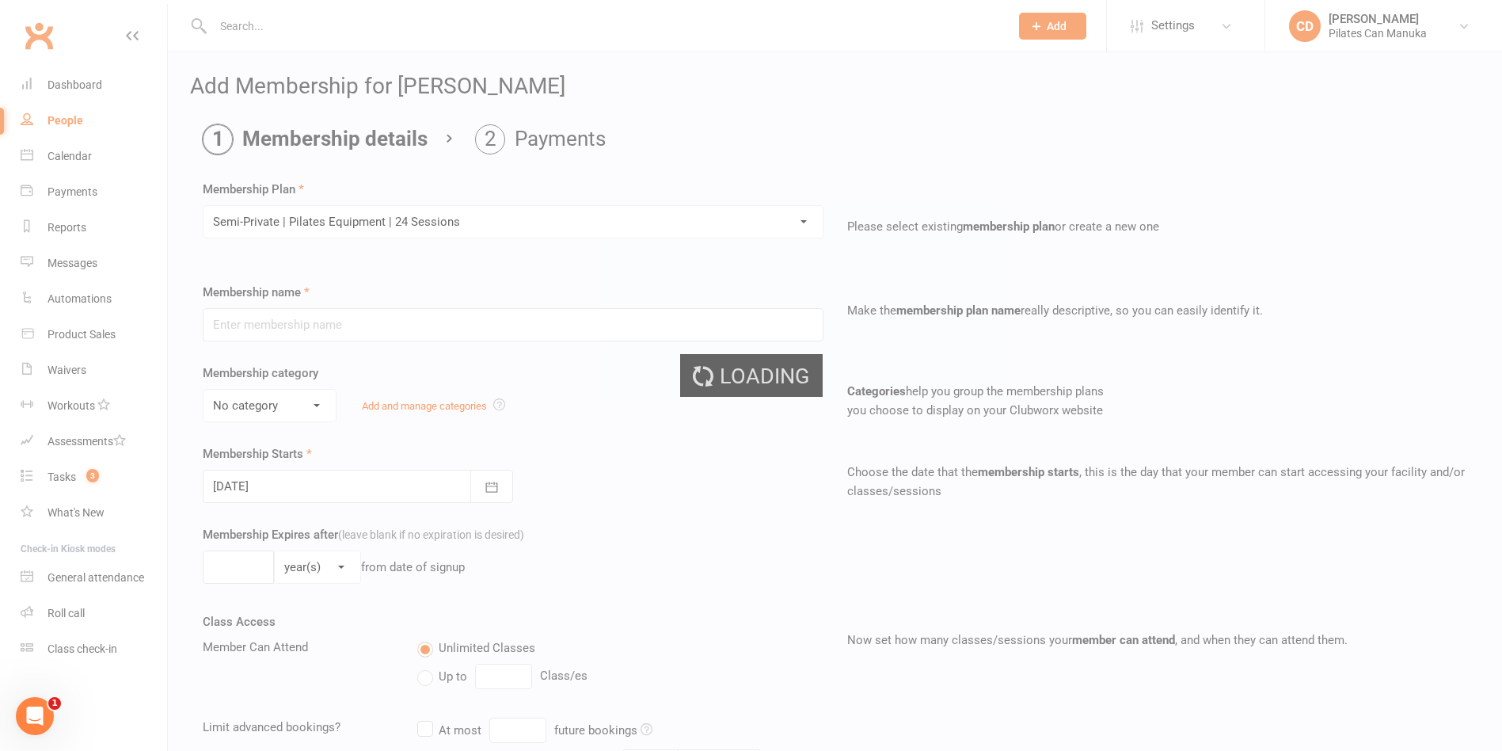
type input "Semi-Private | Pilates Equipment | 24 Sessions"
select select "2"
type input "4"
select select "2"
type input "24"
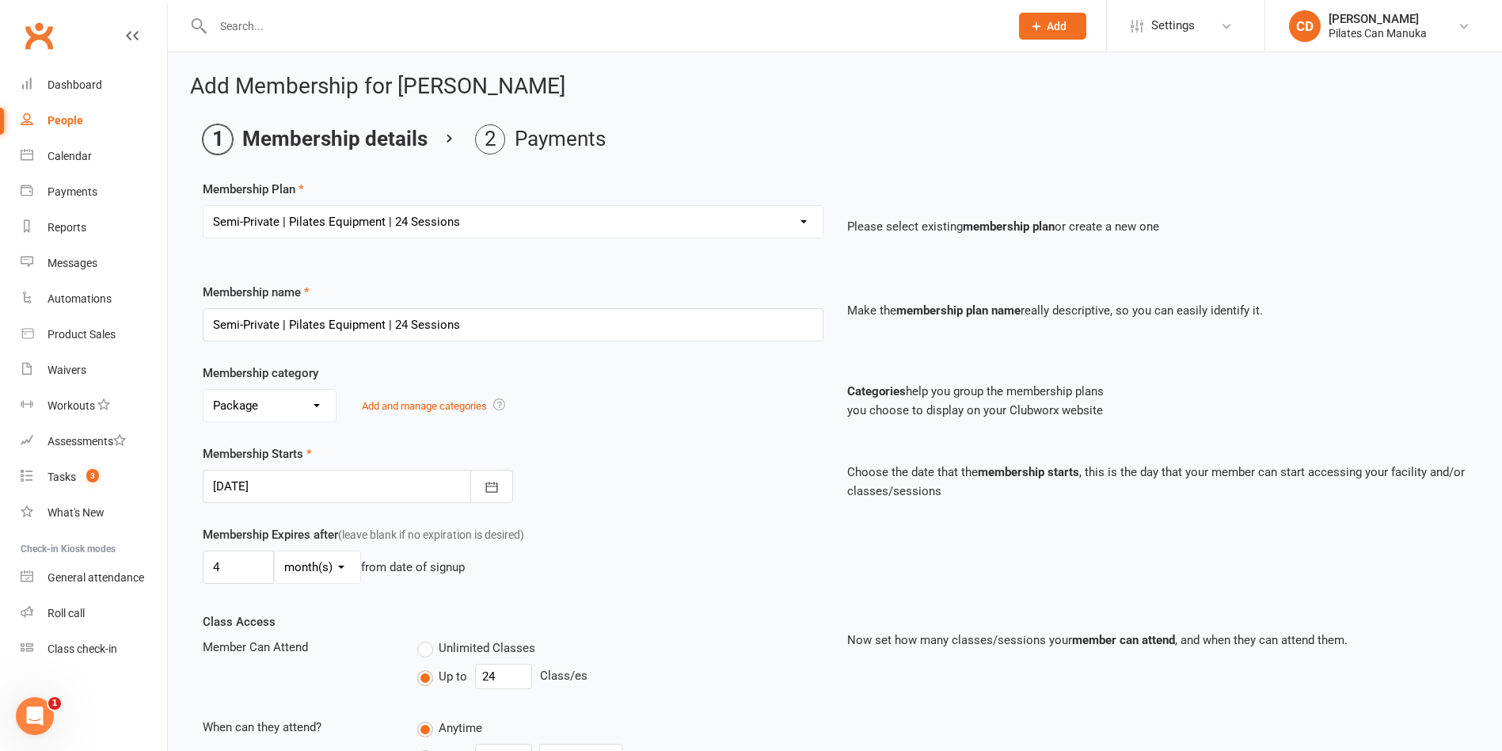
click at [451, 486] on div at bounding box center [358, 486] width 310 height 33
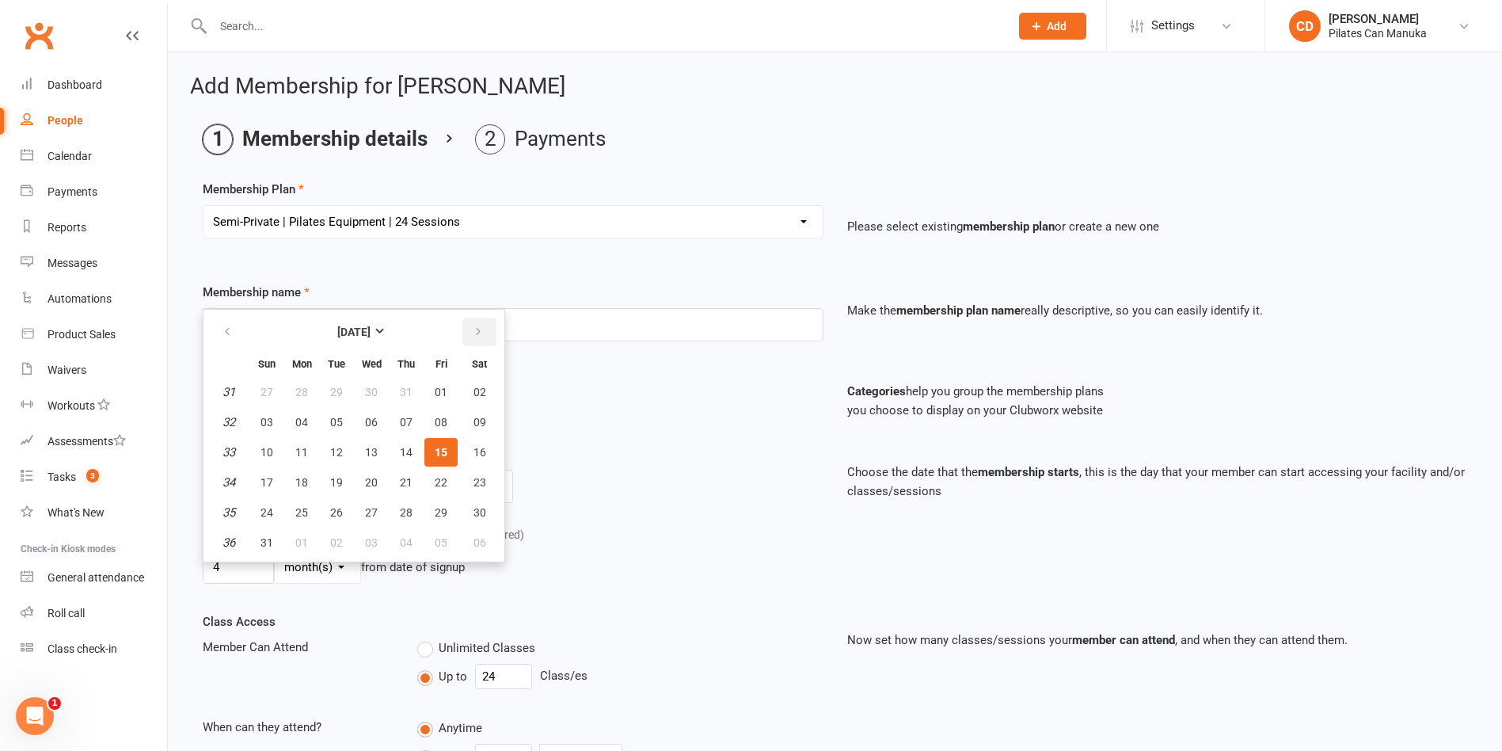
click at [474, 333] on icon "button" at bounding box center [478, 331] width 11 height 13
click at [291, 481] on button "22" at bounding box center [301, 482] width 33 height 29
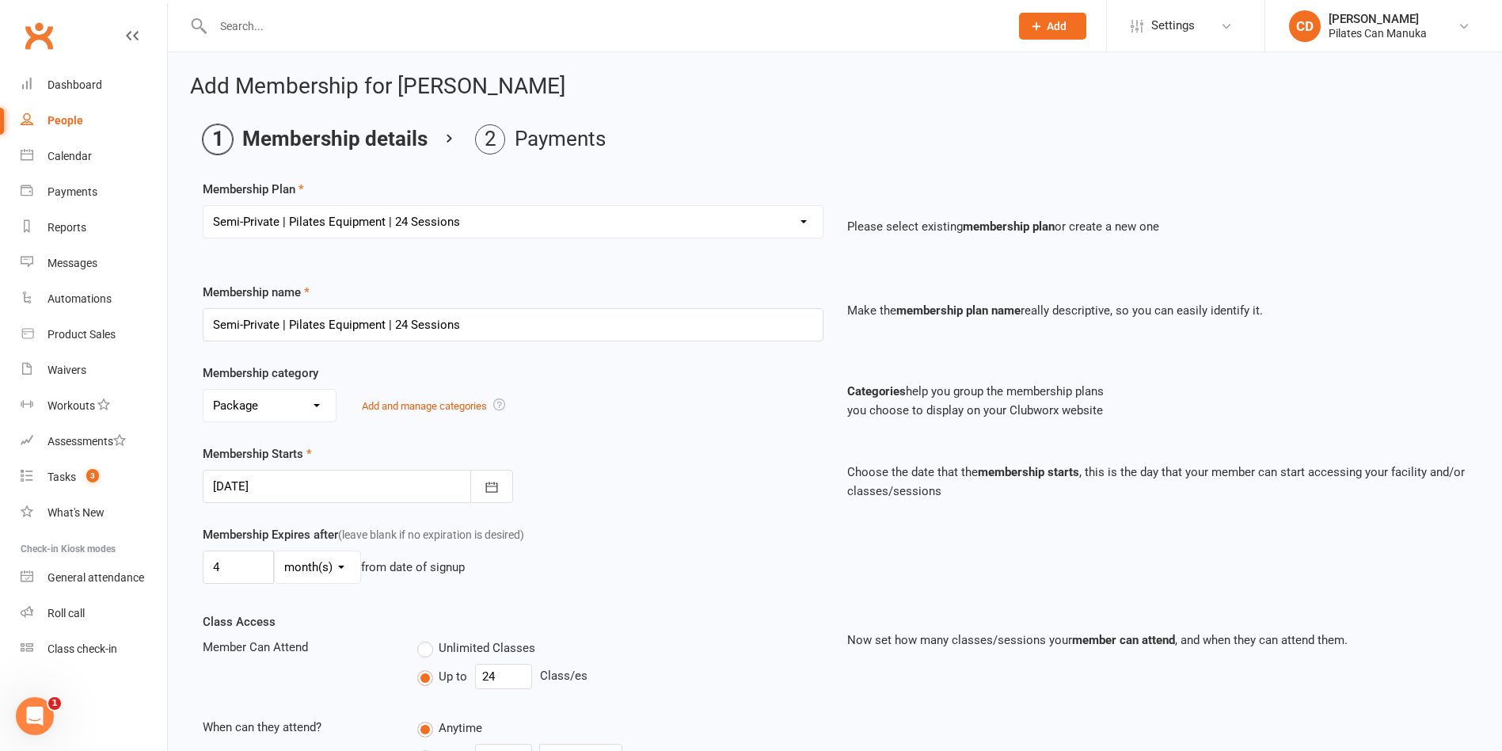
click at [352, 483] on div at bounding box center [358, 486] width 310 height 33
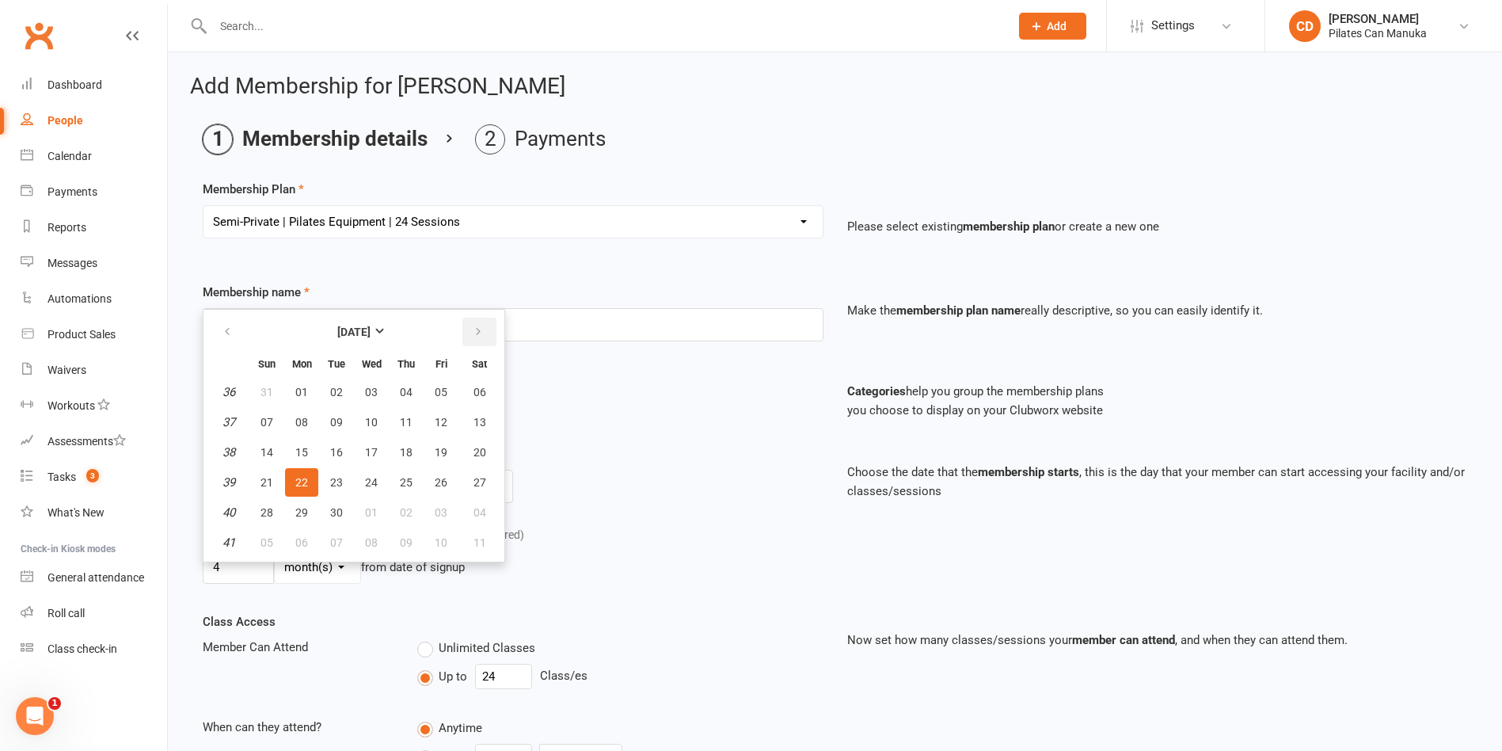
click at [476, 329] on icon "button" at bounding box center [478, 331] width 11 height 13
click at [363, 487] on button "22" at bounding box center [371, 482] width 33 height 29
type input "22 Oct 2025"
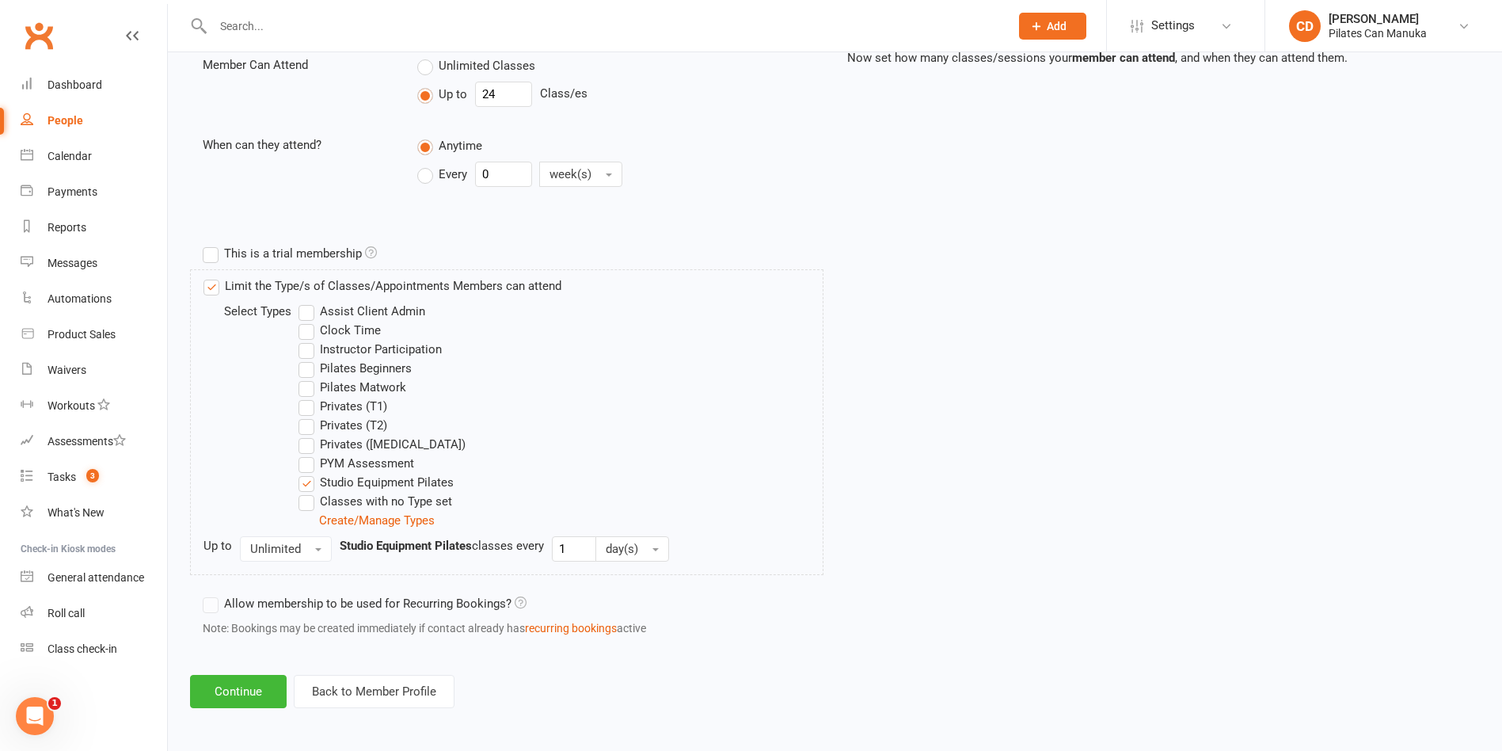
scroll to position [585, 0]
click at [212, 690] on button "Continue" at bounding box center [238, 688] width 97 height 33
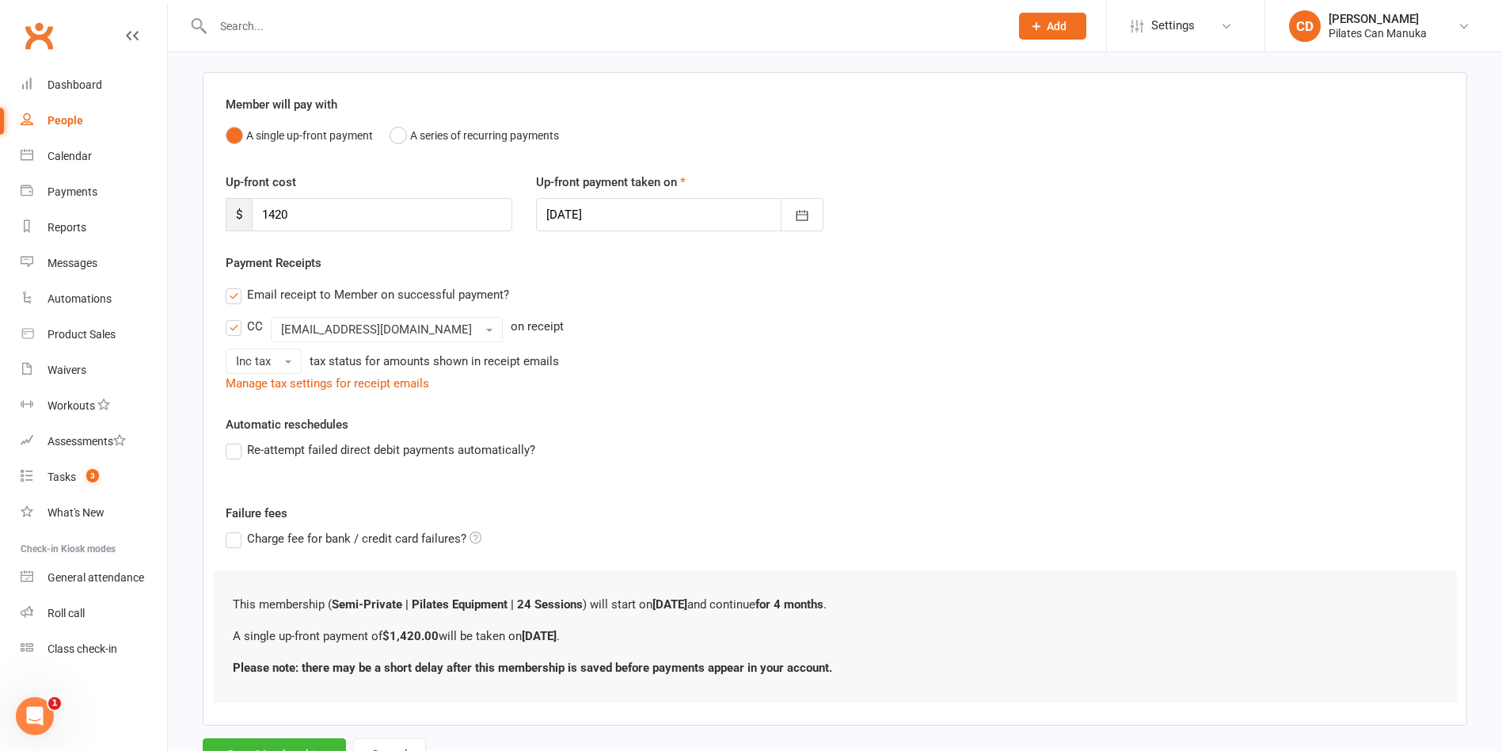
scroll to position [175, 0]
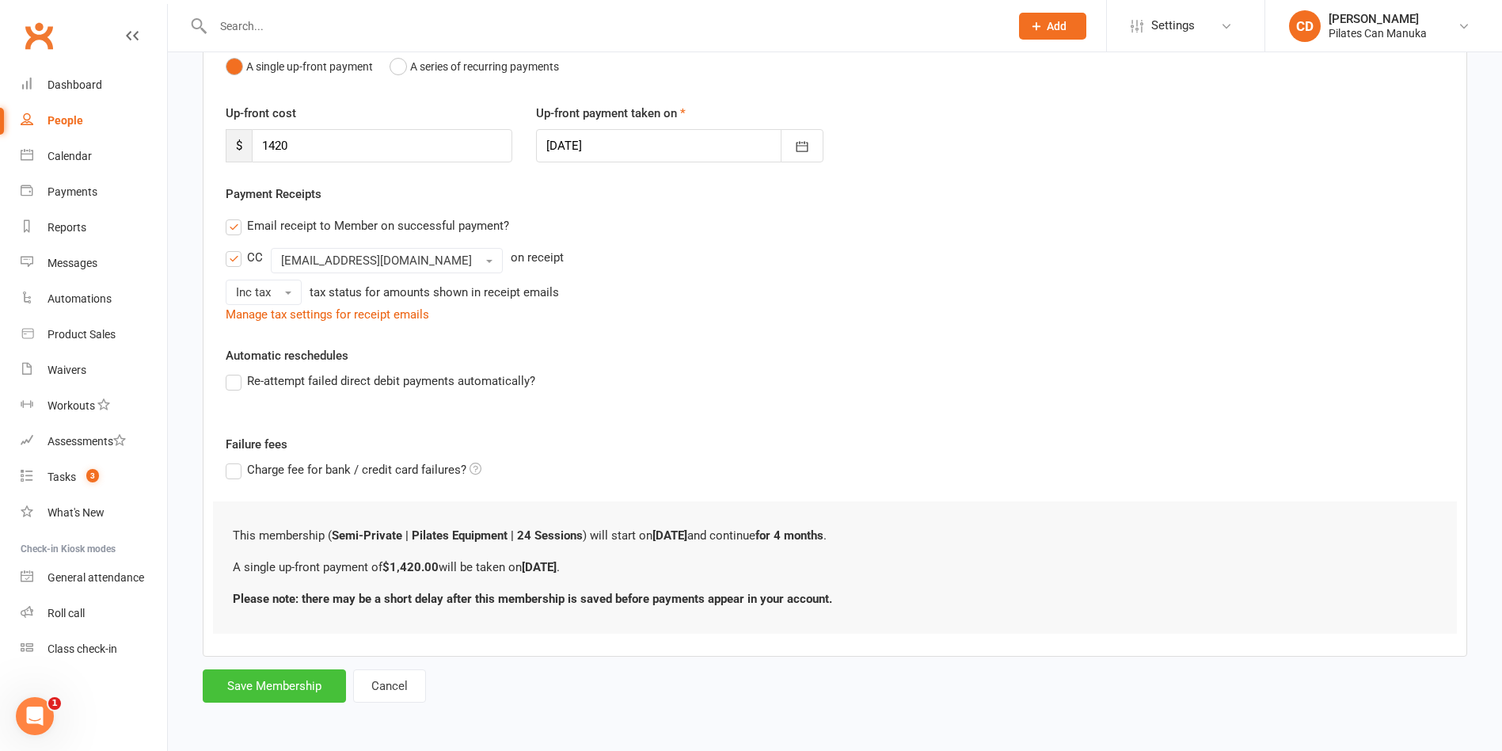
click at [325, 680] on button "Save Membership" at bounding box center [274, 685] width 143 height 33
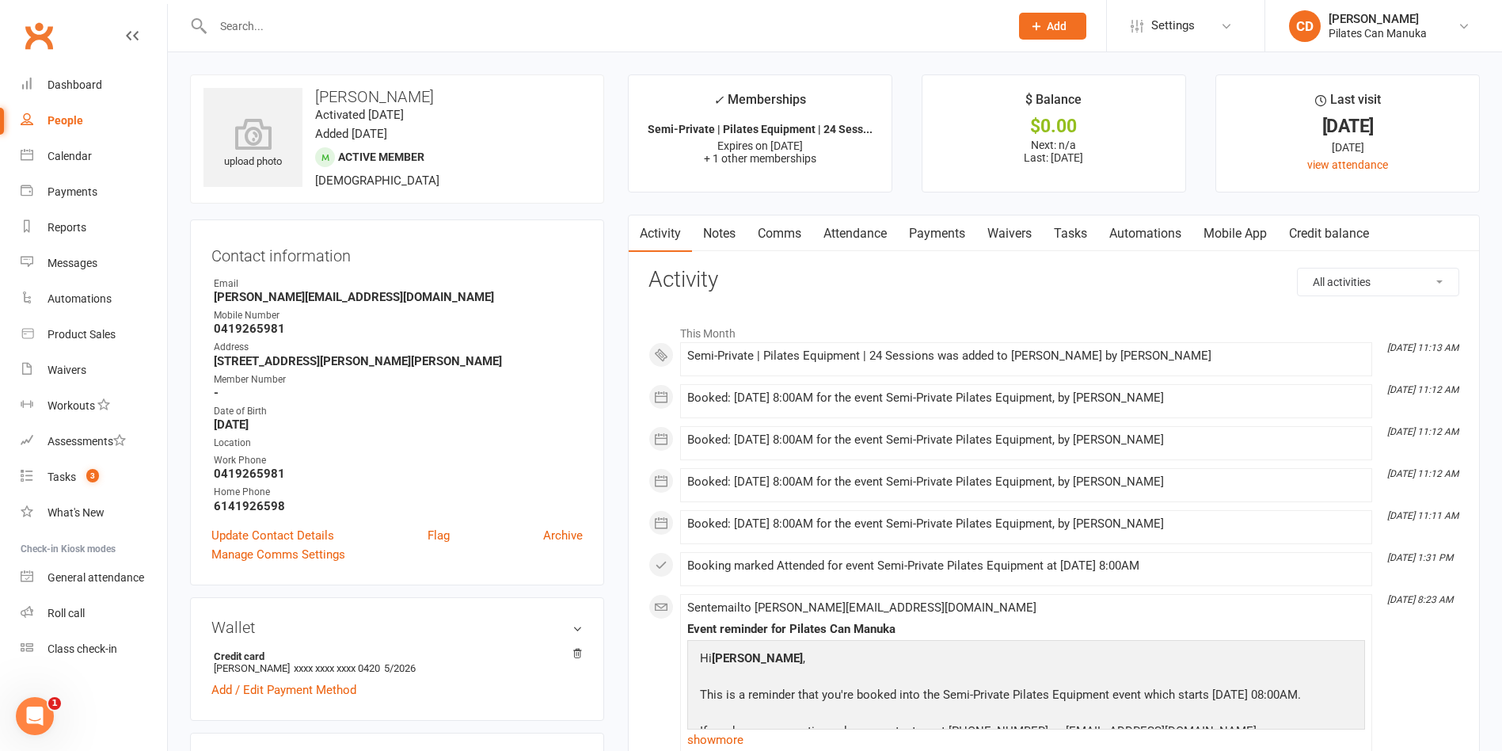
click at [861, 235] on link "Attendance" at bounding box center [855, 233] width 86 height 36
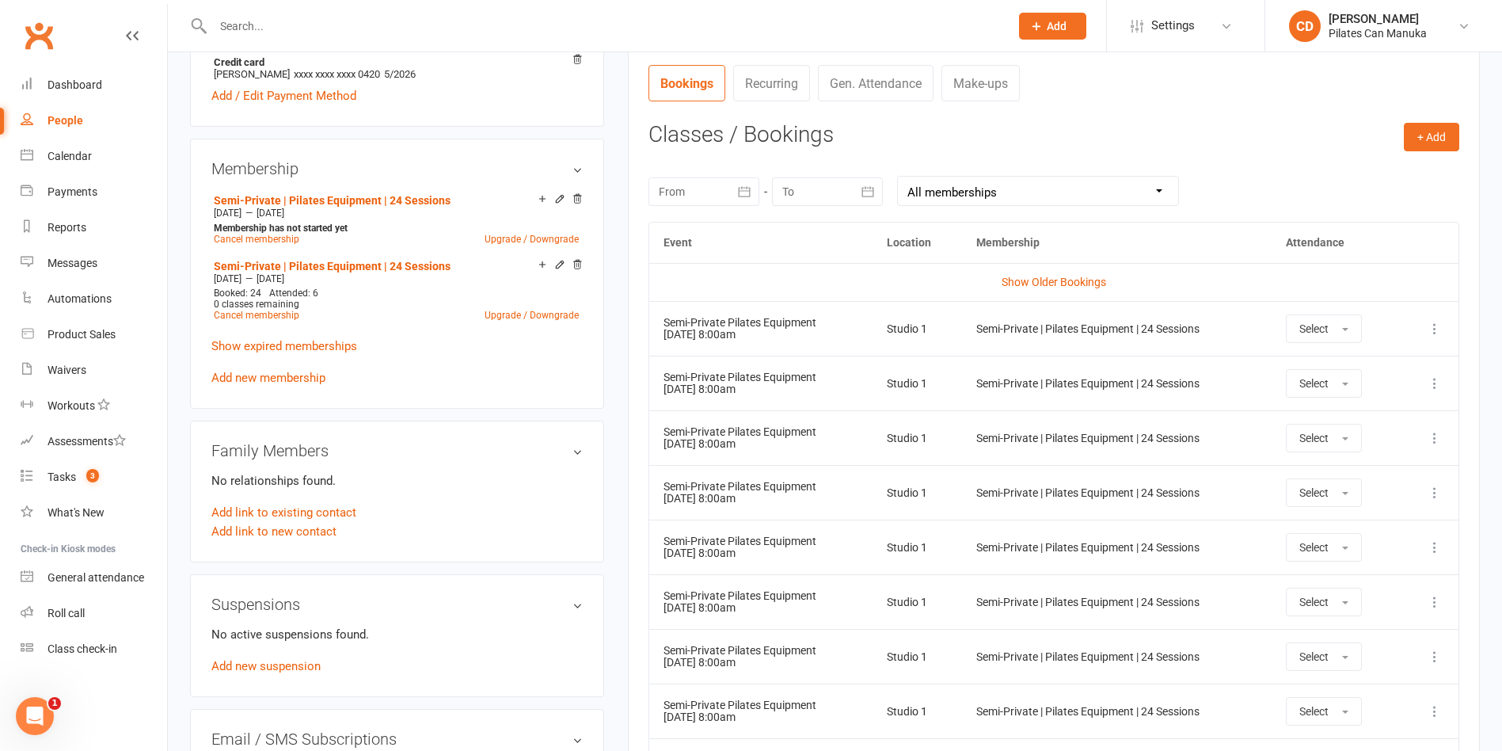
scroll to position [926, 0]
